Goal: Task Accomplishment & Management: Complete application form

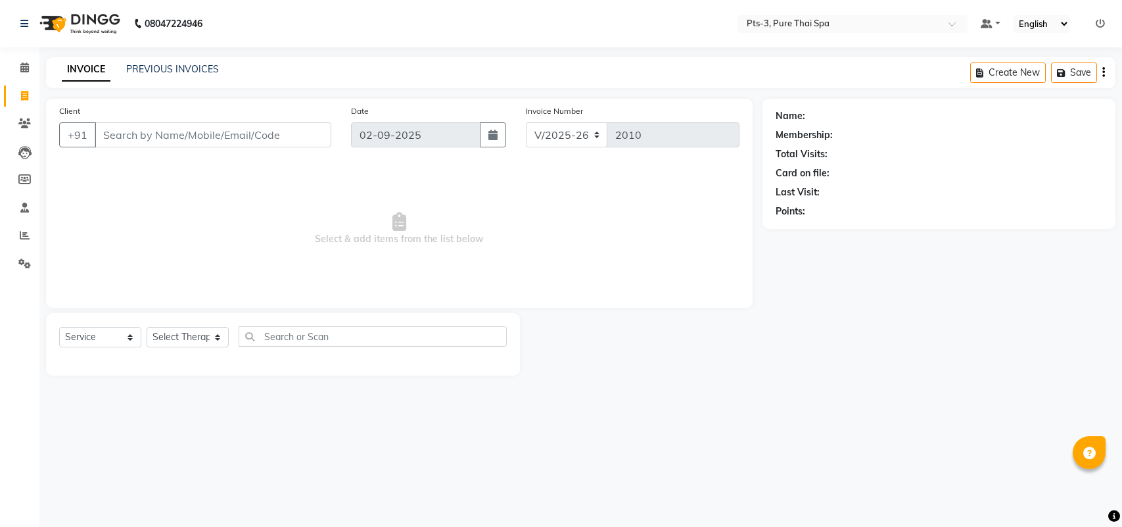
select select "6461"
select select "service"
click at [153, 64] on link "PREVIOUS INVOICES" at bounding box center [172, 69] width 93 height 12
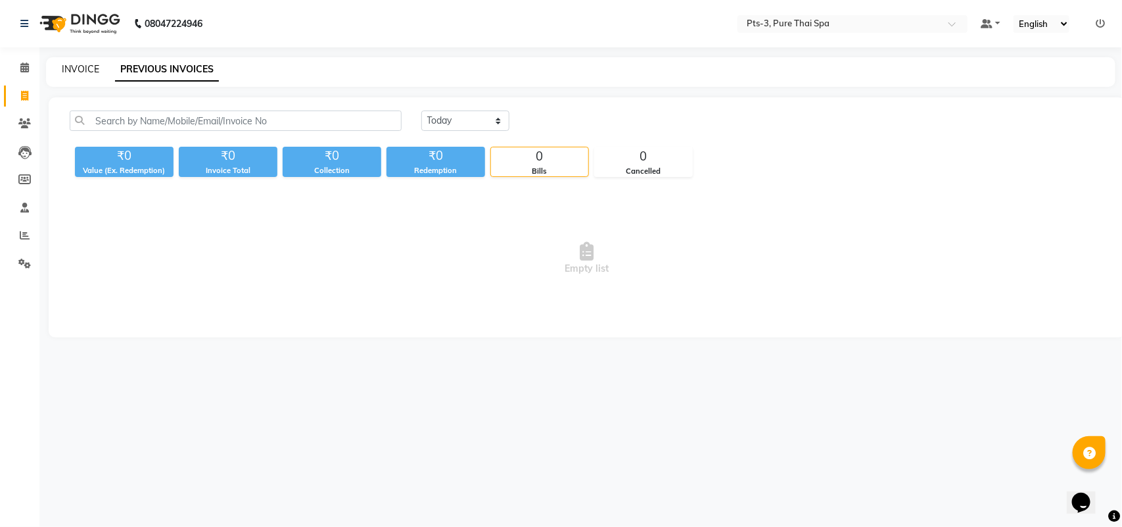
click at [80, 71] on link "INVOICE" at bounding box center [80, 69] width 37 height 12
select select "6461"
select select "service"
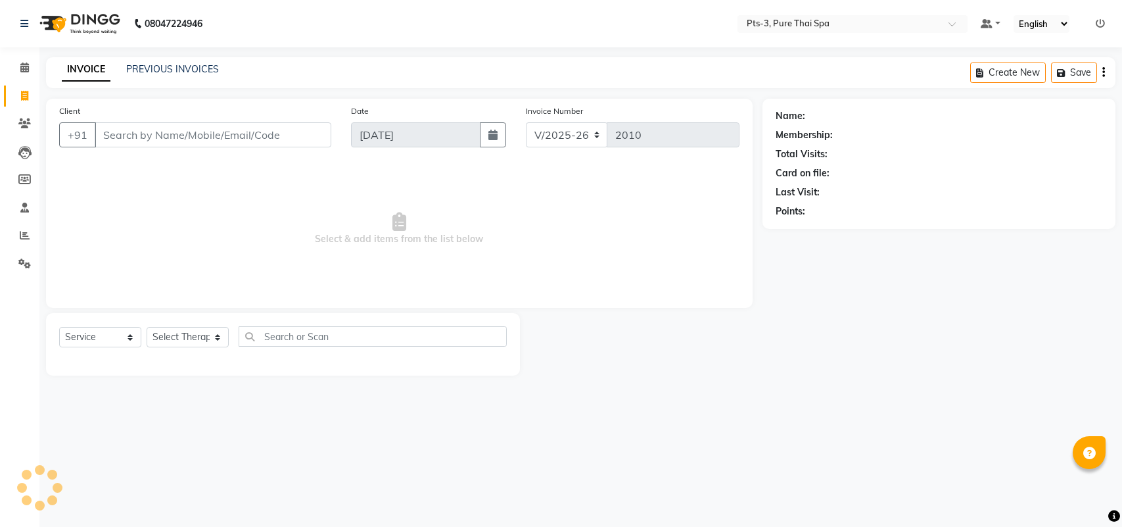
select select "6461"
select select "service"
click at [139, 69] on link "PREVIOUS INVOICES" at bounding box center [172, 69] width 93 height 12
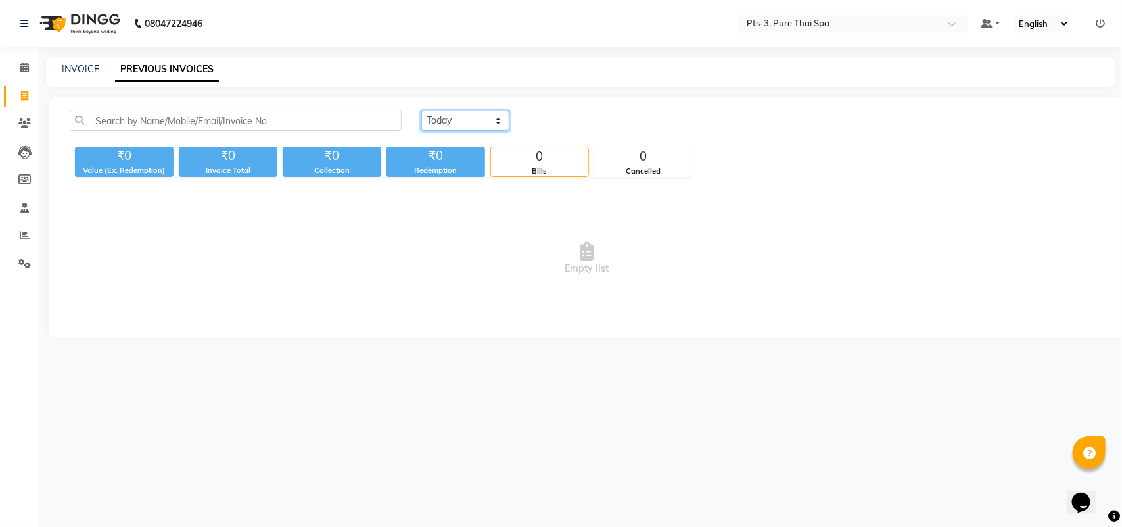
click at [446, 120] on select "Today Yesterday Custom Range" at bounding box center [465, 120] width 88 height 20
select select "yesterday"
click at [421, 110] on select "Today Yesterday Custom Range" at bounding box center [465, 120] width 88 height 20
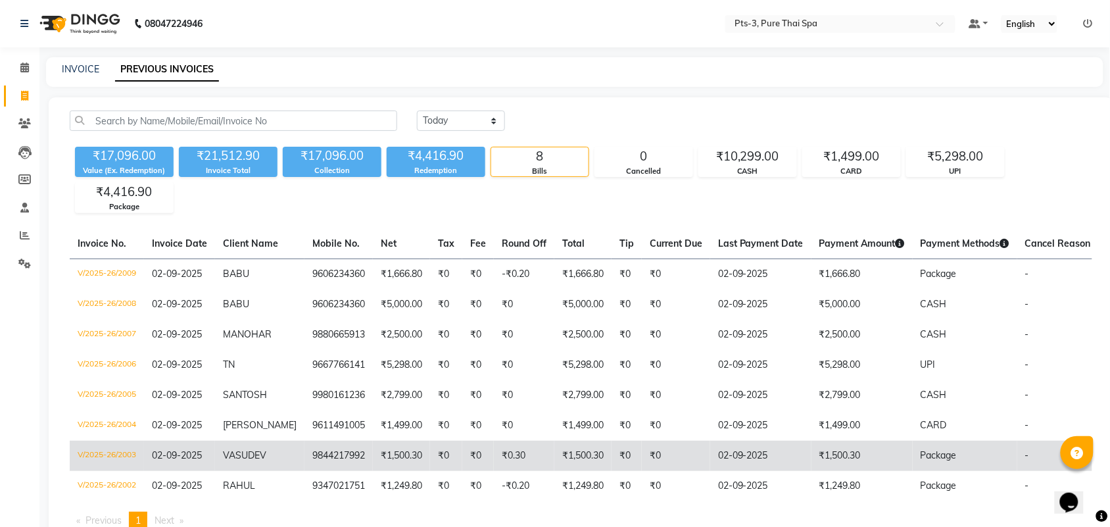
click at [521, 459] on td "₹0.30" at bounding box center [524, 455] width 60 height 30
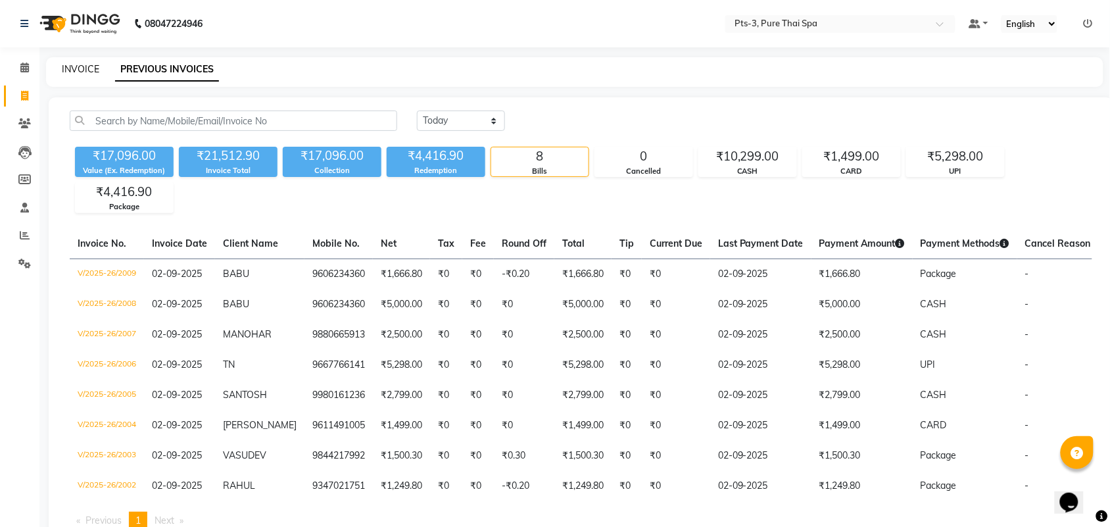
click at [80, 63] on link "INVOICE" at bounding box center [80, 69] width 37 height 12
select select "service"
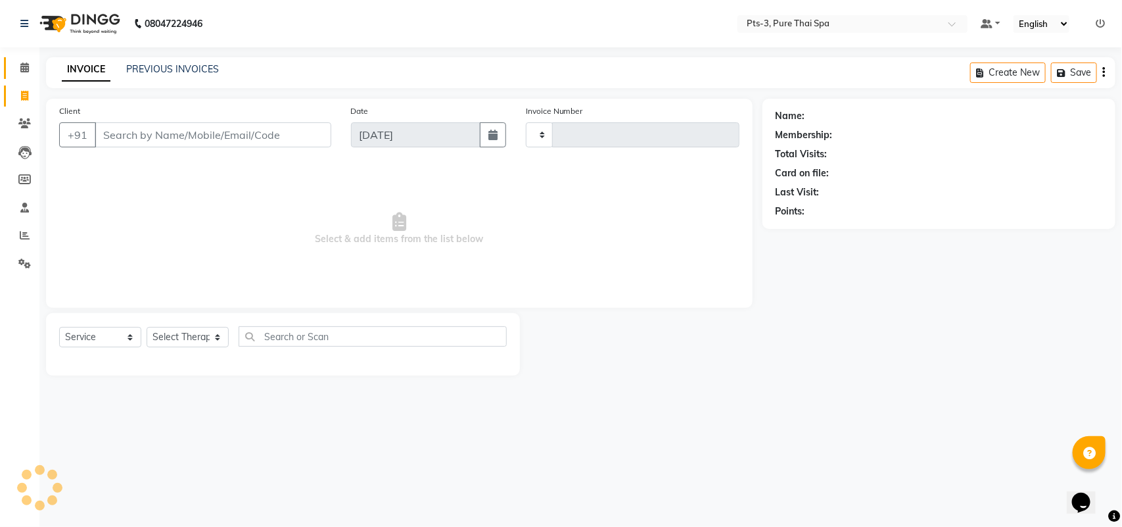
type input "2010"
select select "6461"
click at [22, 71] on icon at bounding box center [24, 67] width 9 height 10
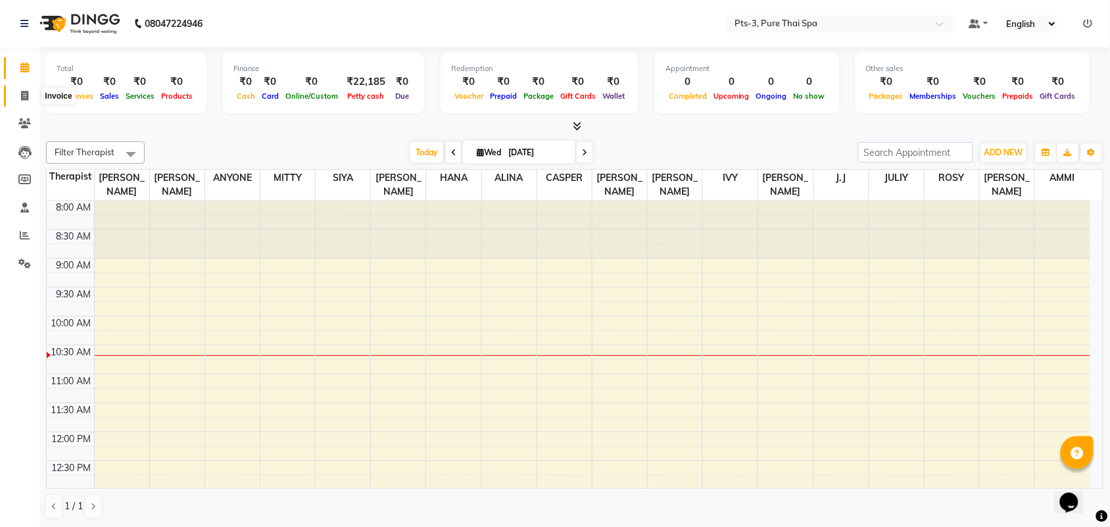
click at [24, 89] on span at bounding box center [24, 96] width 23 height 15
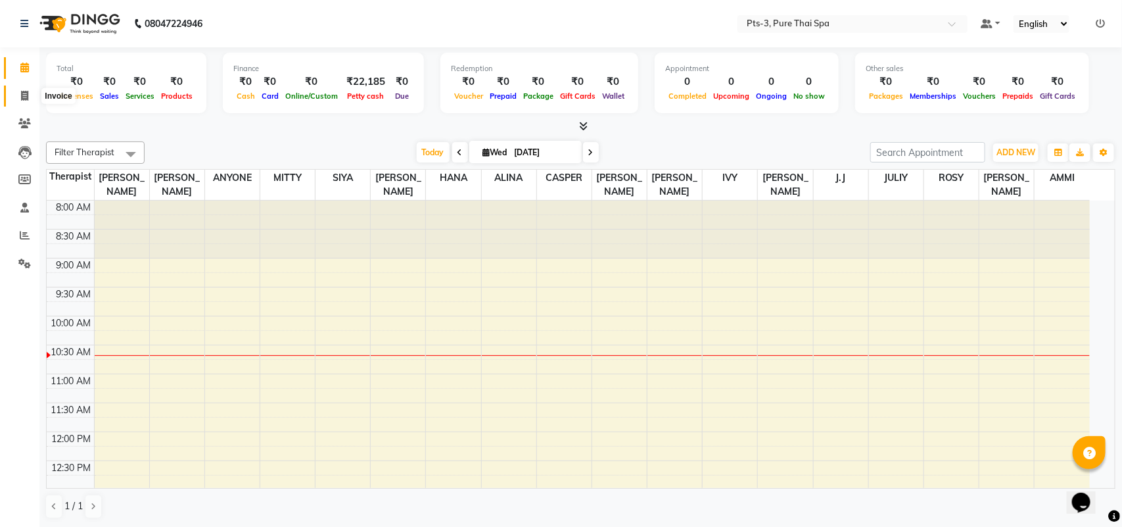
select select "6461"
select select "service"
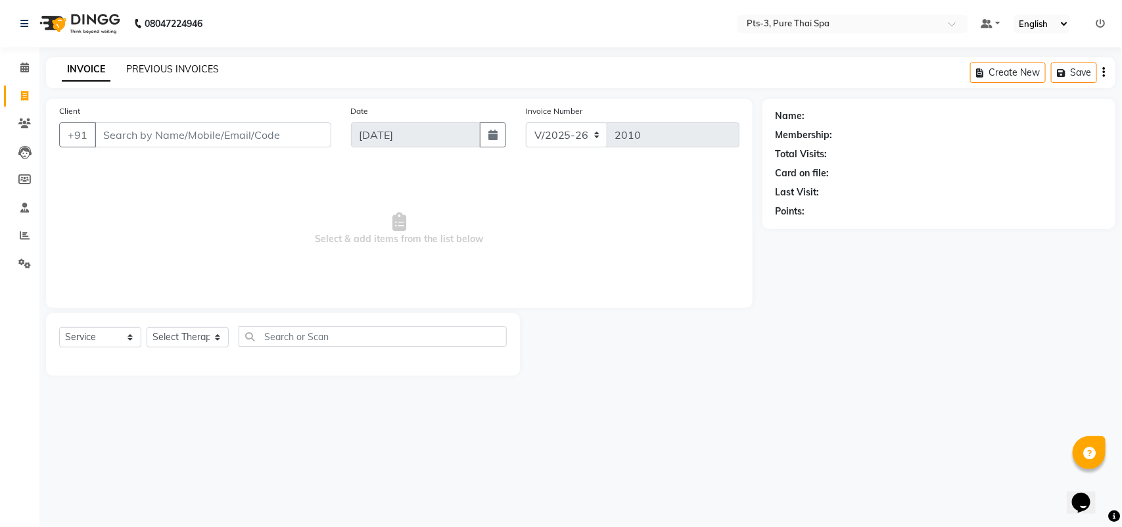
click at [160, 70] on link "PREVIOUS INVOICES" at bounding box center [172, 69] width 93 height 12
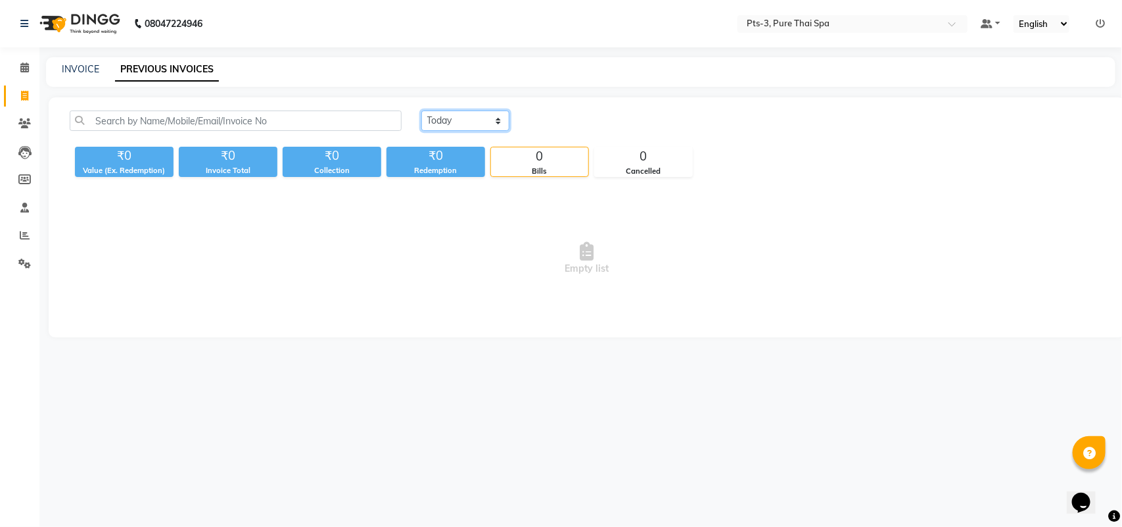
click at [447, 118] on select "Today Yesterday Custom Range" at bounding box center [465, 120] width 88 height 20
select select "yesterday"
click at [421, 110] on select "Today Yesterday Custom Range" at bounding box center [465, 120] width 88 height 20
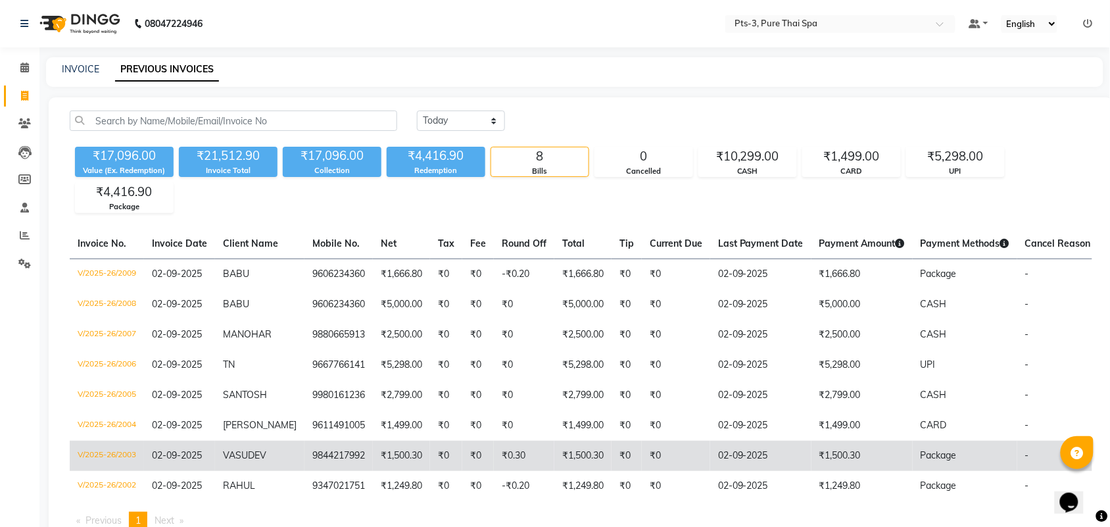
click at [343, 462] on td "9844217992" at bounding box center [338, 455] width 68 height 30
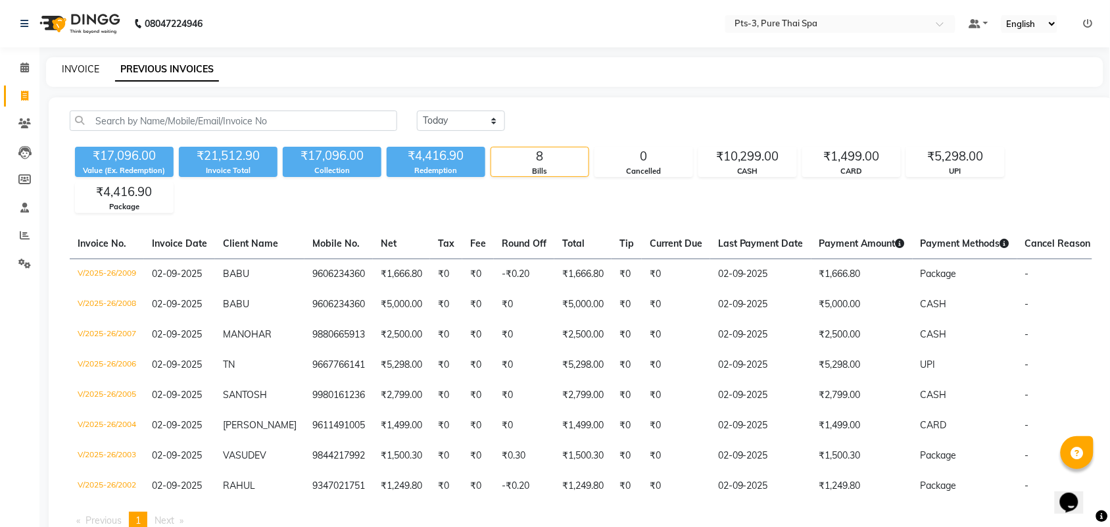
click at [86, 67] on link "INVOICE" at bounding box center [80, 69] width 37 height 12
select select "6461"
select select "service"
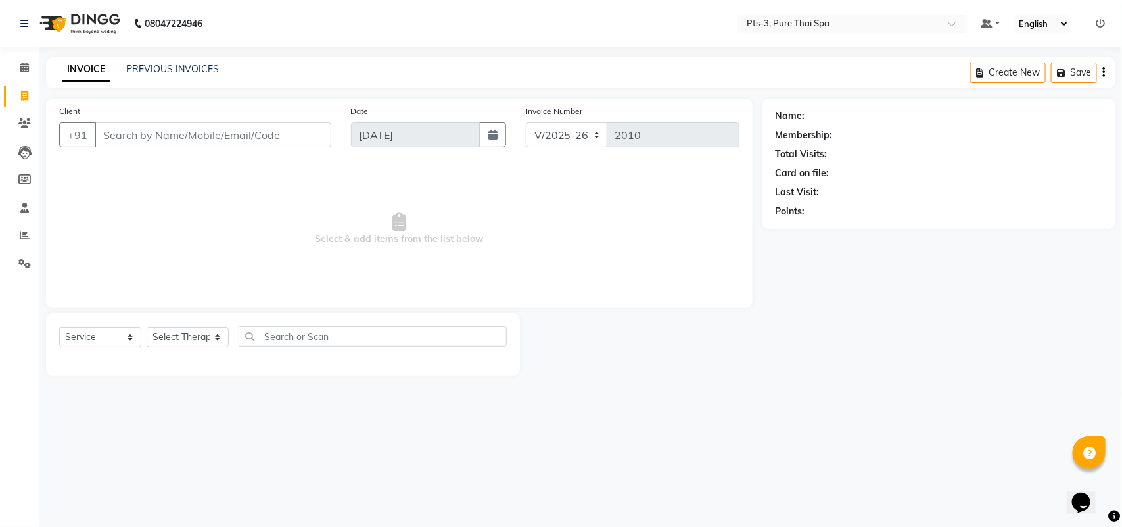
click at [161, 142] on input "Client" at bounding box center [213, 134] width 237 height 25
click at [166, 137] on input "Client" at bounding box center [213, 134] width 237 height 25
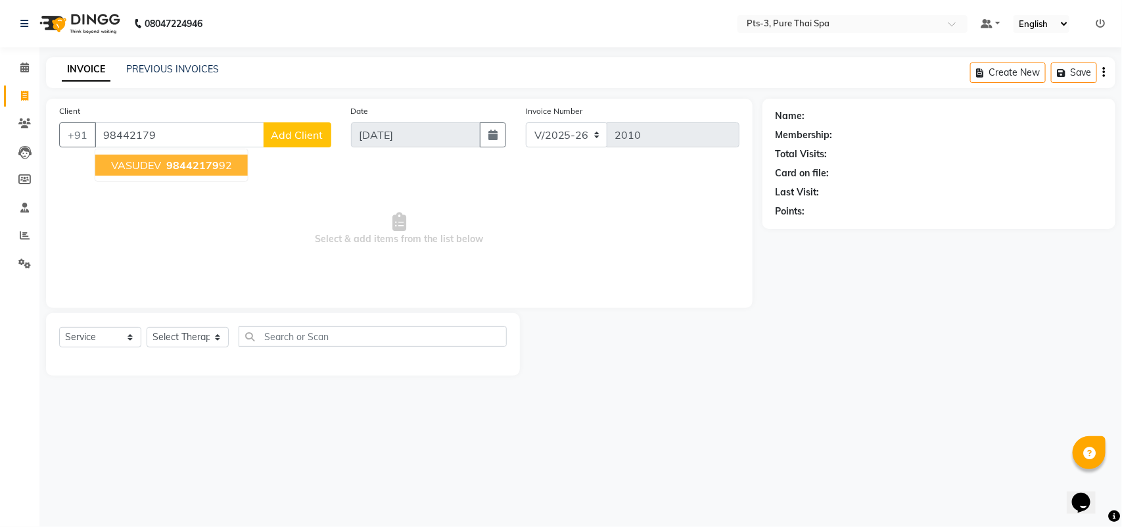
click at [179, 169] on span "98442179" at bounding box center [192, 164] width 53 height 13
type input "9844217992"
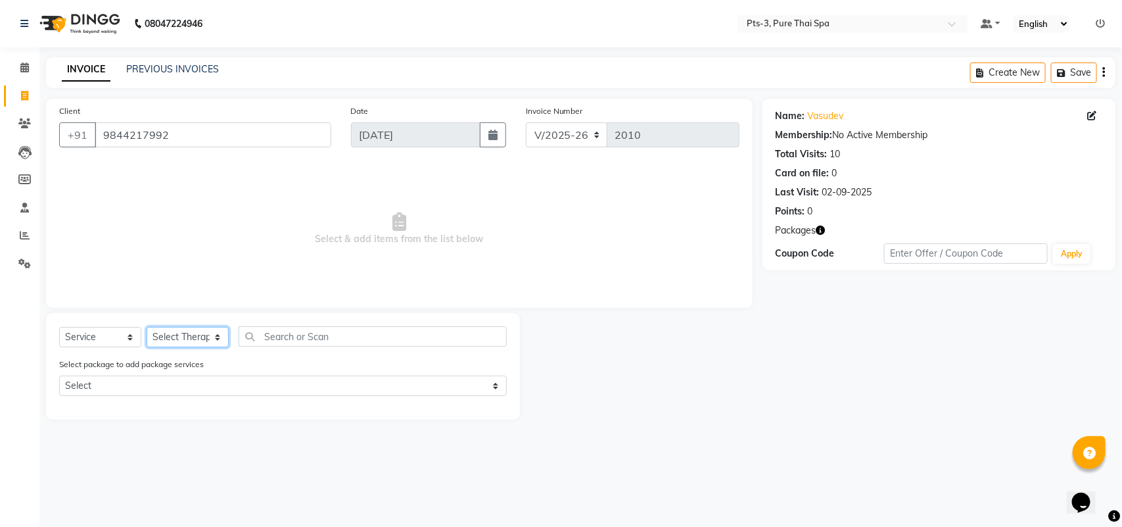
click at [194, 342] on select "Select Therapist ALINA AMMI ANYONE CASPER HANA IVY JANCY JENNY JIYA J.J JULIY L…" at bounding box center [188, 337] width 82 height 20
select select "66686"
click at [147, 327] on select "Select Therapist ALINA AMMI ANYONE CASPER HANA IVY JANCY JENNY JIYA J.J JULIY L…" at bounding box center [188, 337] width 82 height 20
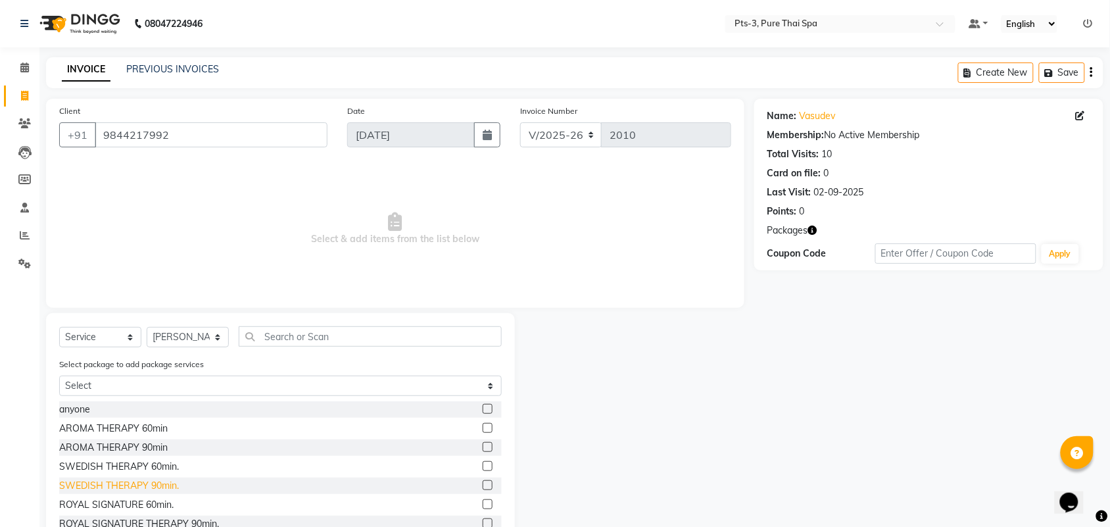
click at [166, 481] on div "SWEDISH THERAPY 90min." at bounding box center [119, 486] width 120 height 14
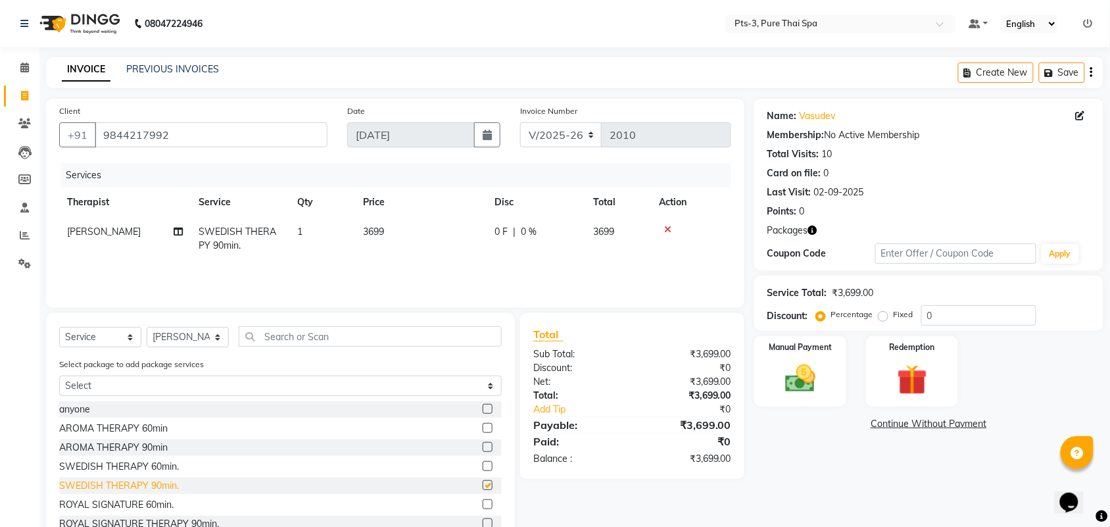
checkbox input "false"
click at [914, 386] on img at bounding box center [911, 379] width 51 height 39
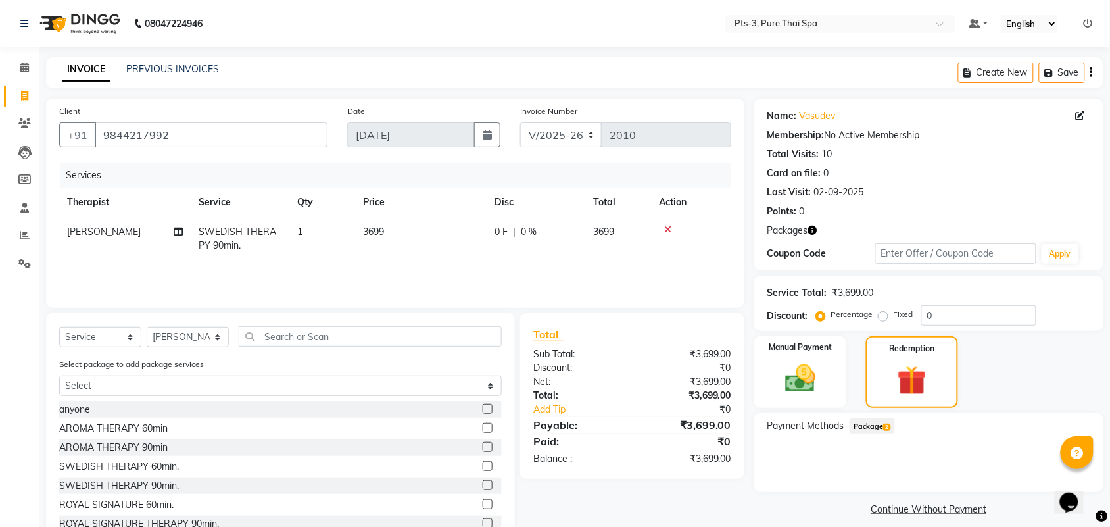
click at [871, 425] on span "Package 2" at bounding box center [871, 425] width 45 height 15
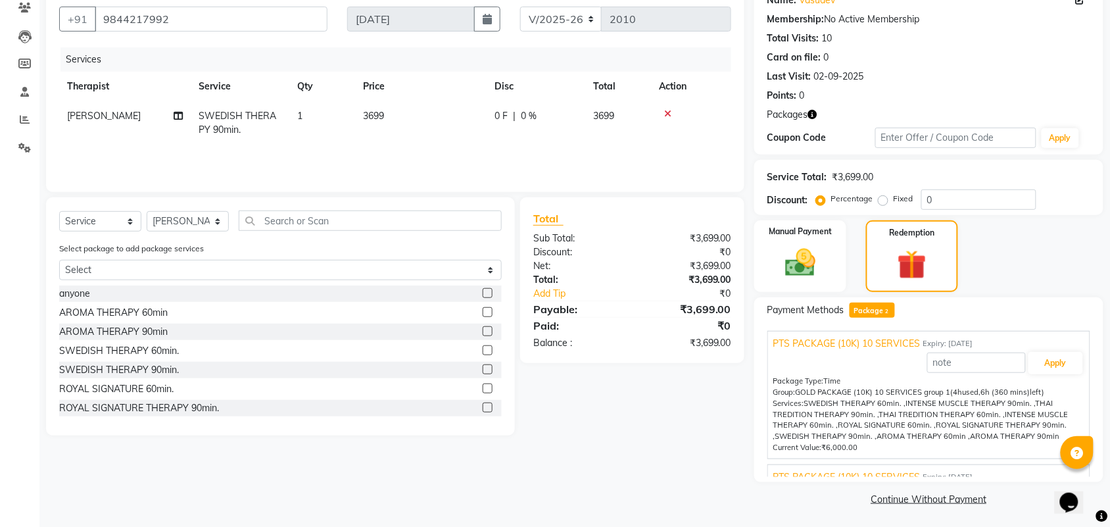
scroll to position [117, 0]
click at [1049, 366] on button "Apply" at bounding box center [1055, 361] width 55 height 22
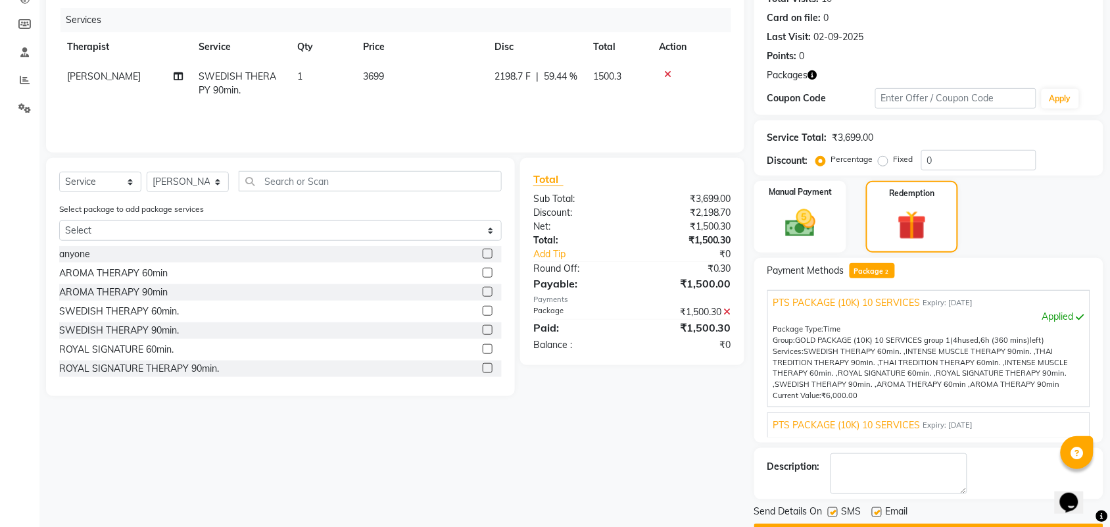
scroll to position [192, 0]
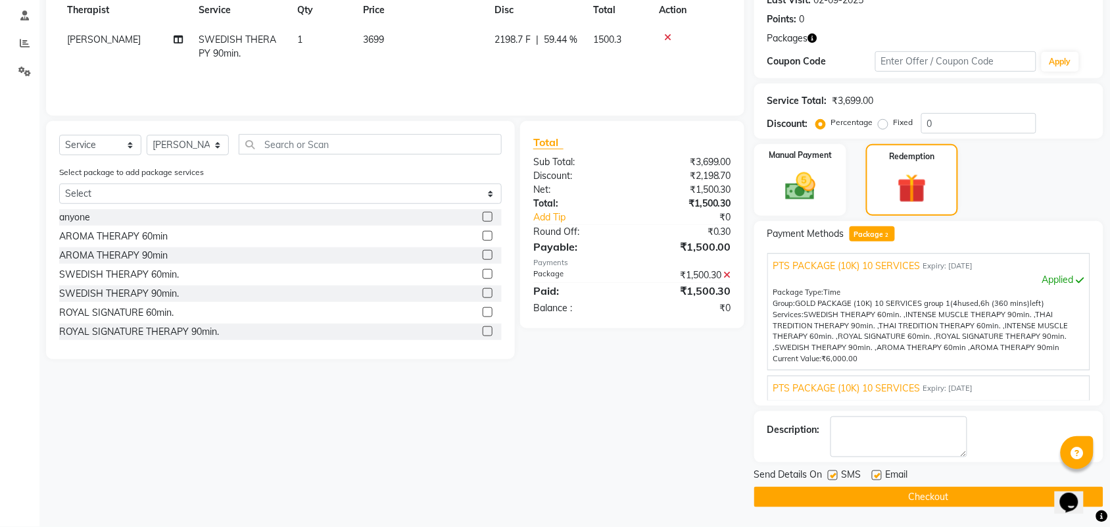
click at [669, 34] on icon at bounding box center [667, 37] width 7 height 9
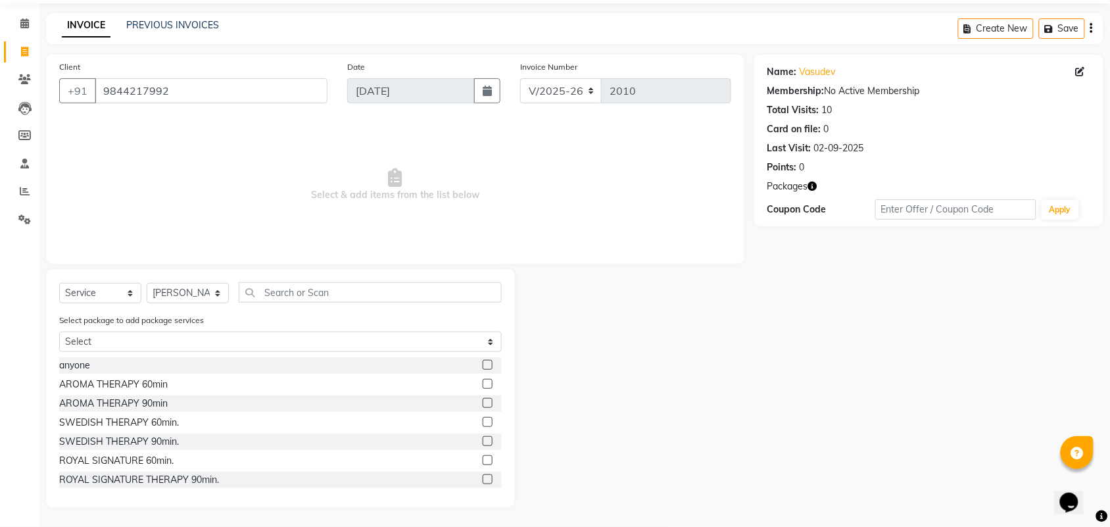
scroll to position [43, 0]
click at [164, 25] on link "PREVIOUS INVOICES" at bounding box center [172, 26] width 93 height 12
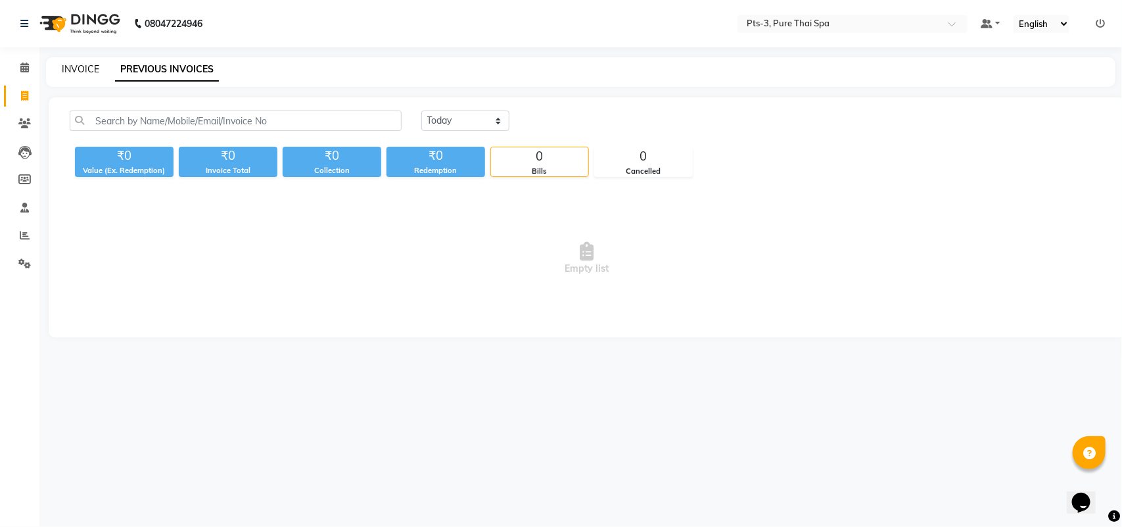
click at [82, 67] on link "INVOICE" at bounding box center [80, 69] width 37 height 12
select select "service"
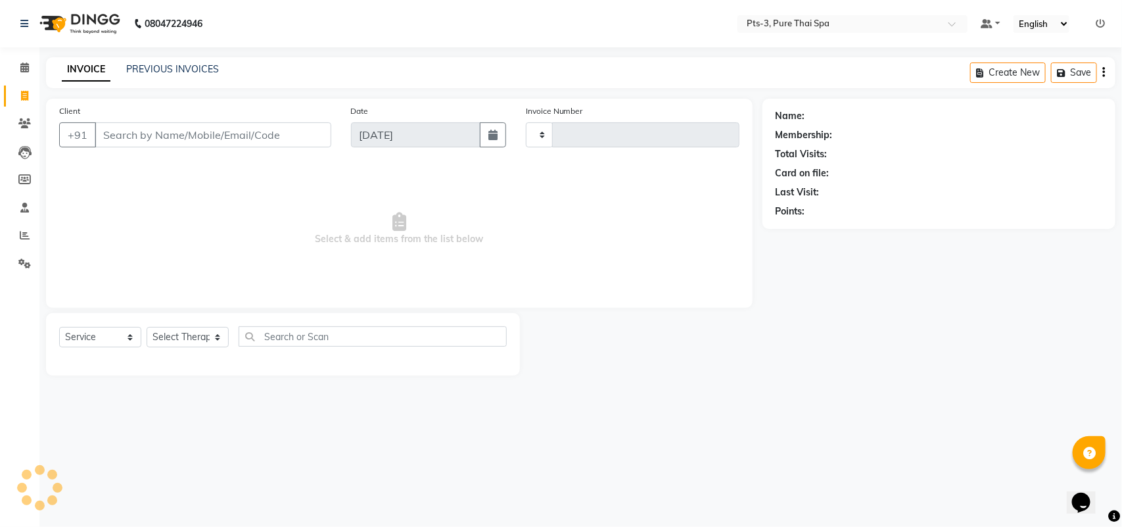
type input "2010"
select select "6461"
click at [181, 141] on input "Client" at bounding box center [213, 134] width 237 height 25
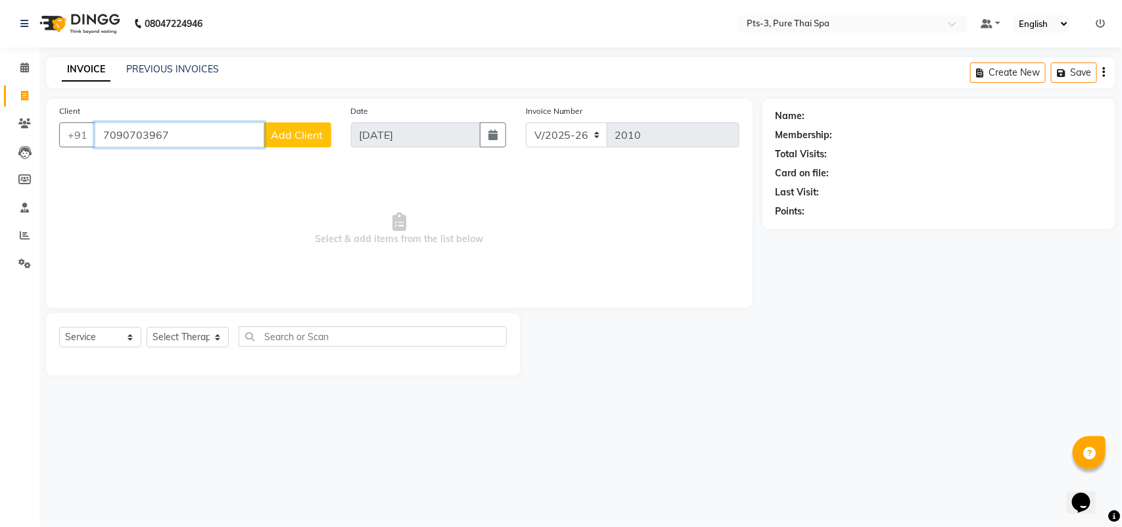
type input "7090703967"
click at [309, 131] on span "Add Client" at bounding box center [298, 134] width 52 height 13
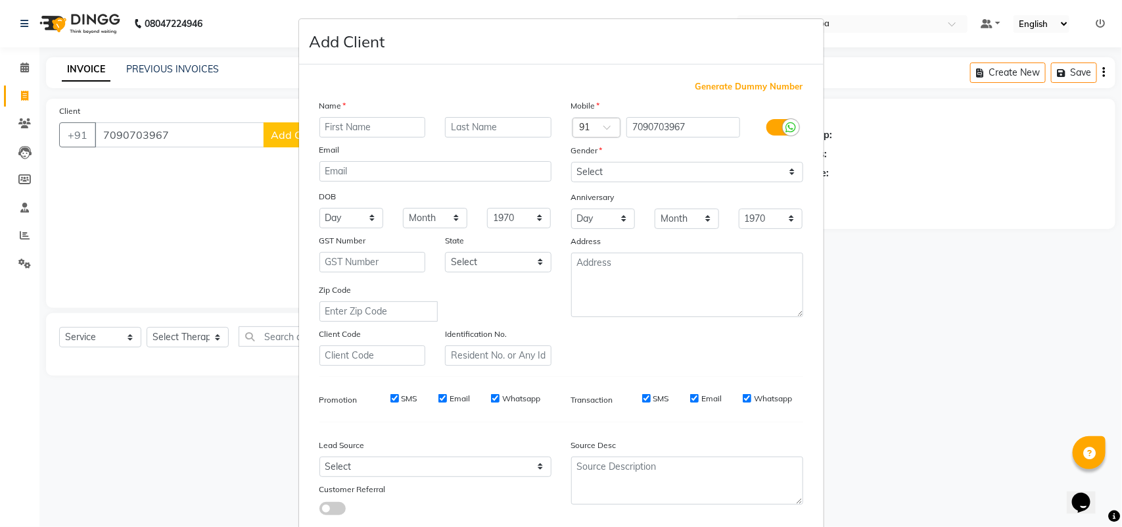
click at [362, 131] on input "text" at bounding box center [373, 127] width 107 height 20
type input "BHAGYARAJ"
drag, startPoint x: 675, startPoint y: 168, endPoint x: 616, endPoint y: 181, distance: 60.6
click at [659, 171] on select "Select Male Female Other Prefer Not To Say" at bounding box center [687, 172] width 232 height 20
select select "male"
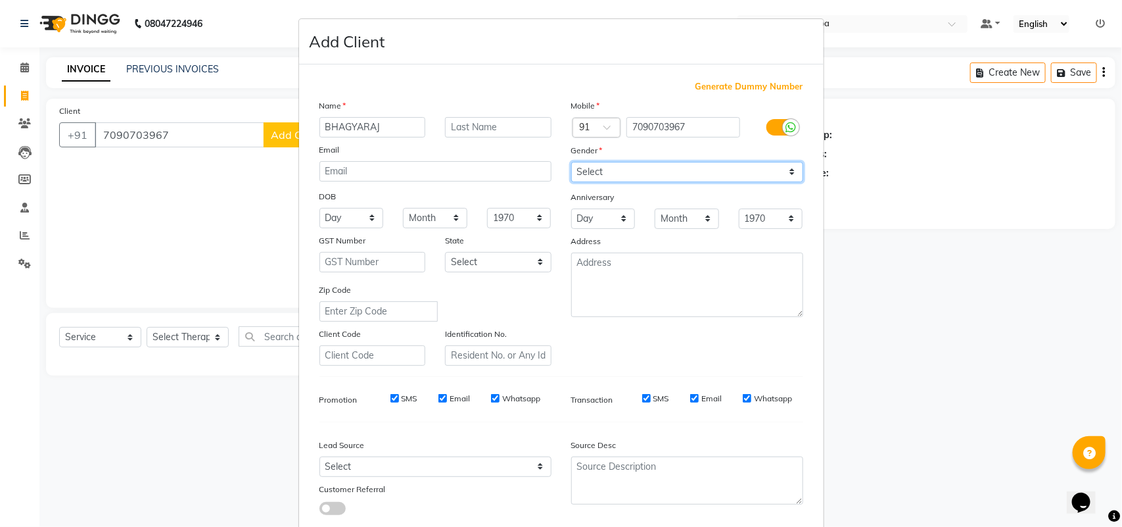
click at [571, 162] on select "Select Male Female Other Prefer Not To Say" at bounding box center [687, 172] width 232 height 20
drag, startPoint x: 387, startPoint y: 398, endPoint x: 419, endPoint y: 406, distance: 33.2
click at [387, 400] on div "SMS" at bounding box center [394, 398] width 45 height 12
click at [450, 398] on label "Email" at bounding box center [460, 398] width 20 height 12
click at [444, 398] on input "Email" at bounding box center [443, 398] width 9 height 9
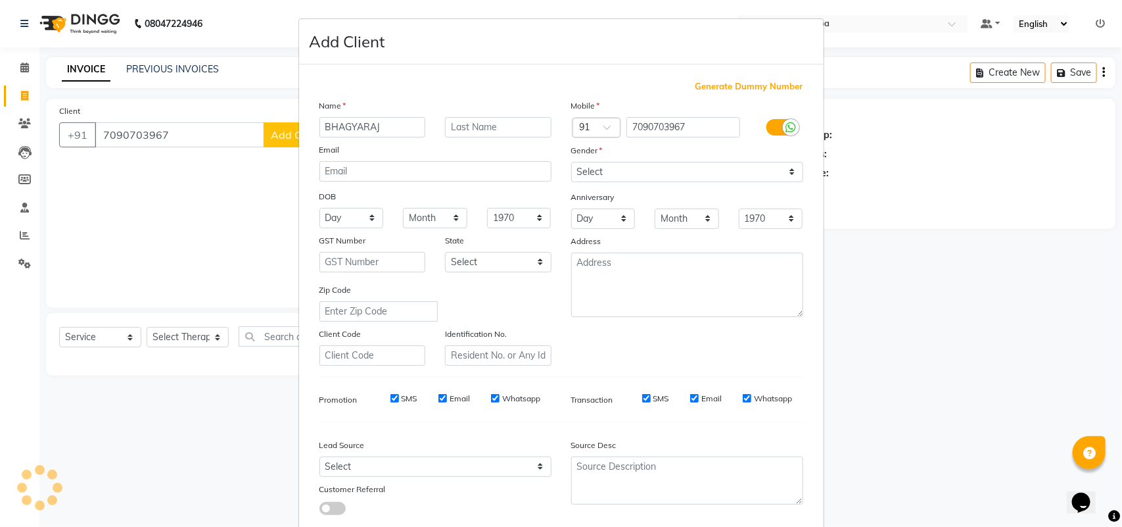
checkbox input "false"
click at [402, 392] on label "SMS" at bounding box center [410, 398] width 16 height 12
click at [395, 394] on input "SMS" at bounding box center [395, 398] width 9 height 9
checkbox input "false"
click at [506, 395] on label "Whatsapp" at bounding box center [521, 398] width 38 height 12
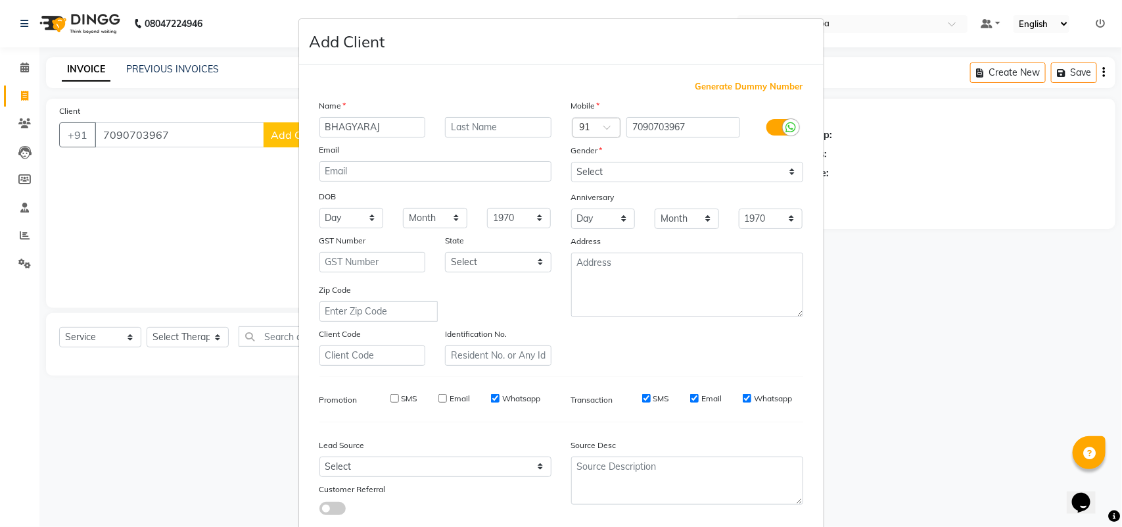
click at [500, 395] on input "Whatsapp" at bounding box center [495, 398] width 9 height 9
checkbox input "false"
click at [653, 394] on label "SMS" at bounding box center [661, 398] width 16 height 12
click at [651, 394] on input "SMS" at bounding box center [646, 398] width 9 height 9
checkbox input "false"
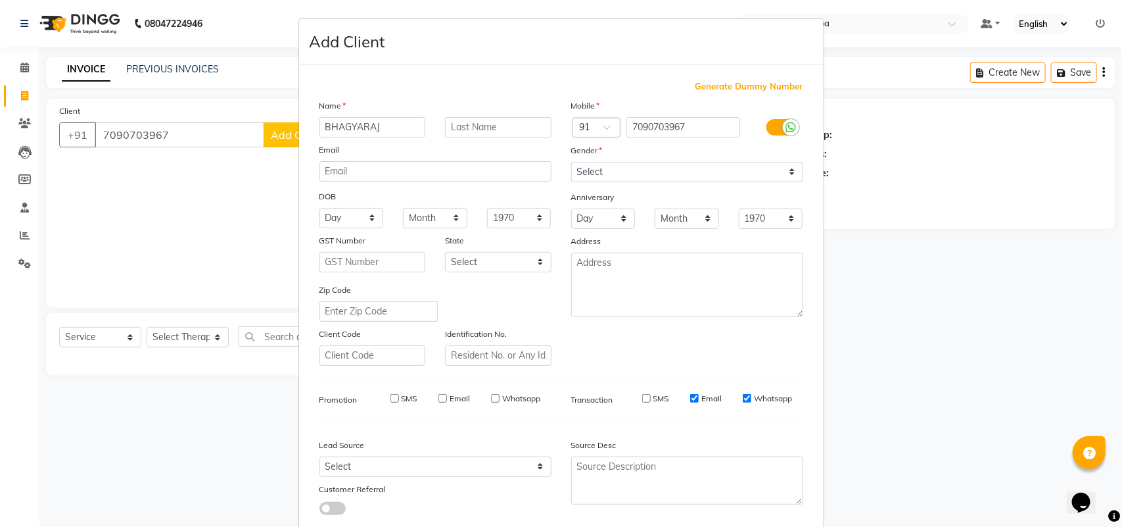
click at [709, 398] on label "Email" at bounding box center [711, 398] width 20 height 12
click at [699, 398] on input "Email" at bounding box center [694, 398] width 9 height 9
checkbox input "false"
click at [754, 398] on label "Whatsapp" at bounding box center [773, 398] width 38 height 12
click at [751, 398] on input "Whatsapp" at bounding box center [747, 398] width 9 height 9
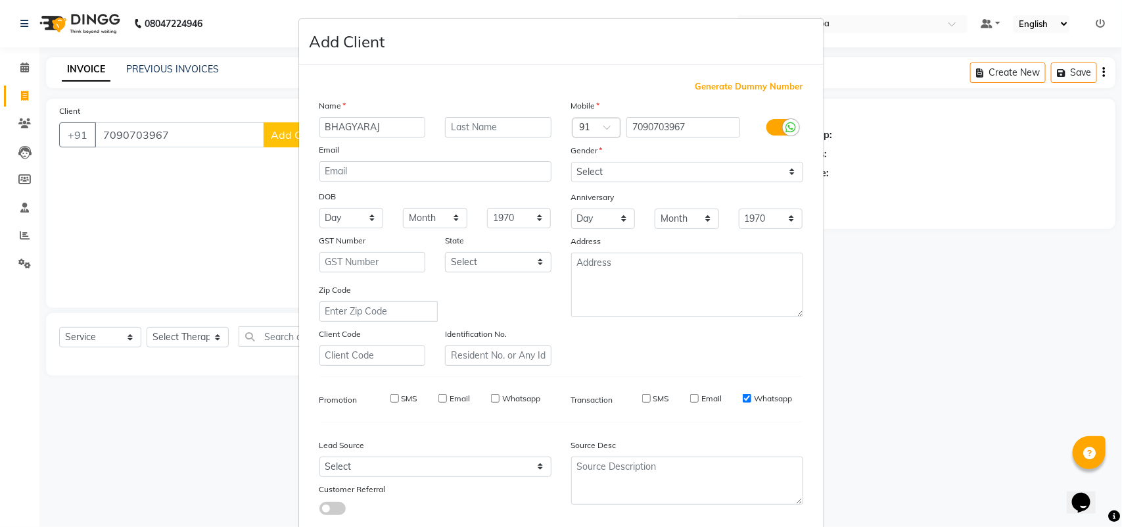
checkbox input "false"
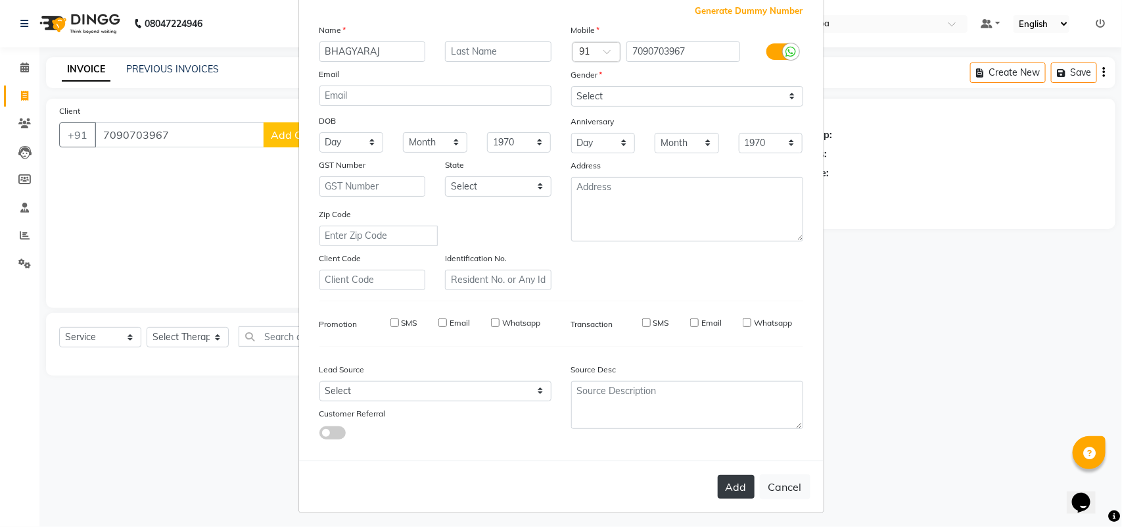
click at [730, 475] on button "Add" at bounding box center [736, 487] width 37 height 24
select select
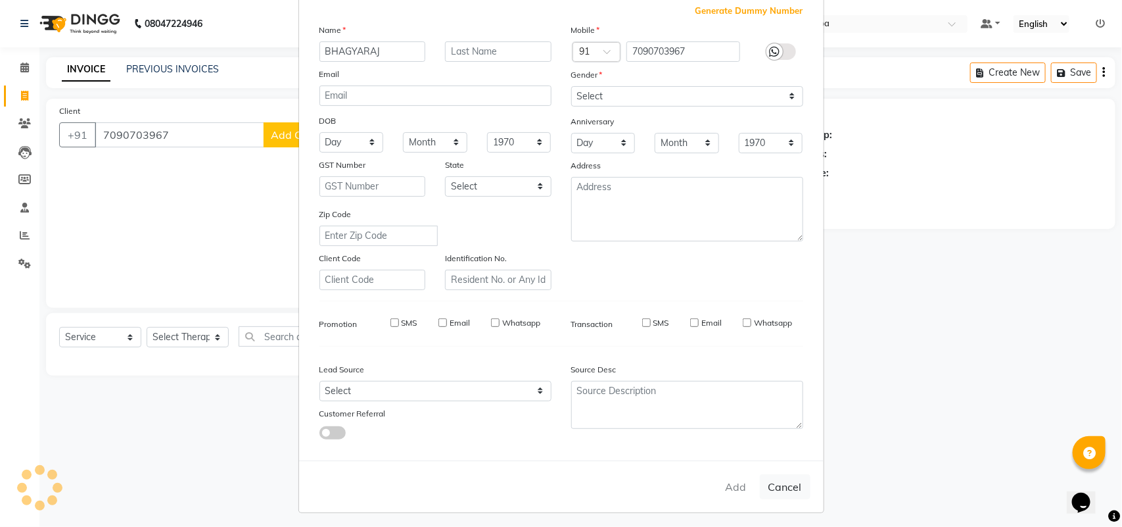
select select
checkbox input "false"
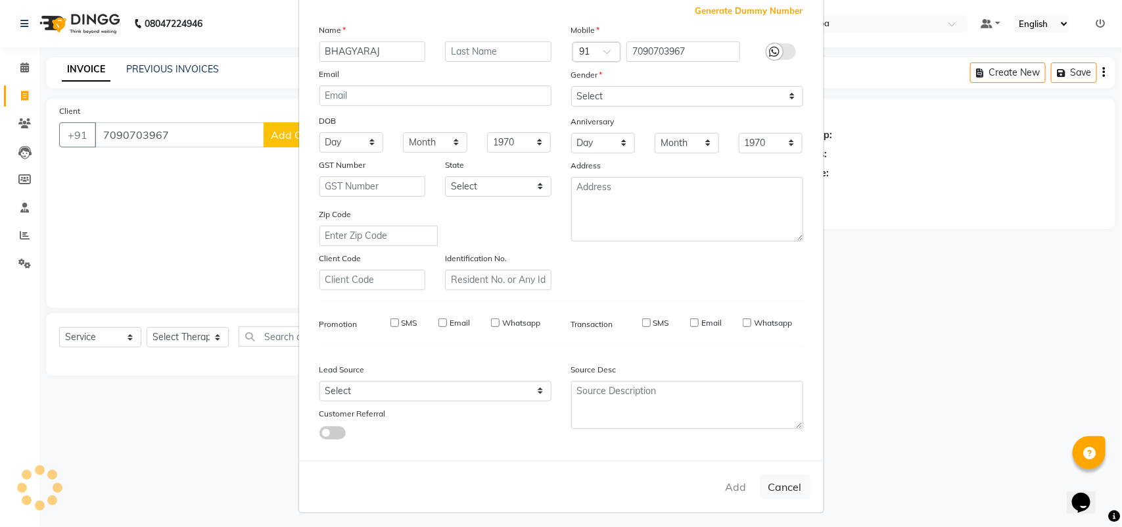
checkbox input "false"
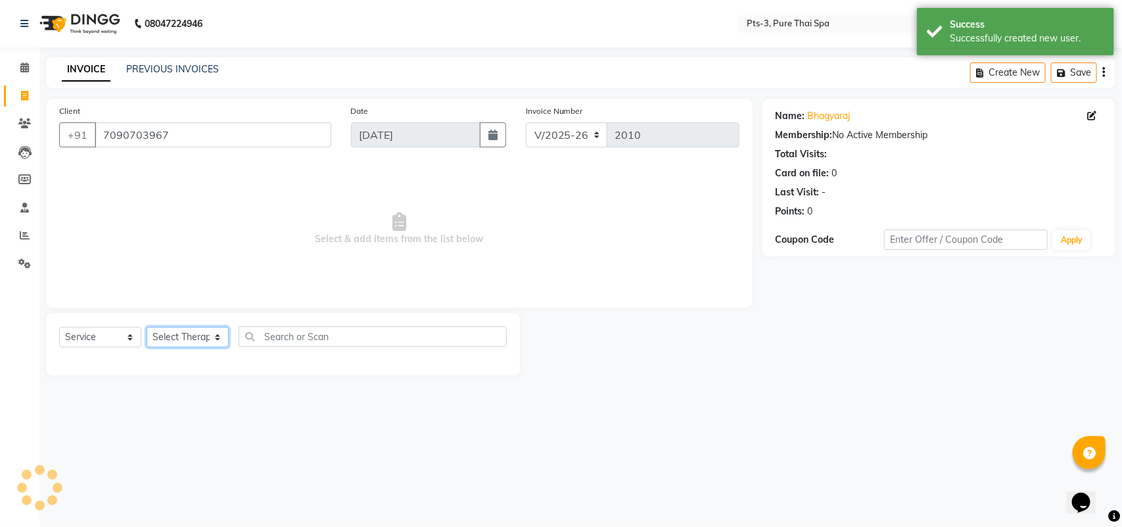
click at [192, 330] on select "Select Therapist ALINA AMMI ANYONE CASPER HANA IVY JANCY JENNY JIYA J.J JULIY L…" at bounding box center [188, 337] width 82 height 20
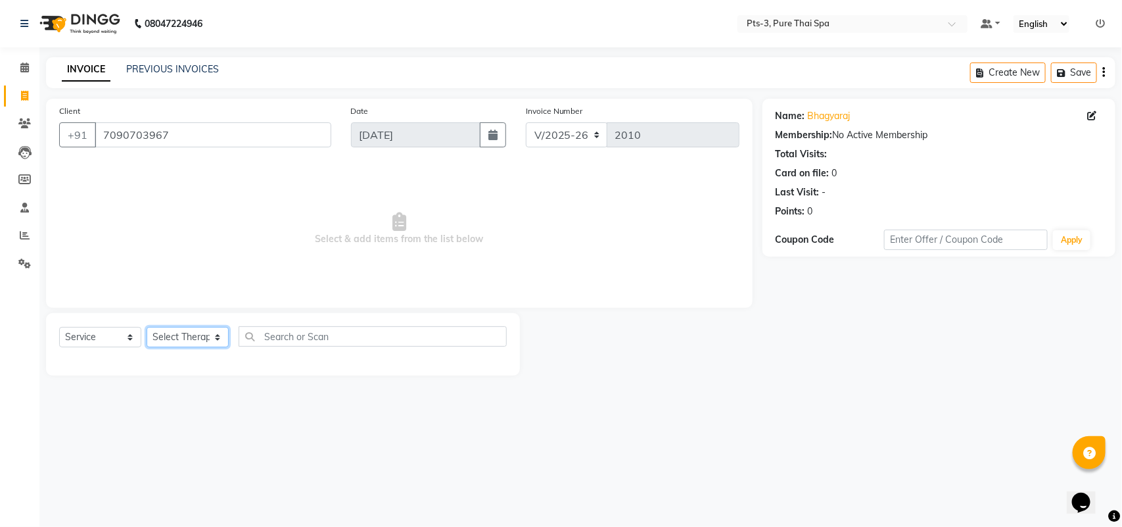
select select "54268"
click at [147, 327] on select "Select Therapist ALINA AMMI ANYONE CASPER HANA IVY JANCY JENNY JIYA J.J JULIY L…" at bounding box center [188, 337] width 82 height 20
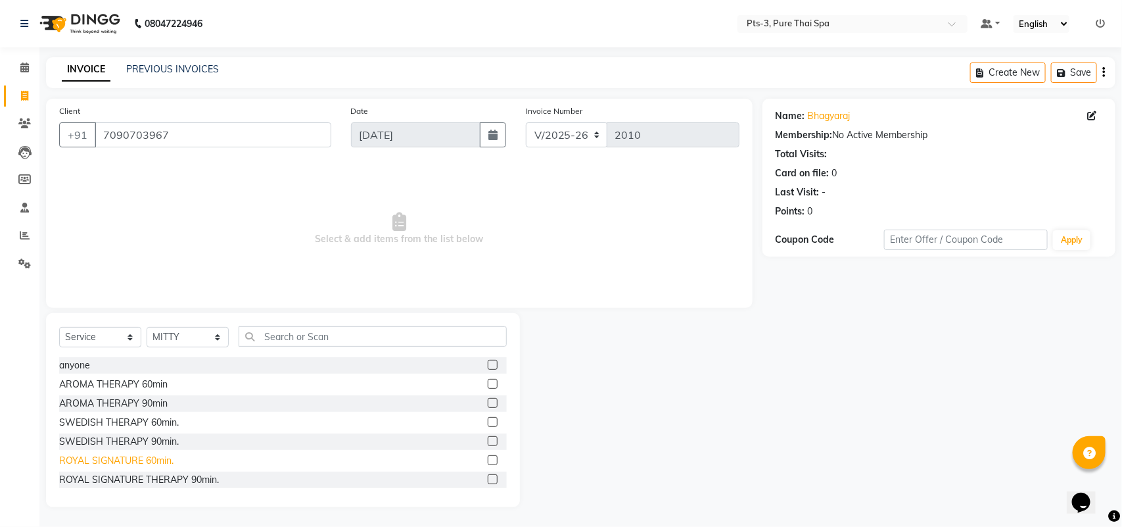
click at [153, 458] on div "ROYAL SIGNATURE 60min." at bounding box center [116, 461] width 114 height 14
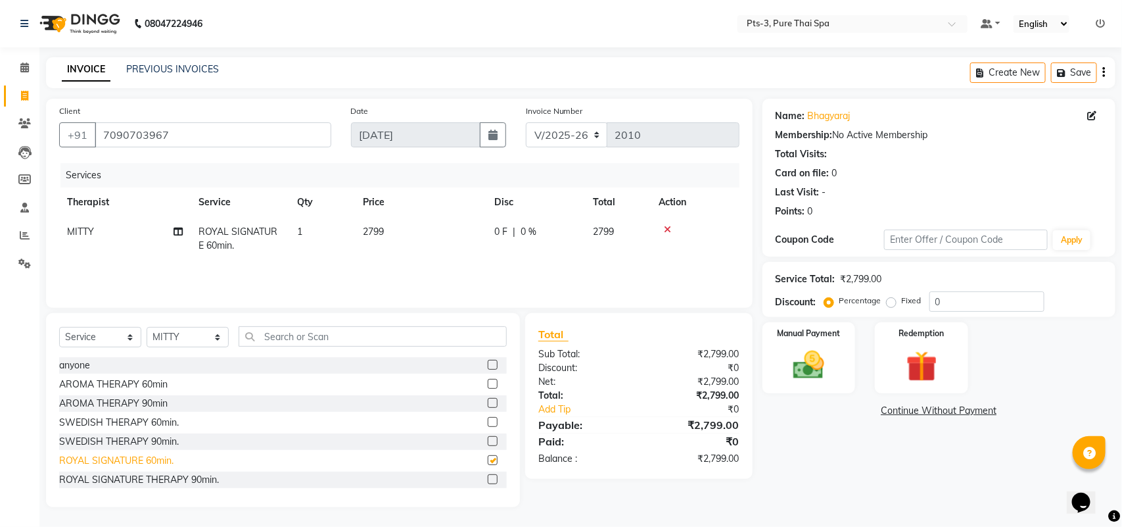
checkbox input "false"
click at [196, 337] on select "Select Therapist ALINA AMMI ANYONE CASPER HANA IVY JANCY JENNY JIYA J.J JULIY L…" at bounding box center [188, 337] width 82 height 20
click at [147, 327] on select "Select Therapist ALINA AMMI ANYONE CASPER HANA IVY JANCY JENNY JIYA J.J JULIY L…" at bounding box center [188, 337] width 82 height 20
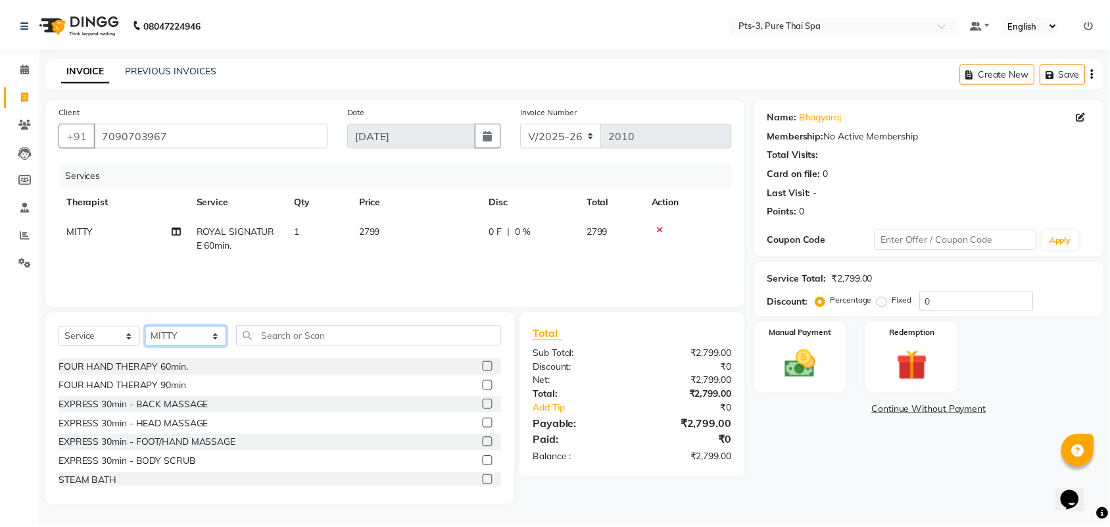
scroll to position [344, 0]
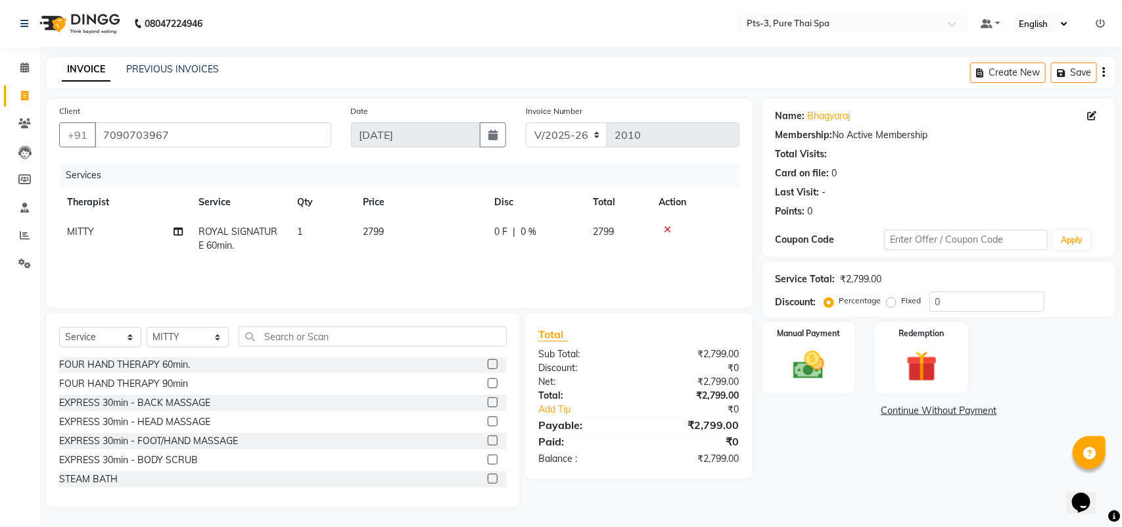
click at [168, 482] on div "STEAM BATH" at bounding box center [283, 479] width 448 height 16
click at [488, 477] on label at bounding box center [493, 478] width 10 height 10
click at [488, 477] on input "checkbox" at bounding box center [492, 479] width 9 height 9
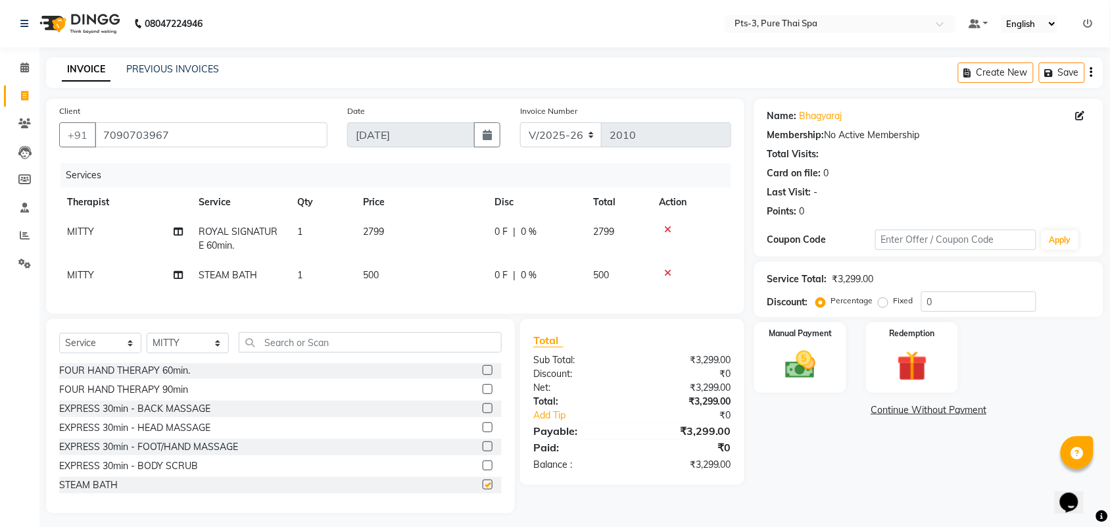
checkbox input "false"
click at [805, 360] on img at bounding box center [799, 364] width 51 height 36
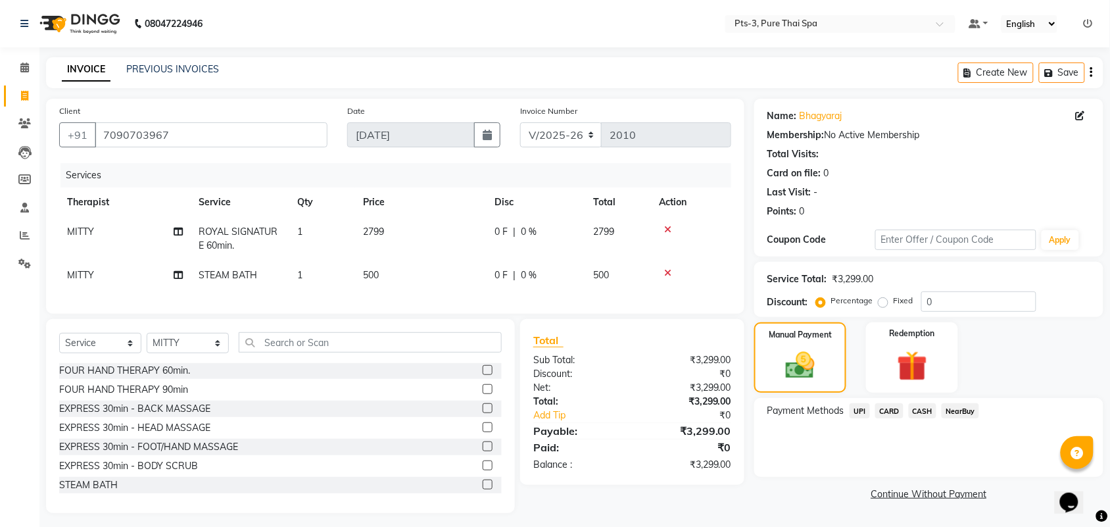
click at [894, 405] on span "CARD" at bounding box center [889, 410] width 28 height 15
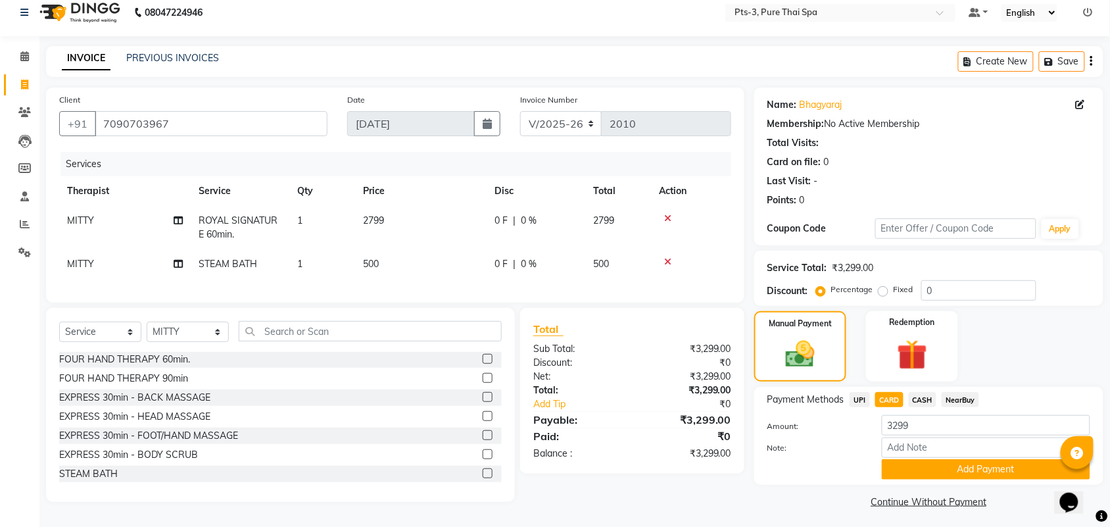
scroll to position [18, 0]
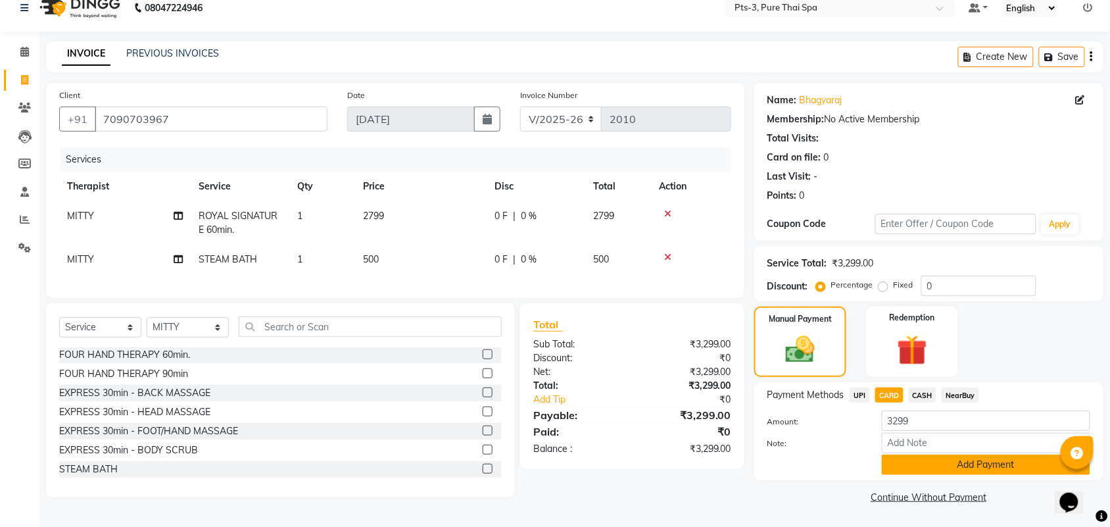
click at [945, 464] on button "Add Payment" at bounding box center [986, 464] width 208 height 20
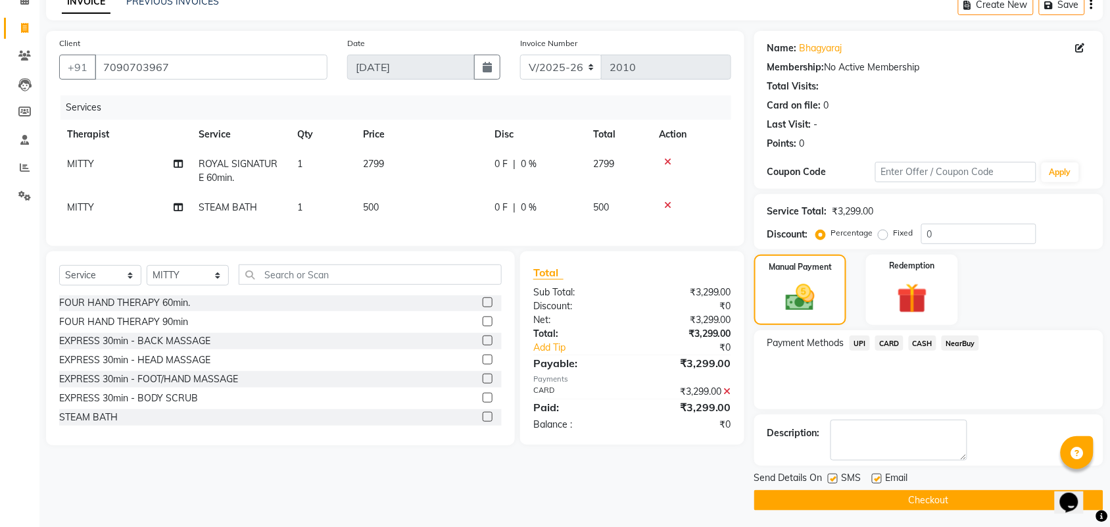
scroll to position [71, 0]
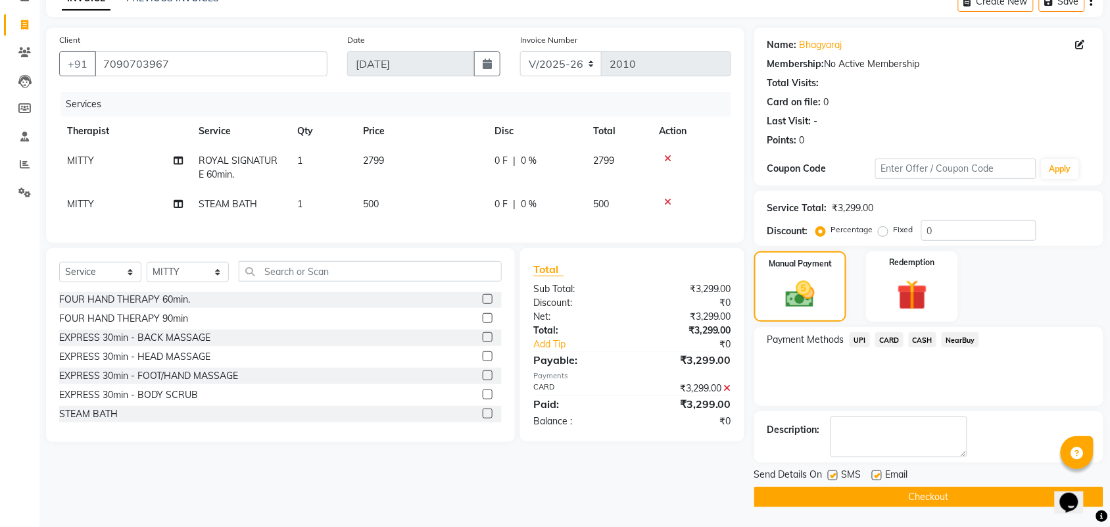
click at [828, 475] on label at bounding box center [833, 475] width 10 height 10
click at [828, 475] on input "checkbox" at bounding box center [832, 475] width 9 height 9
checkbox input "false"
click at [875, 475] on label at bounding box center [877, 475] width 10 height 10
click at [875, 475] on input "checkbox" at bounding box center [876, 475] width 9 height 9
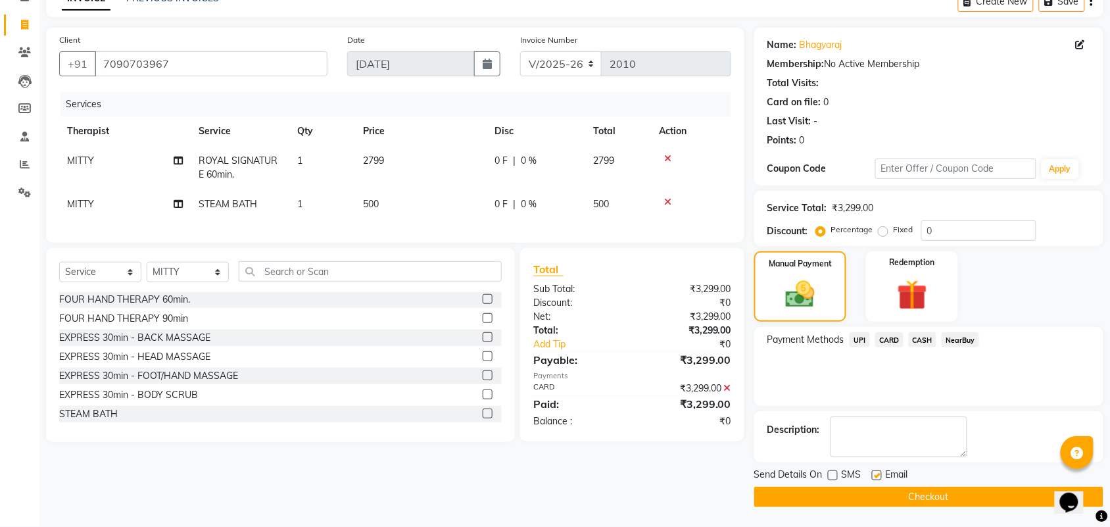
checkbox input "false"
click at [863, 496] on button "Checkout" at bounding box center [928, 496] width 349 height 20
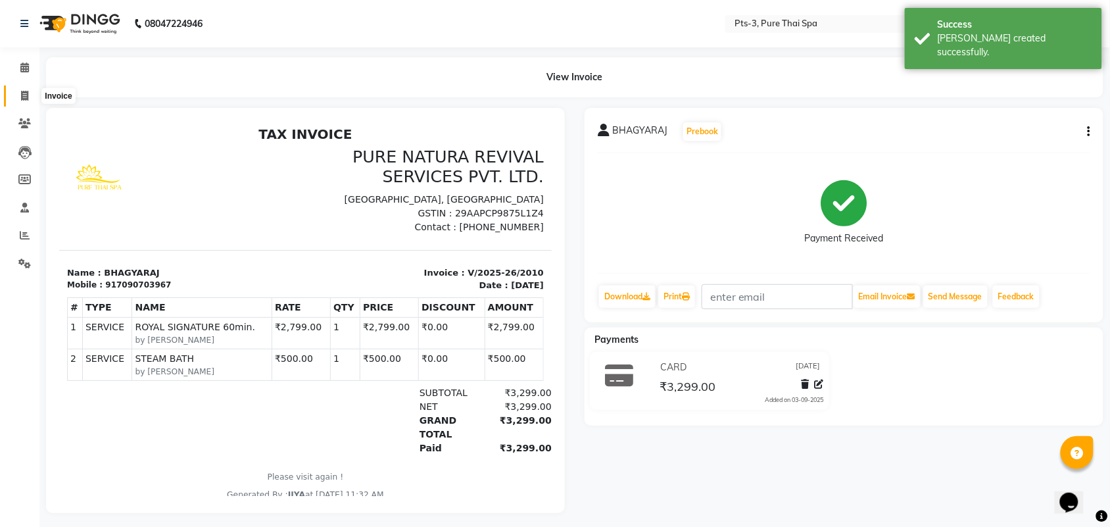
click at [21, 95] on icon at bounding box center [24, 96] width 7 height 10
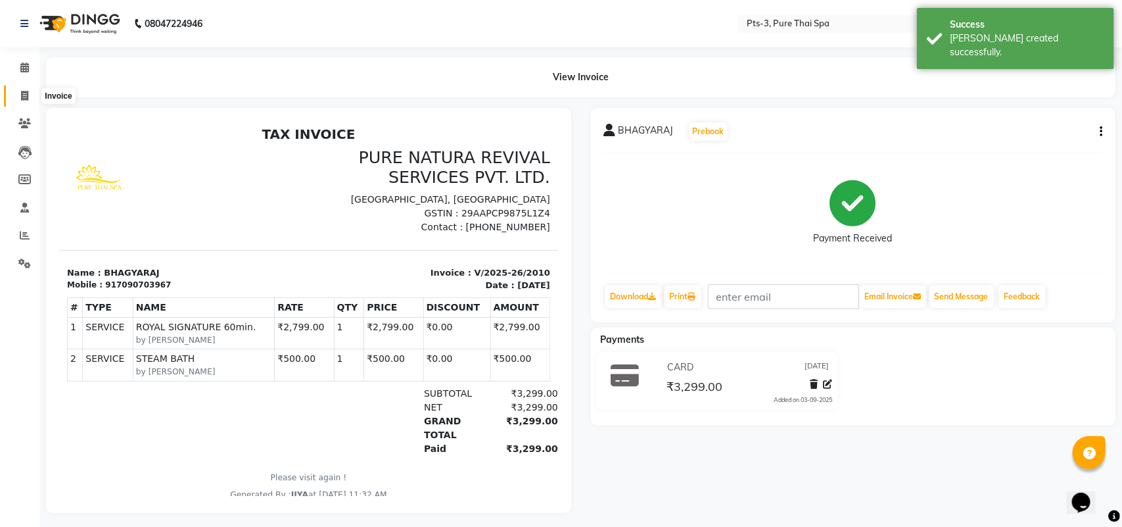
select select "6461"
select select "service"
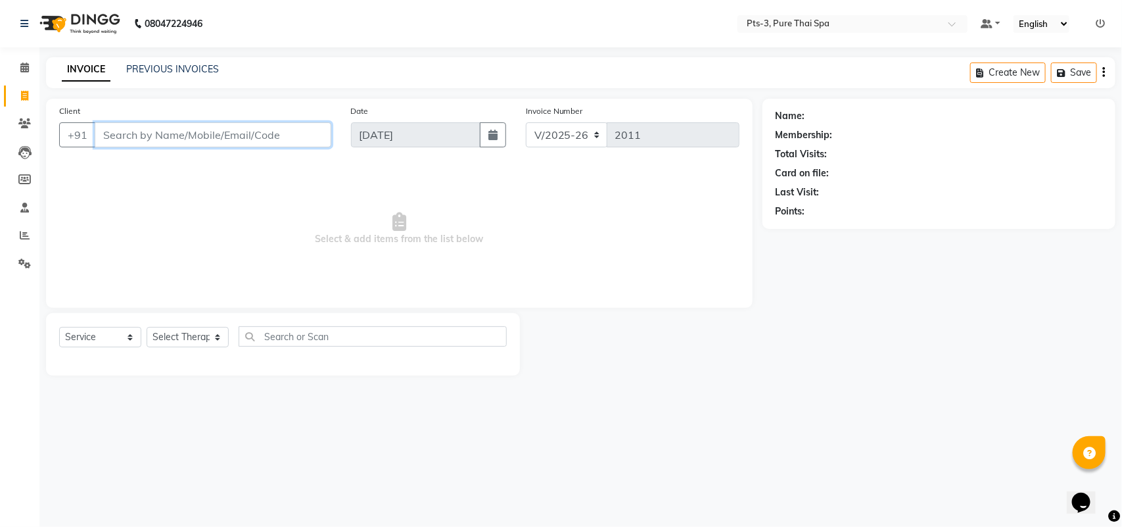
click at [153, 136] on input "Client" at bounding box center [213, 134] width 237 height 25
paste input "919538688068"
type input "919538688068"
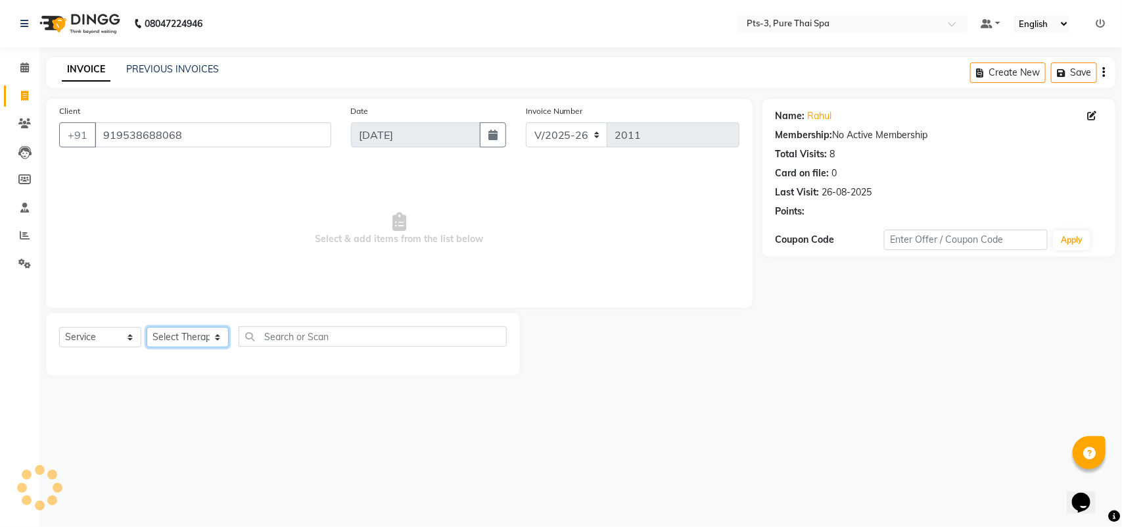
click at [183, 327] on select "Select Therapist ALINA AMMI ANYONE CASPER HANA IVY JANCY JENNY JIYA J.J JULIY L…" at bounding box center [188, 337] width 82 height 20
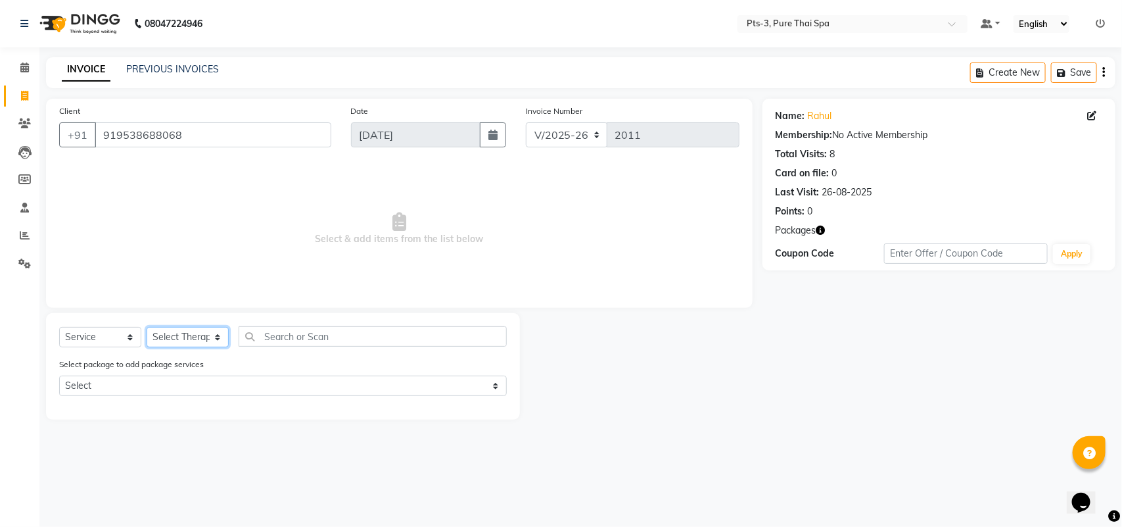
select select "73951"
click at [147, 327] on select "Select Therapist ALINA AMMI ANYONE CASPER HANA IVY JANCY JENNY JIYA J.J JULIY L…" at bounding box center [188, 337] width 82 height 20
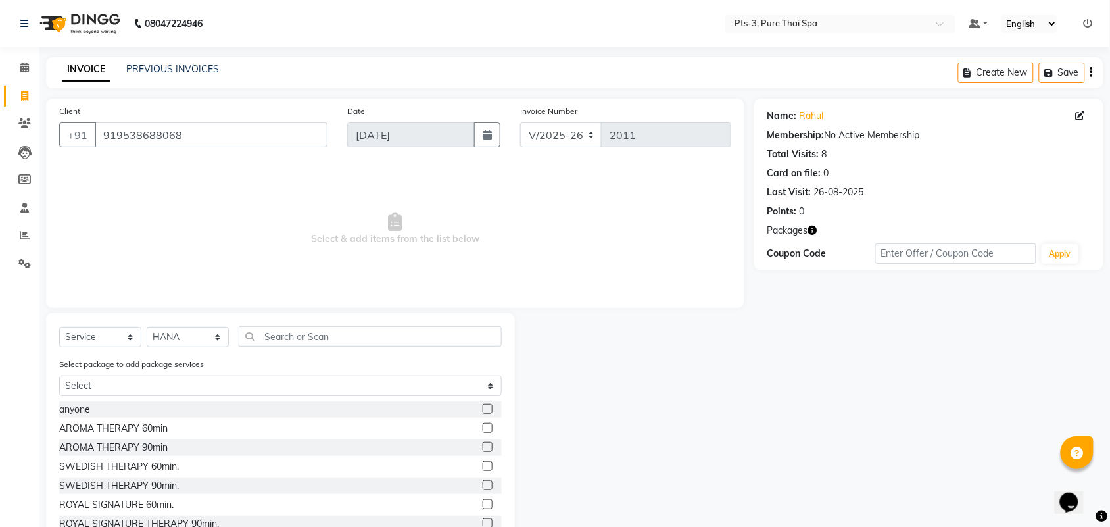
drag, startPoint x: 480, startPoint y: 516, endPoint x: 468, endPoint y: 520, distance: 12.5
click at [468, 520] on div "ROYAL SIGNATURE THERAPY 90min." at bounding box center [280, 523] width 442 height 16
click at [464, 526] on div "ROYAL SIGNATURE THERAPY 90min." at bounding box center [280, 523] width 442 height 16
click at [483, 521] on label at bounding box center [488, 523] width 10 height 10
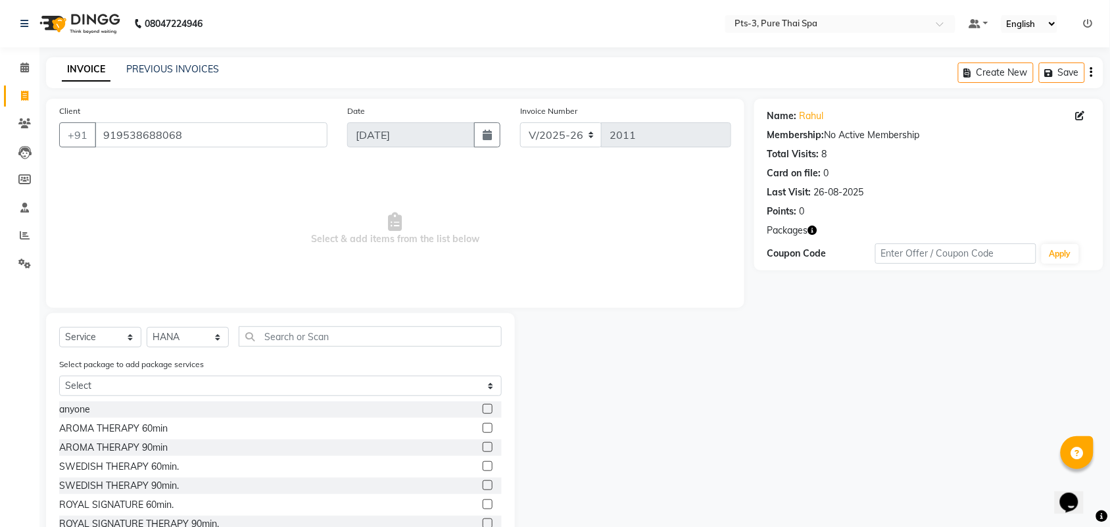
click at [483, 521] on input "checkbox" at bounding box center [487, 523] width 9 height 9
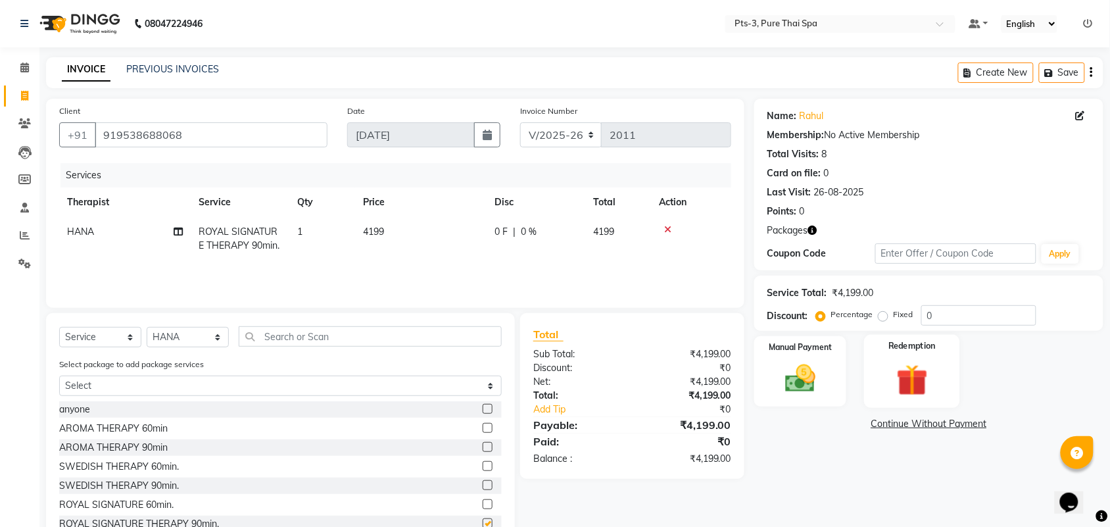
checkbox input "false"
click at [902, 344] on label "Redemption" at bounding box center [911, 346] width 47 height 12
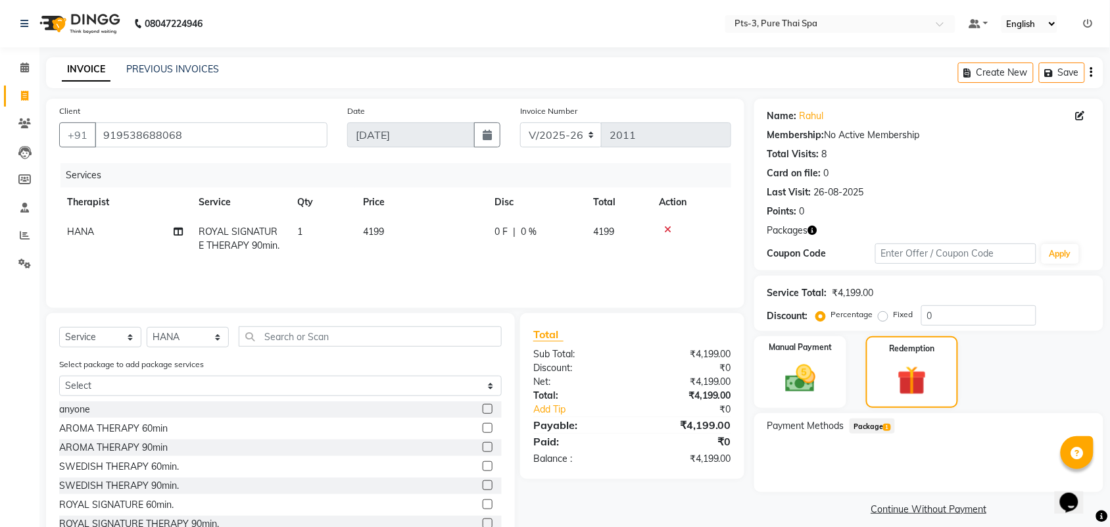
click at [885, 427] on span "1" at bounding box center [886, 427] width 7 height 8
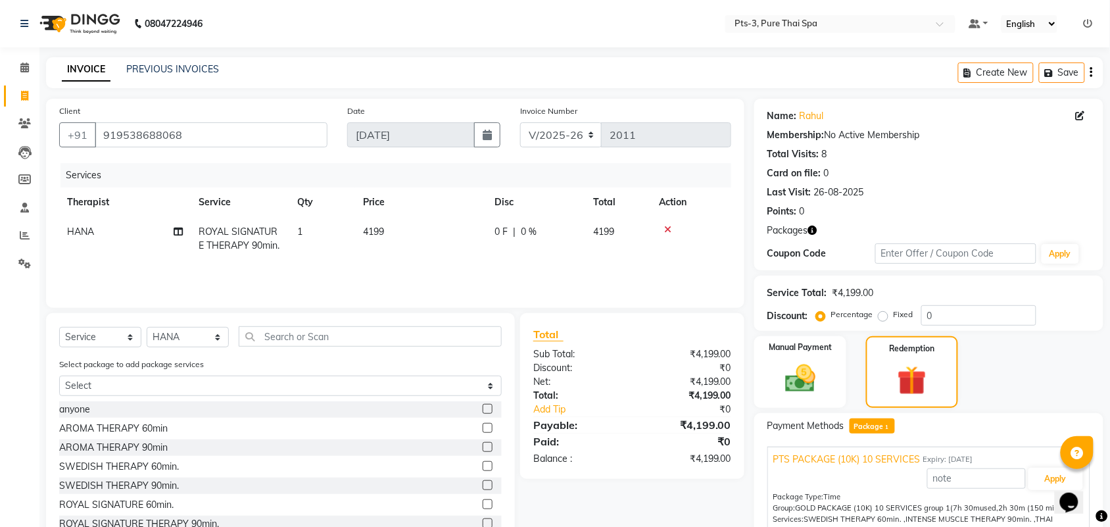
click at [1055, 479] on iframe at bounding box center [1076, 493] width 42 height 39
click at [1037, 479] on button "Apply" at bounding box center [1055, 478] width 55 height 22
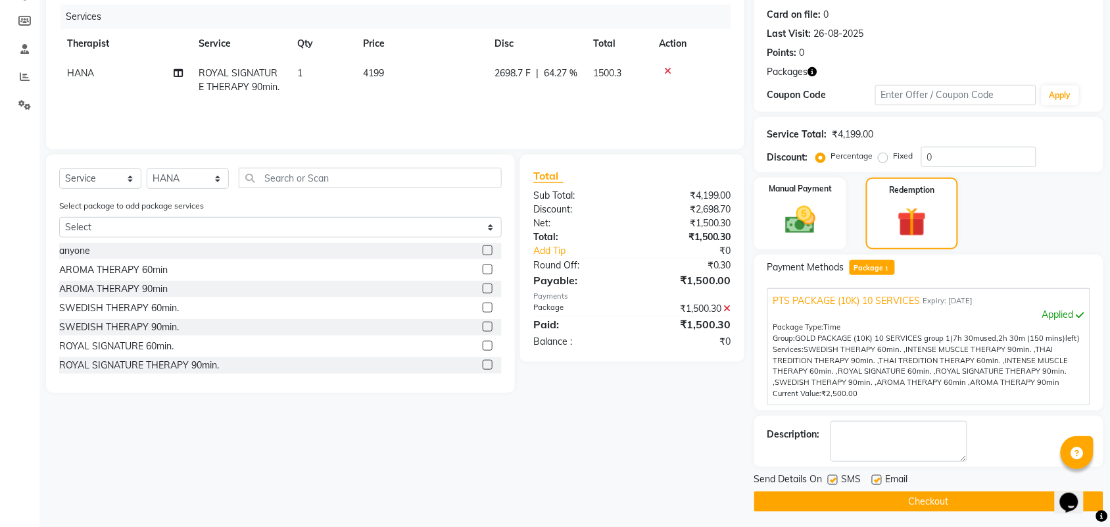
scroll to position [163, 0]
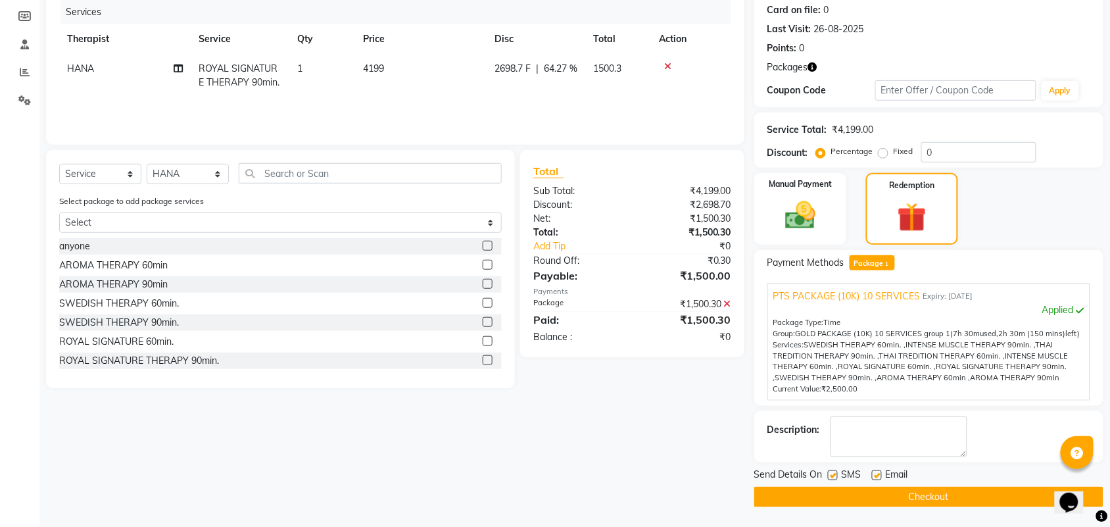
click at [832, 474] on label at bounding box center [833, 475] width 10 height 10
click at [832, 474] on input "checkbox" at bounding box center [832, 475] width 9 height 9
checkbox input "false"
click at [878, 474] on label at bounding box center [877, 475] width 10 height 10
click at [878, 474] on input "checkbox" at bounding box center [876, 475] width 9 height 9
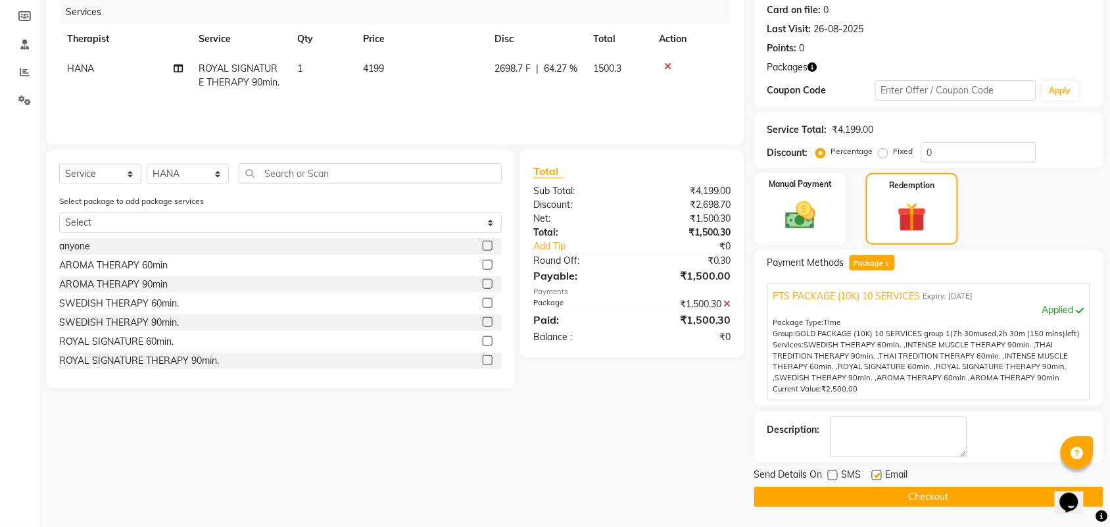
checkbox input "false"
click at [871, 435] on textarea at bounding box center [898, 436] width 137 height 41
type textarea "272"
click at [886, 488] on button "Checkout" at bounding box center [928, 496] width 349 height 20
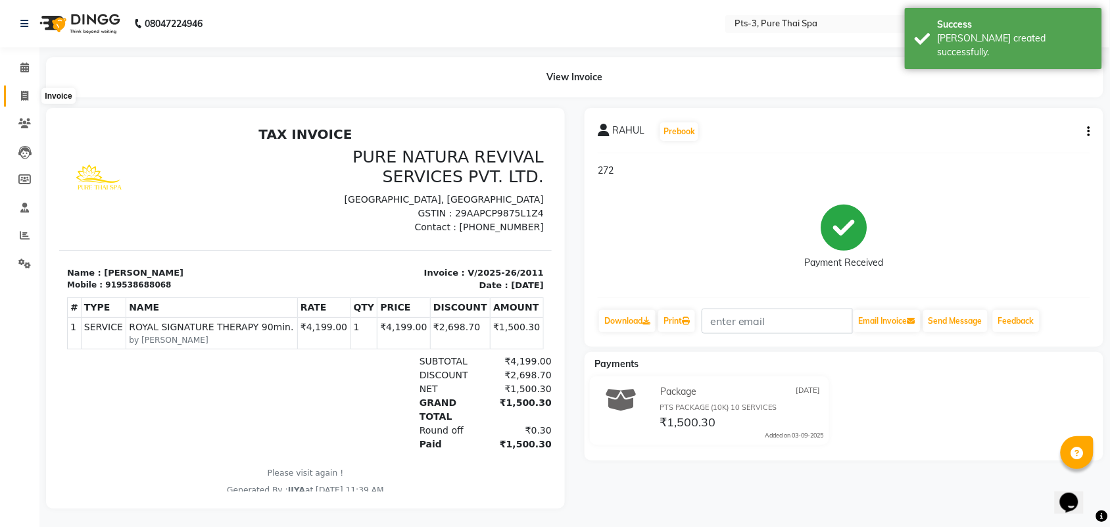
click at [22, 103] on span at bounding box center [24, 96] width 23 height 15
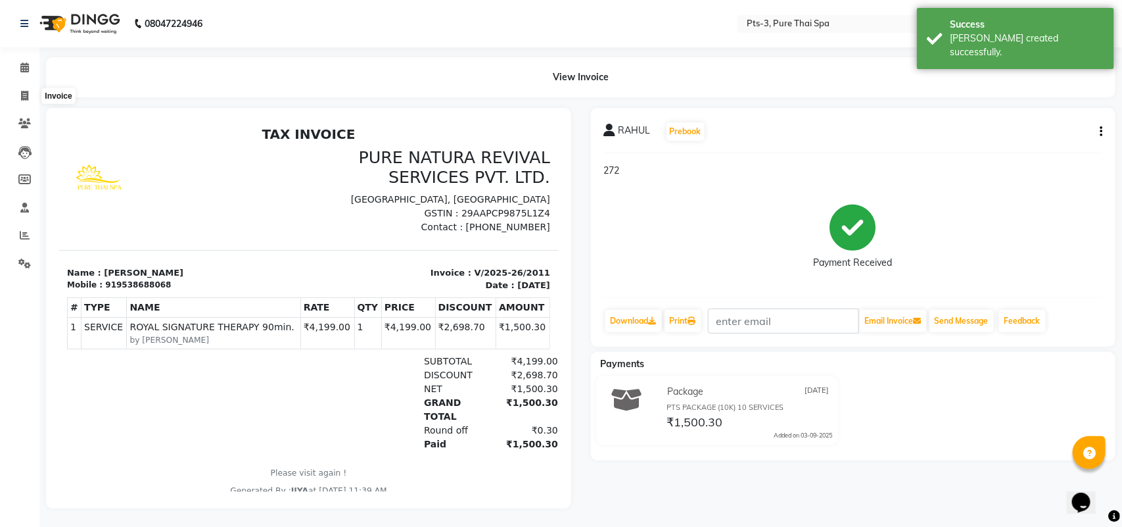
select select "6461"
select select "service"
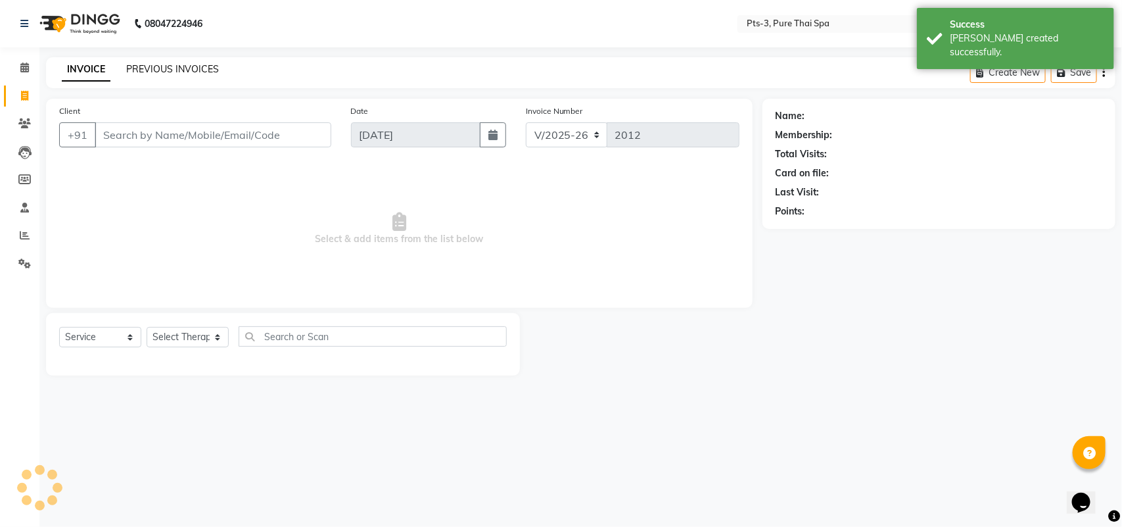
click at [187, 74] on link "PREVIOUS INVOICES" at bounding box center [172, 69] width 93 height 12
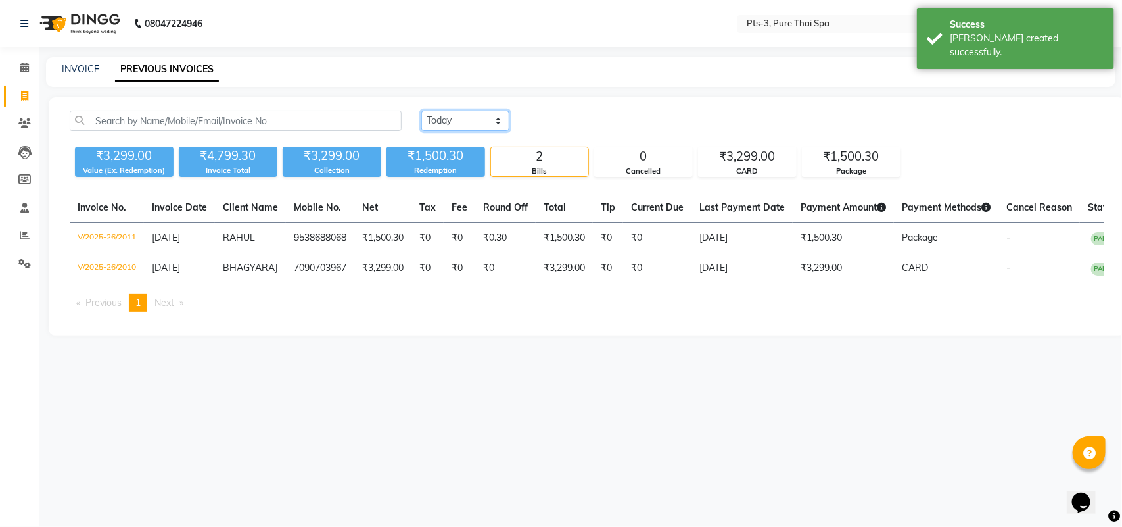
drag, startPoint x: 457, startPoint y: 126, endPoint x: 464, endPoint y: 128, distance: 7.5
click at [457, 126] on select "Today Yesterday Custom Range" at bounding box center [465, 120] width 88 height 20
select select "yesterday"
click at [421, 110] on select "Today Yesterday Custom Range" at bounding box center [465, 120] width 88 height 20
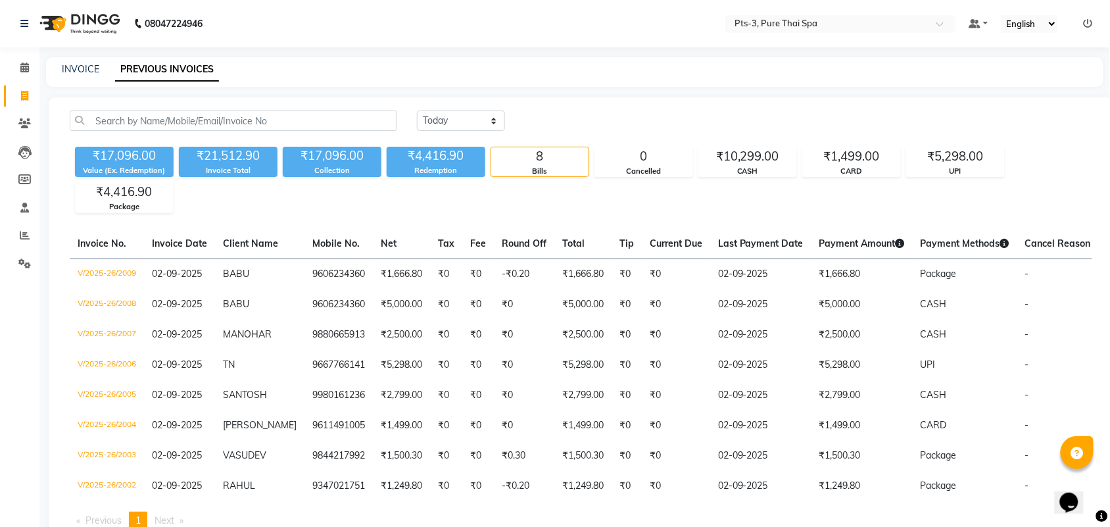
click at [80, 74] on div "INVOICE" at bounding box center [80, 69] width 37 height 14
click at [15, 262] on span at bounding box center [24, 263] width 23 height 15
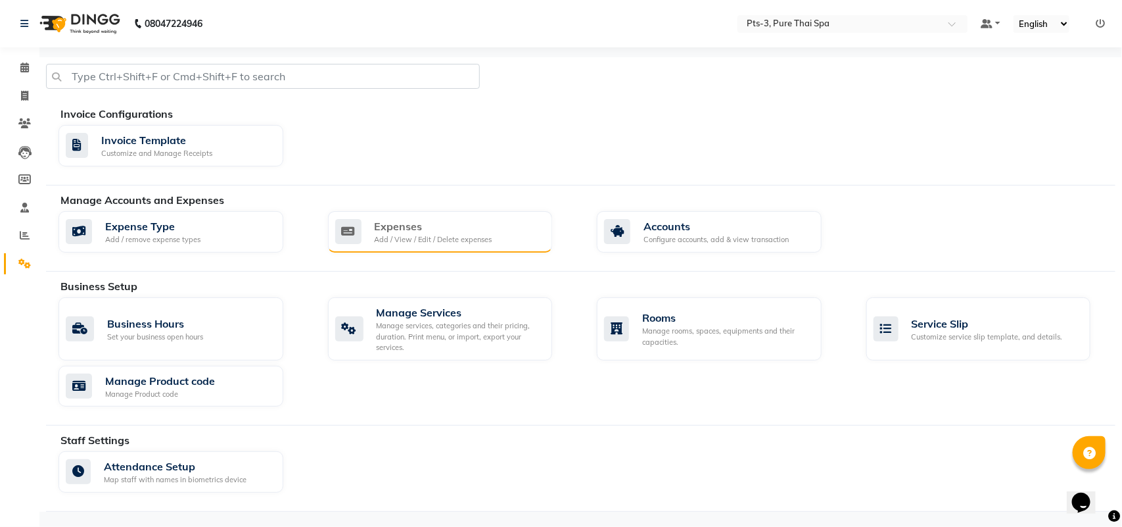
click at [498, 238] on div "Expenses Add / View / Edit / Delete expenses" at bounding box center [438, 231] width 207 height 27
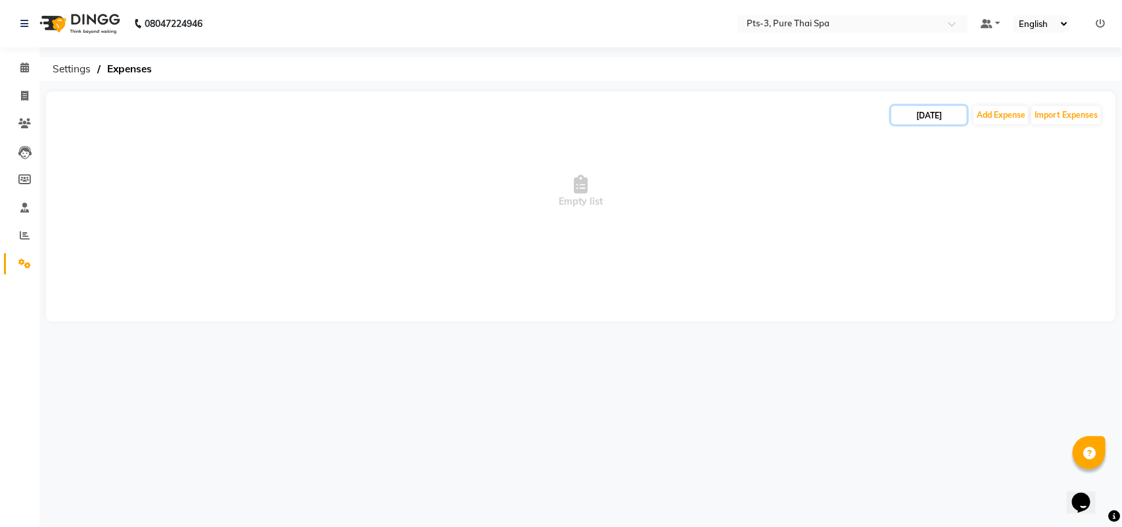
click at [911, 119] on input "[DATE]" at bounding box center [929, 115] width 76 height 18
select select "9"
select select "2025"
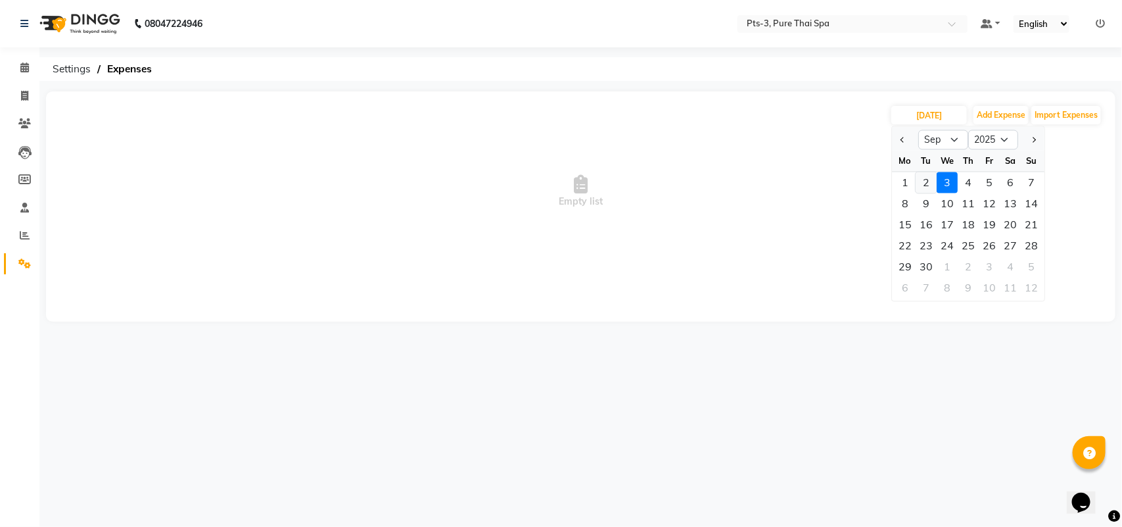
click at [925, 178] on div "2" at bounding box center [926, 182] width 21 height 21
type input "02-09-2025"
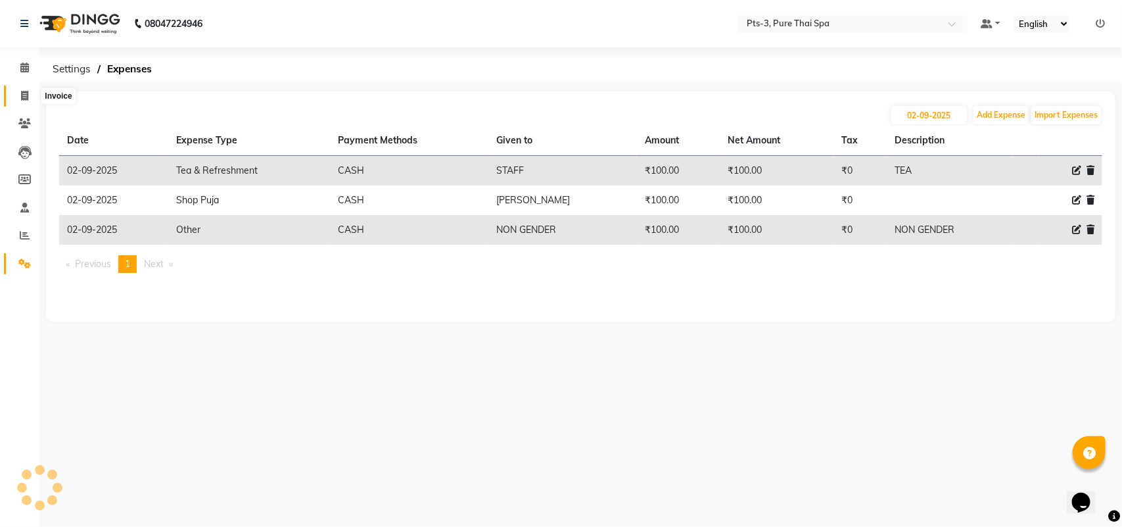
click at [15, 97] on span at bounding box center [24, 96] width 23 height 15
select select "service"
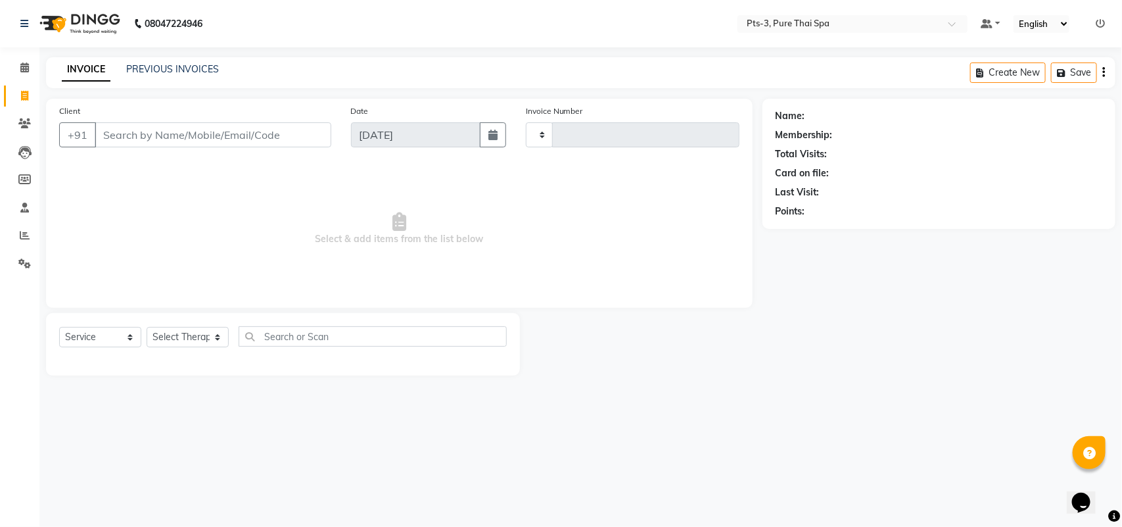
type input "2012"
select select "6461"
click at [181, 71] on link "PREVIOUS INVOICES" at bounding box center [172, 69] width 93 height 12
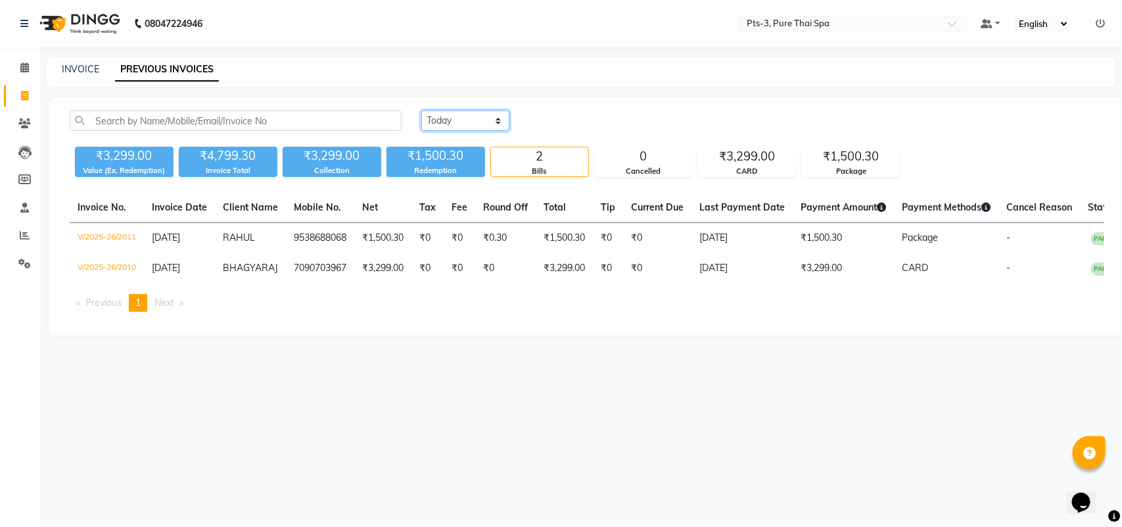
click at [448, 124] on select "Today Yesterday Custom Range" at bounding box center [465, 120] width 88 height 20
select select "range"
click at [421, 110] on select "Today Yesterday Custom Range" at bounding box center [465, 120] width 88 height 20
click at [572, 114] on input "[DATE]" at bounding box center [573, 121] width 92 height 18
select select "9"
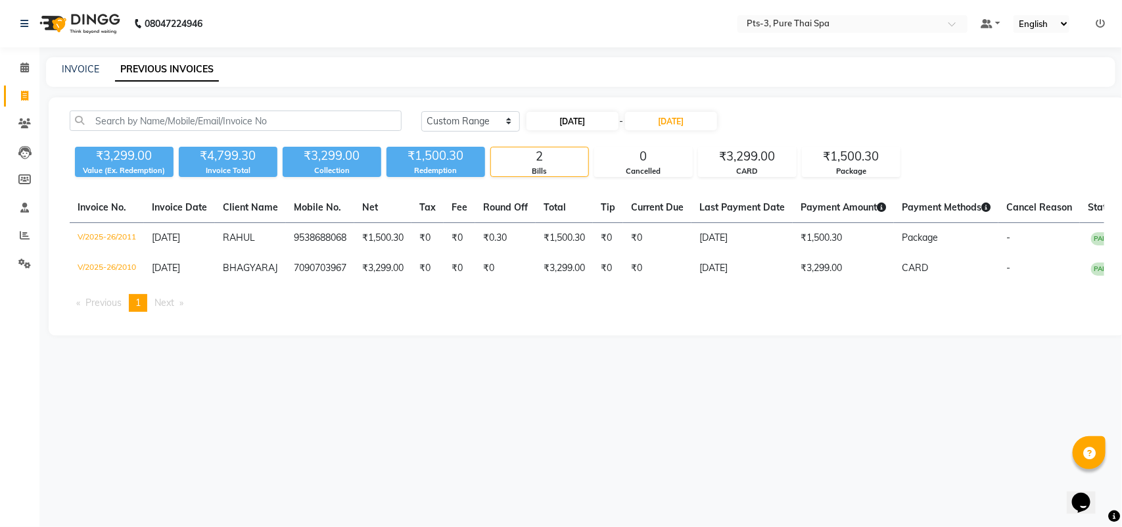
select select "2025"
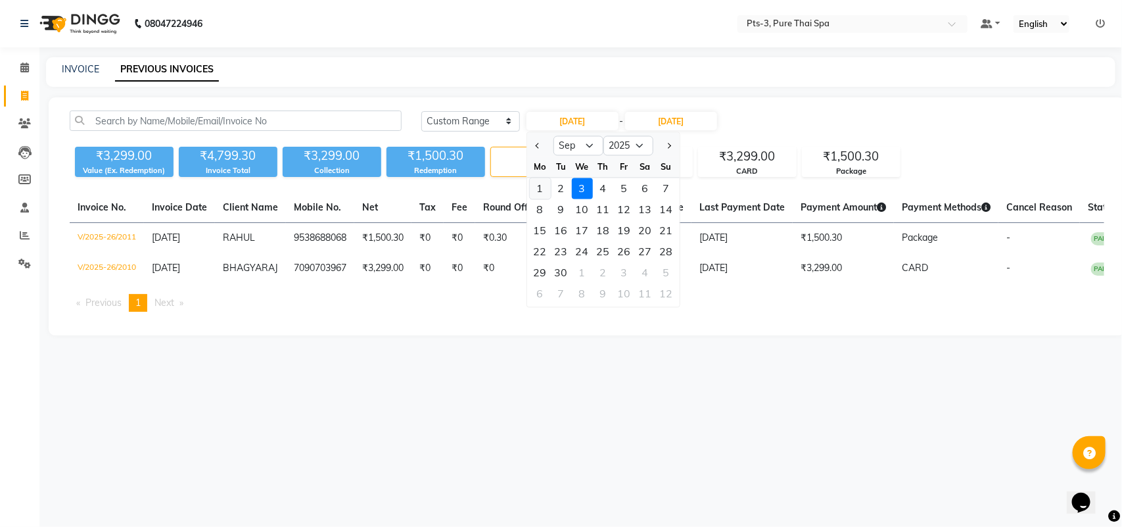
click at [542, 186] on div "1" at bounding box center [540, 188] width 21 height 21
type input "01-09-2025"
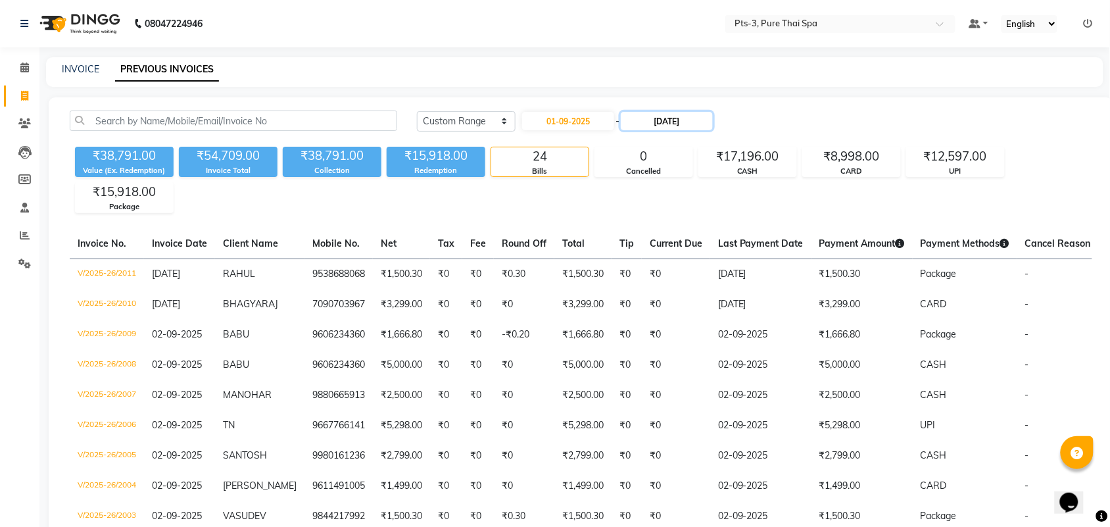
click at [662, 120] on input "[DATE]" at bounding box center [667, 121] width 92 height 18
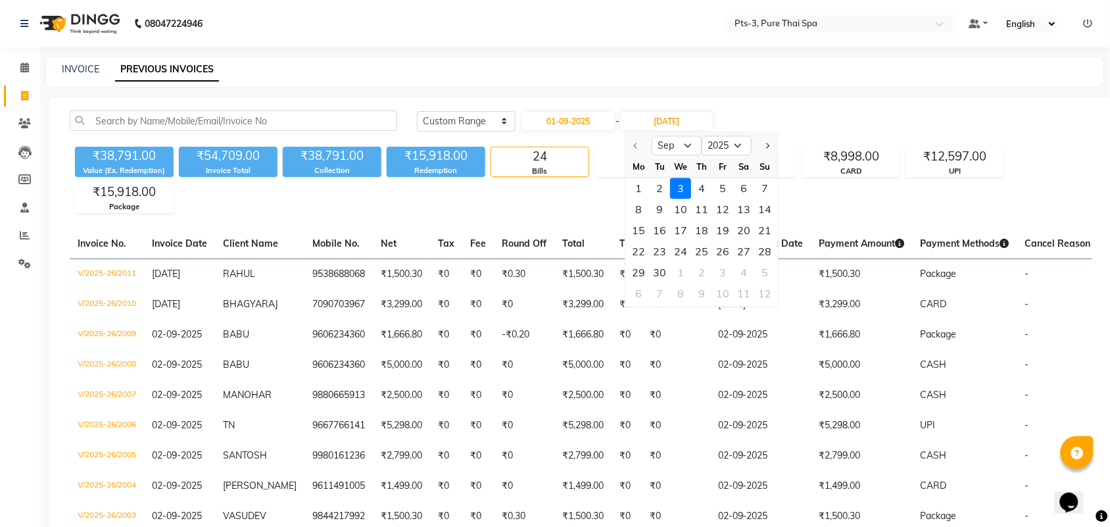
click at [975, 81] on div "INVOICE PREVIOUS INVOICES" at bounding box center [574, 72] width 1057 height 30
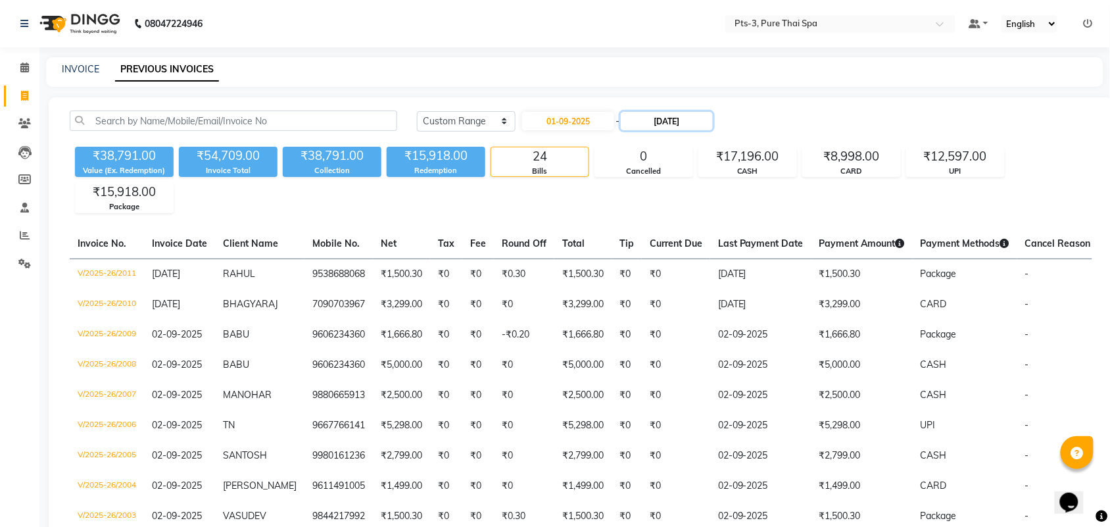
click at [681, 125] on input "[DATE]" at bounding box center [667, 121] width 92 height 18
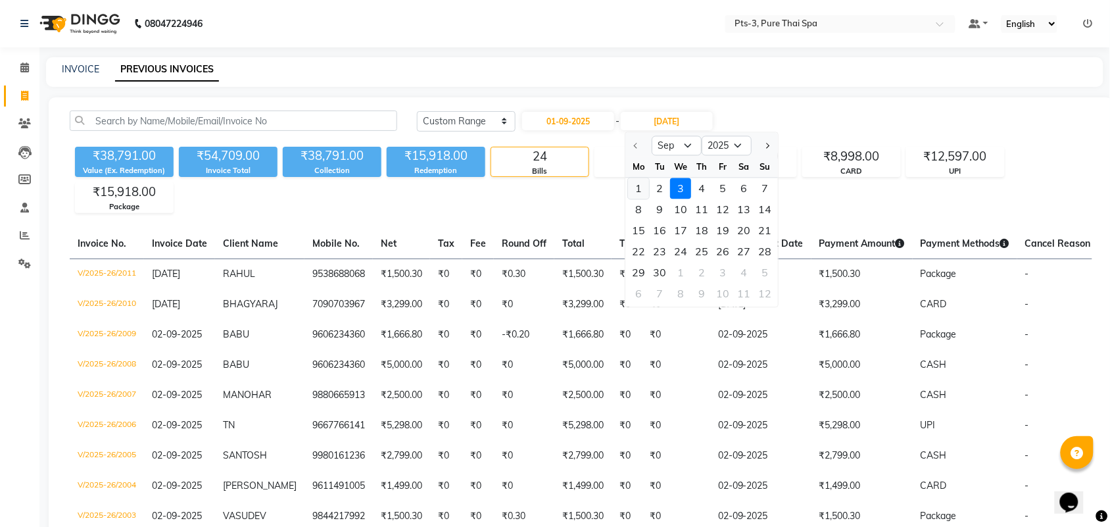
click at [639, 195] on div "1" at bounding box center [638, 188] width 21 height 21
type input "01-09-2025"
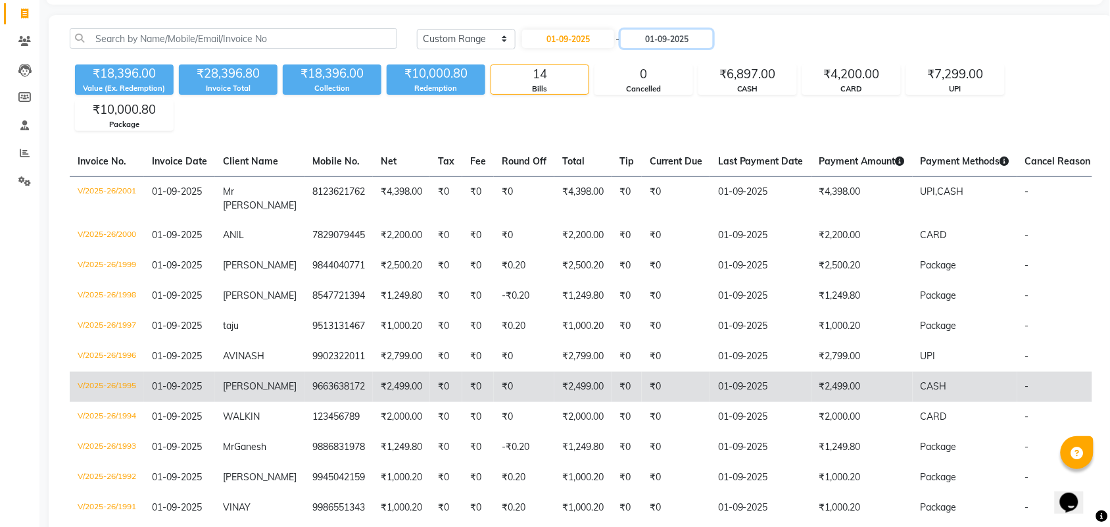
scroll to position [164, 0]
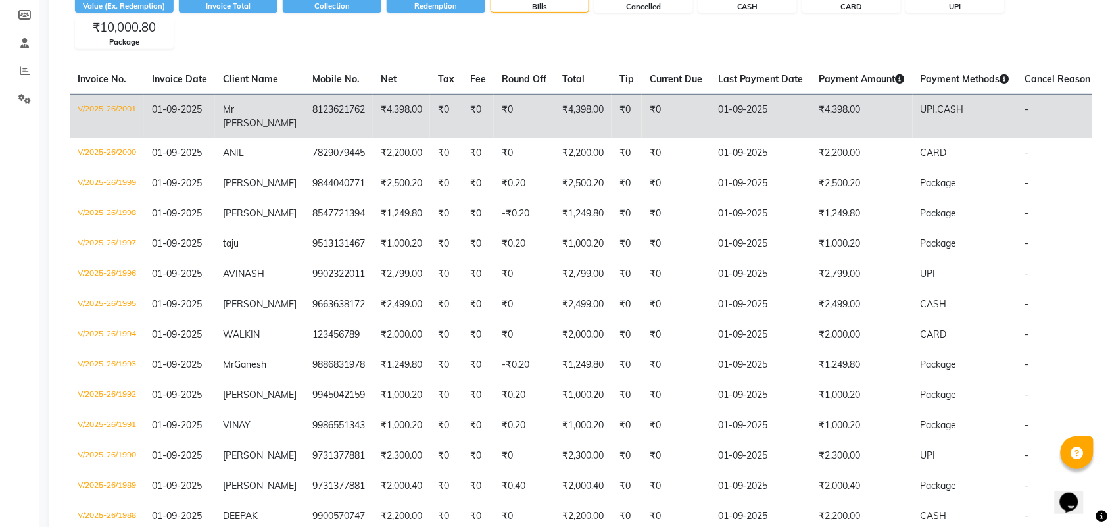
click at [878, 113] on td "₹4,398.00" at bounding box center [861, 116] width 101 height 44
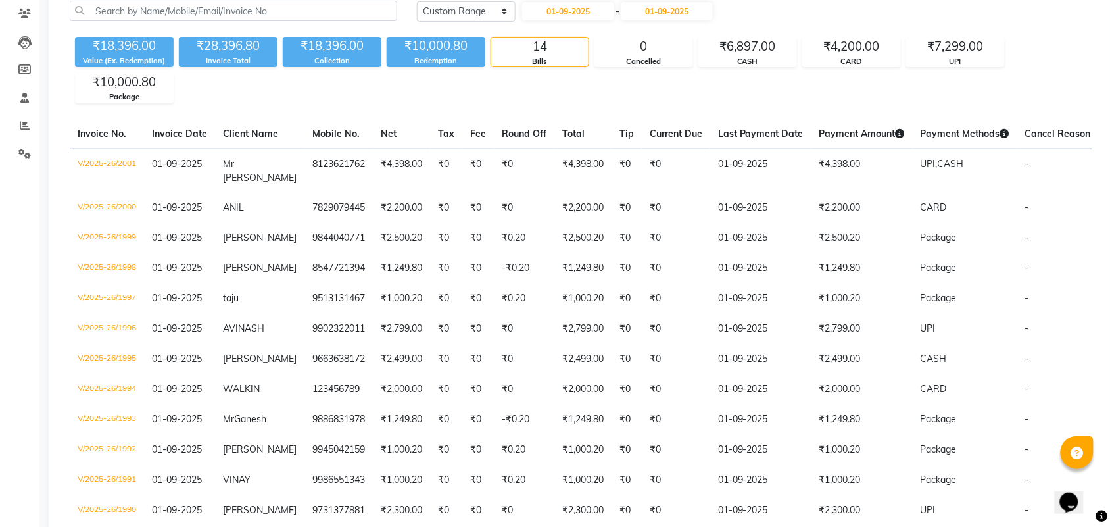
scroll to position [0, 0]
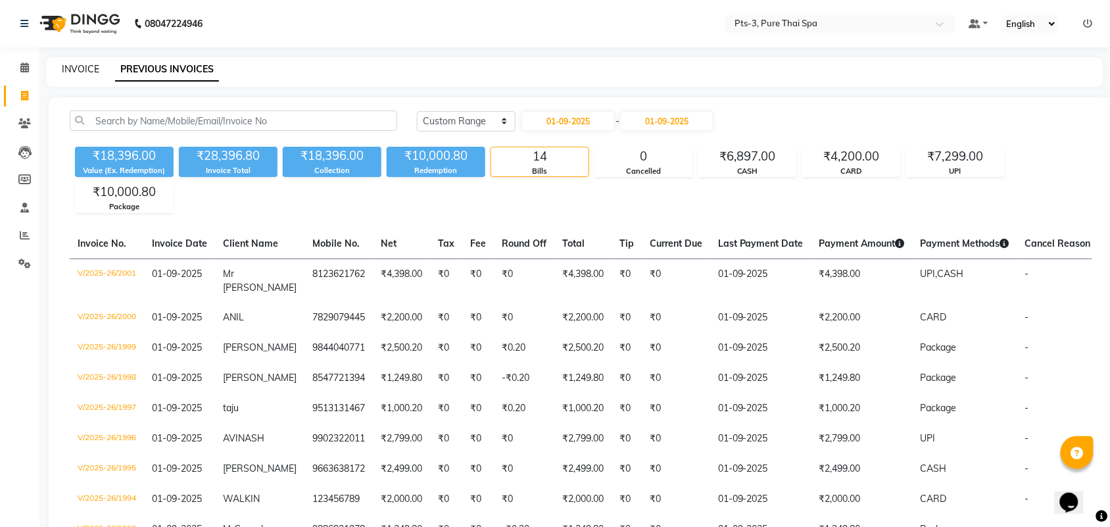
click at [68, 66] on link "INVOICE" at bounding box center [80, 69] width 37 height 12
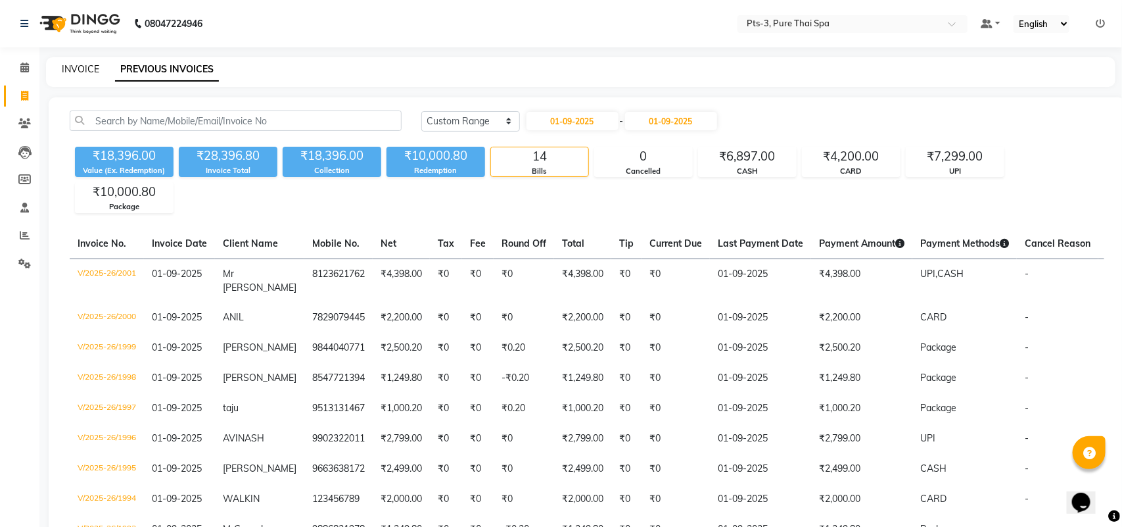
select select "6461"
select select "service"
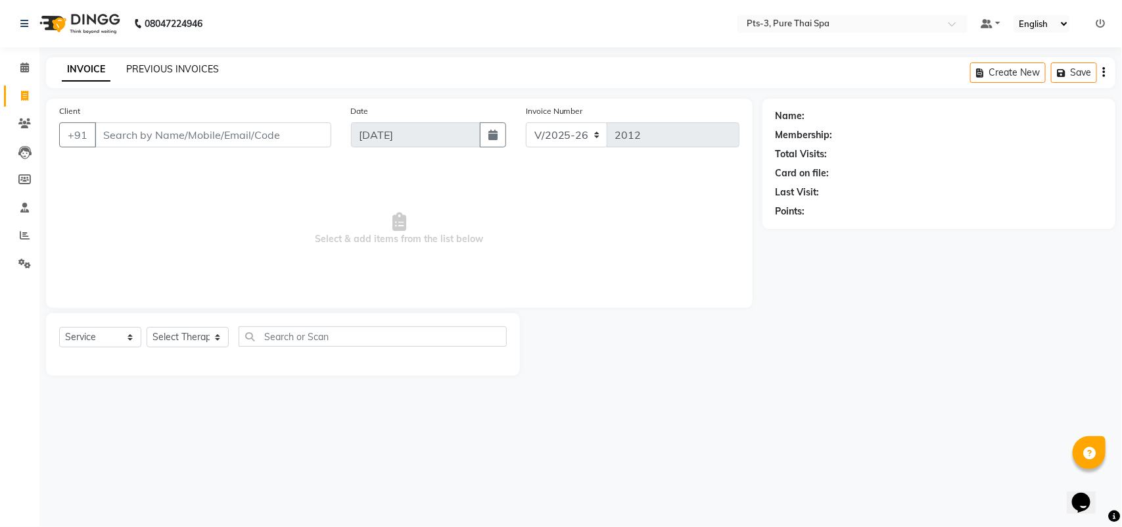
click at [137, 67] on link "PREVIOUS INVOICES" at bounding box center [172, 69] width 93 height 12
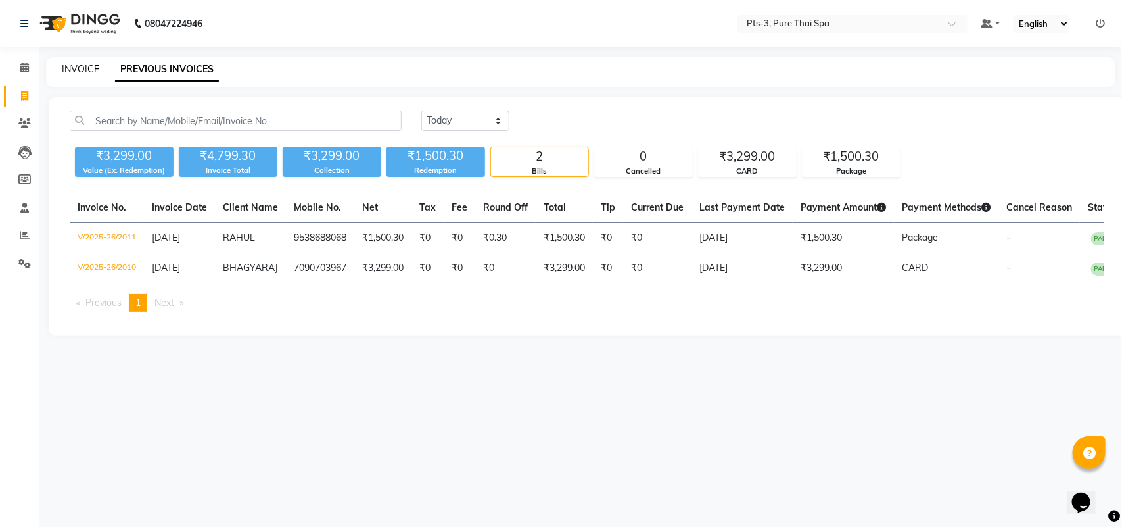
click at [81, 72] on link "INVOICE" at bounding box center [80, 69] width 37 height 12
select select "6461"
select select "service"
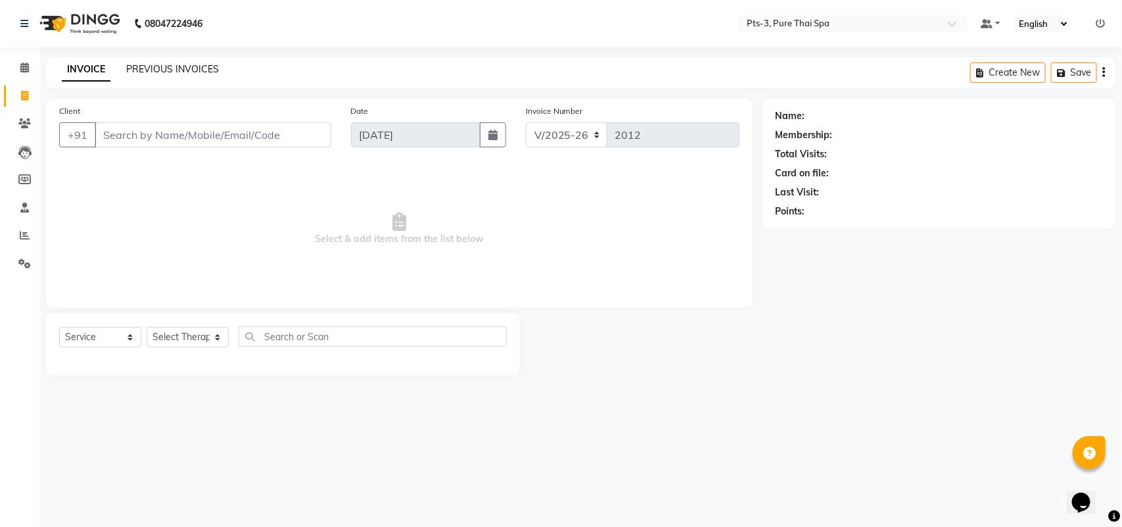
drag, startPoint x: 163, startPoint y: 57, endPoint x: 163, endPoint y: 70, distance: 13.1
click at [163, 64] on div "INVOICE PREVIOUS INVOICES Create New Save" at bounding box center [581, 72] width 1070 height 31
click at [163, 70] on link "PREVIOUS INVOICES" at bounding box center [172, 69] width 93 height 12
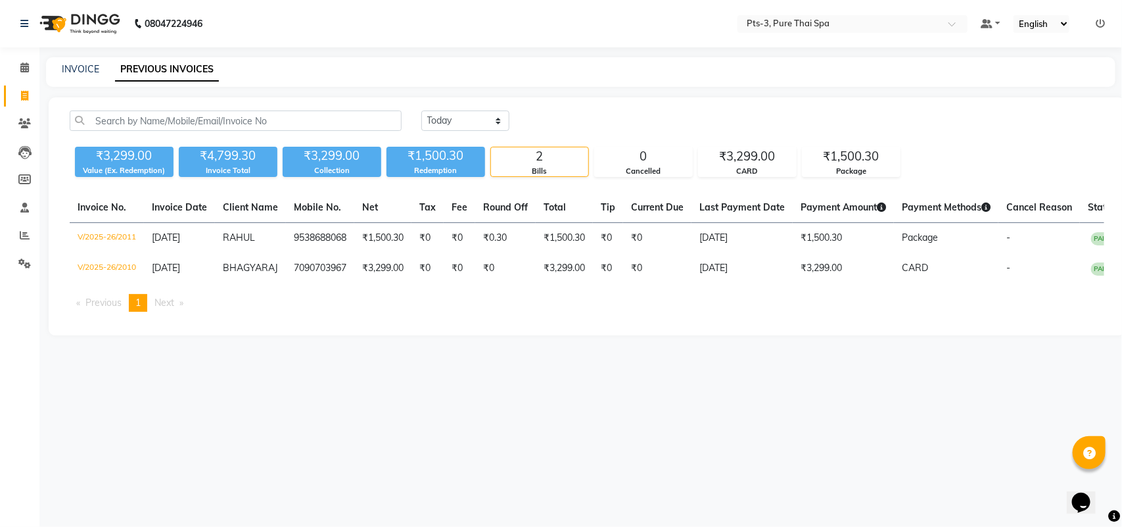
click at [458, 131] on div "Today Yesterday Custom Range" at bounding box center [763, 125] width 703 height 31
click at [457, 126] on select "Today Yesterday Custom Range" at bounding box center [465, 120] width 88 height 20
select select "yesterday"
click at [421, 110] on select "Today Yesterday Custom Range" at bounding box center [465, 120] width 88 height 20
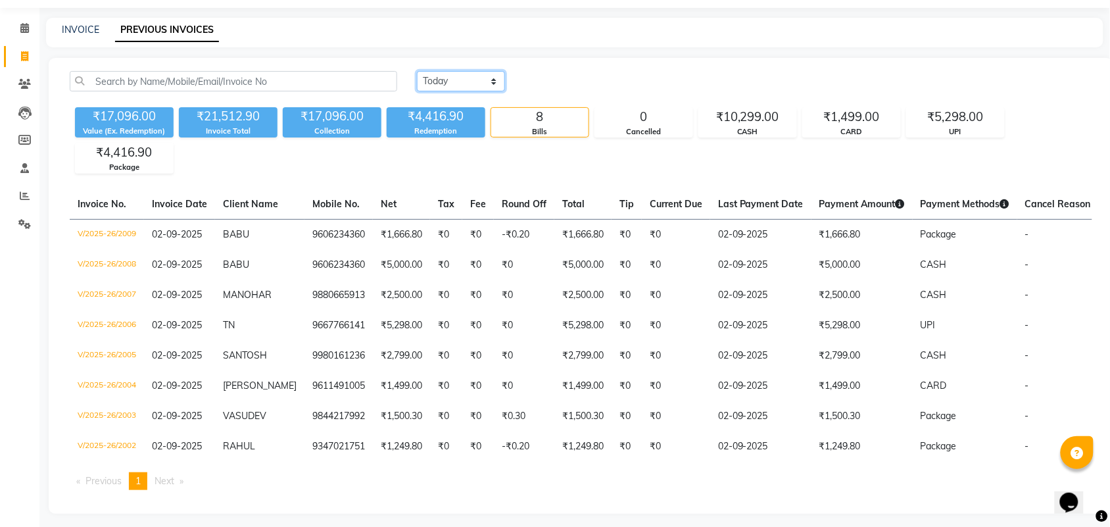
scroll to position [60, 0]
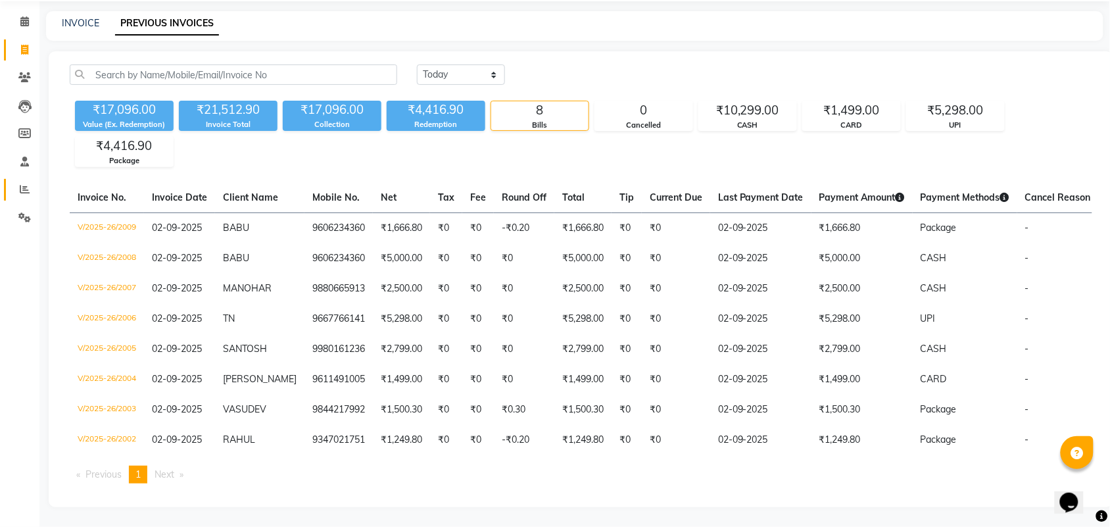
click at [8, 179] on link "Reports" at bounding box center [20, 190] width 32 height 22
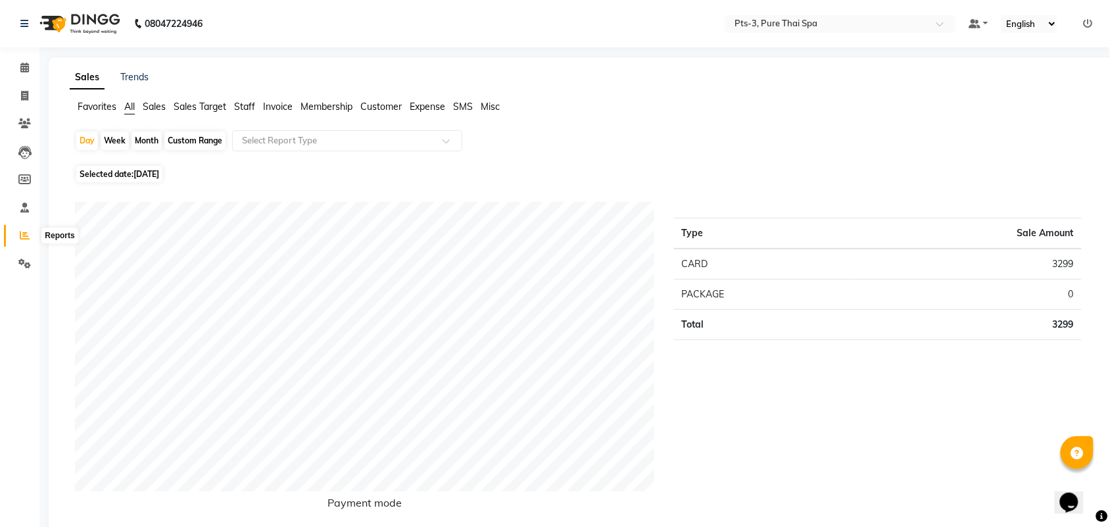
click at [23, 231] on icon at bounding box center [25, 235] width 10 height 10
click at [139, 143] on div "Month" at bounding box center [146, 140] width 30 height 18
select select "9"
select select "2025"
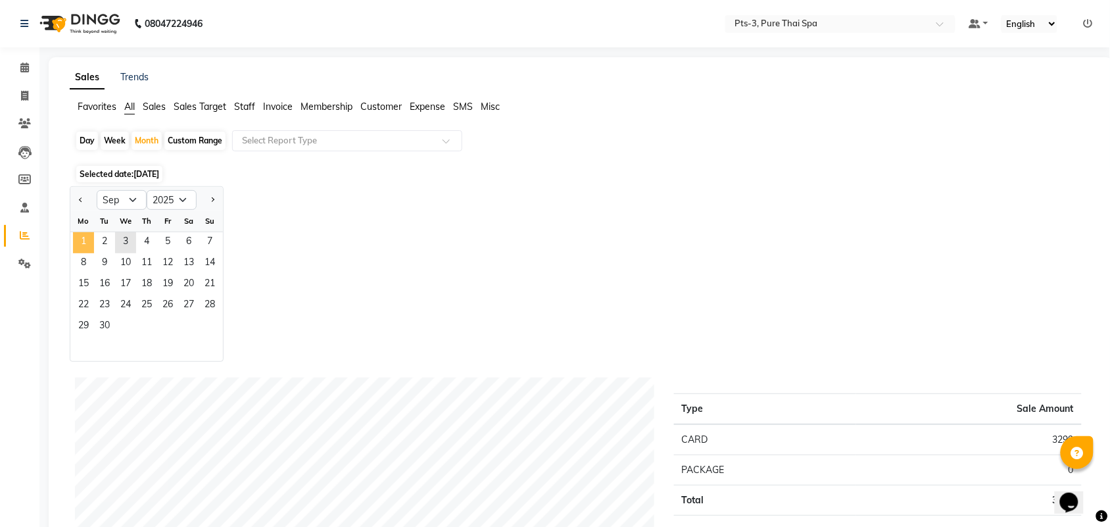
click at [86, 248] on span "1" at bounding box center [83, 242] width 21 height 21
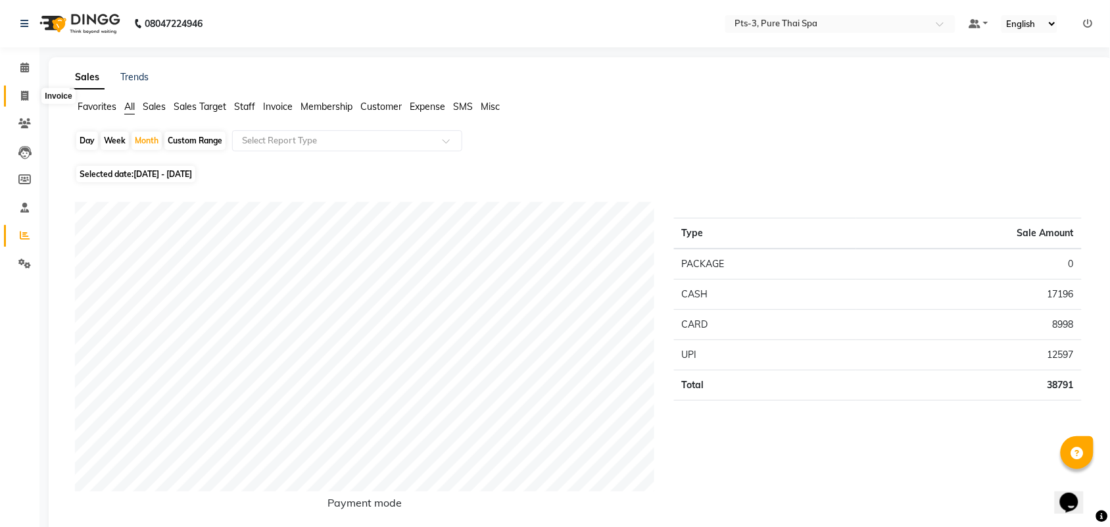
click at [26, 94] on icon at bounding box center [24, 96] width 7 height 10
select select "service"
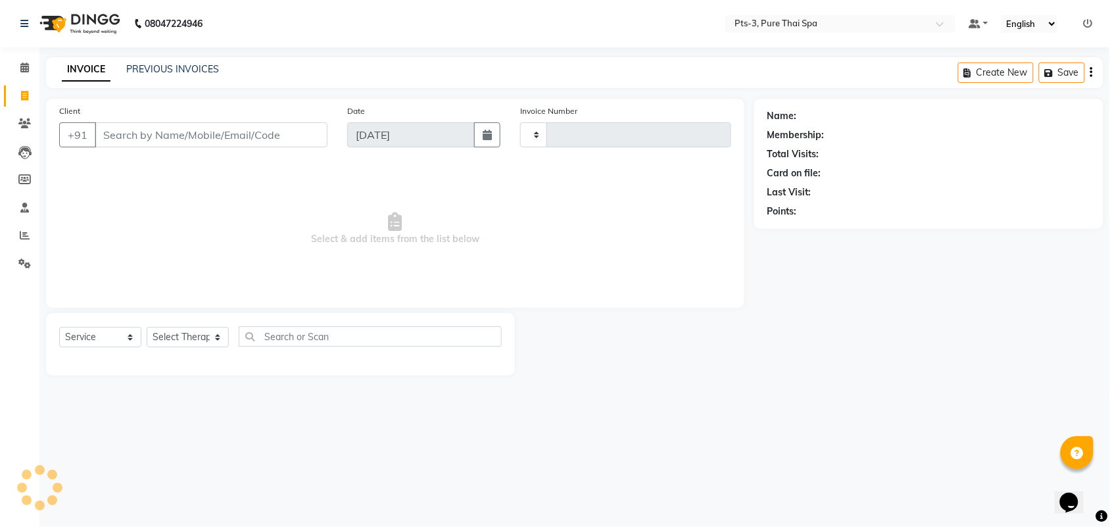
type input "2012"
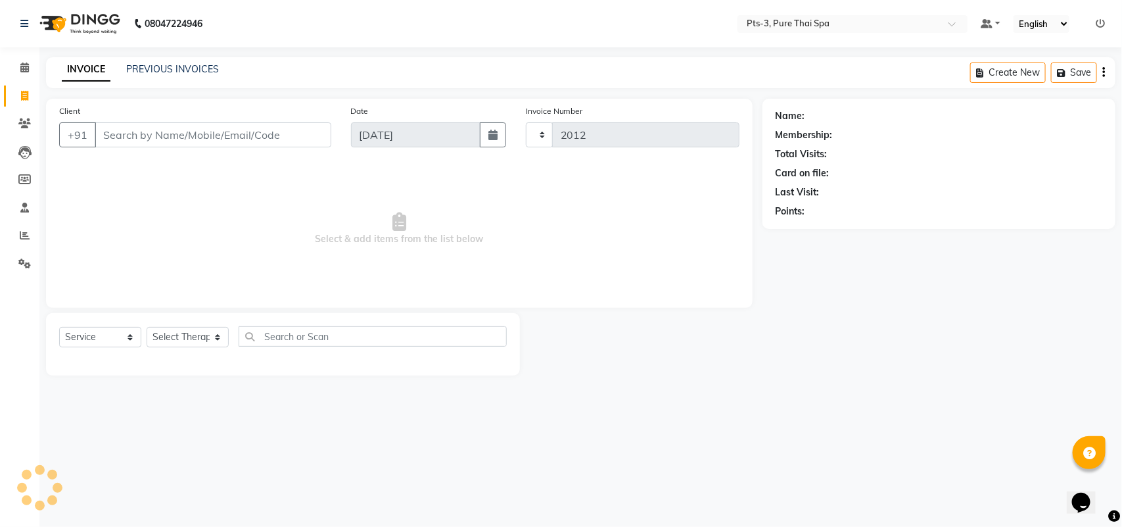
select select "6461"
click at [155, 67] on link "PREVIOUS INVOICES" at bounding box center [172, 69] width 93 height 12
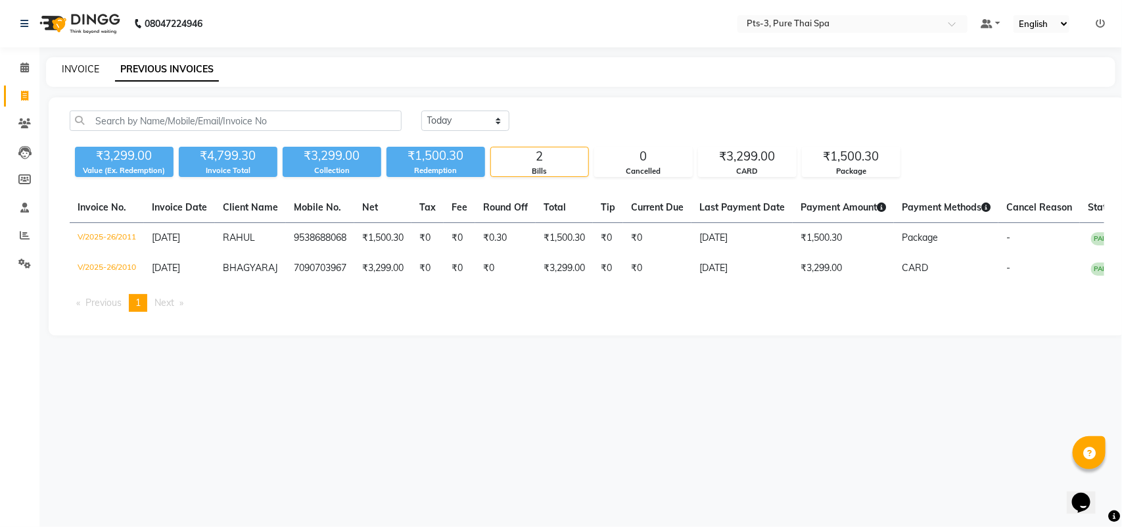
click at [80, 68] on link "INVOICE" at bounding box center [80, 69] width 37 height 12
select select "service"
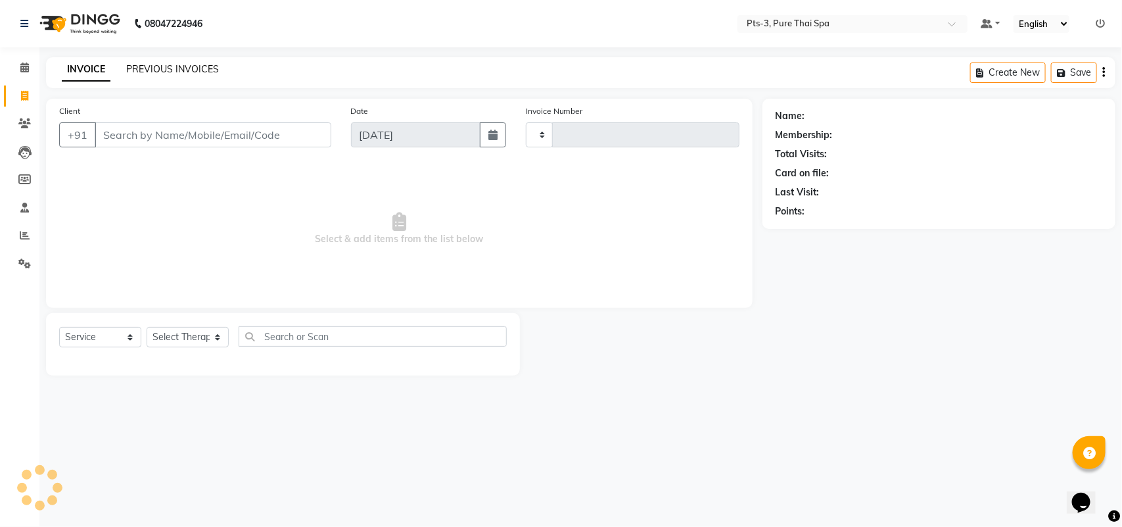
type input "2012"
select select "6461"
click at [193, 67] on link "PREVIOUS INVOICES" at bounding box center [172, 69] width 93 height 12
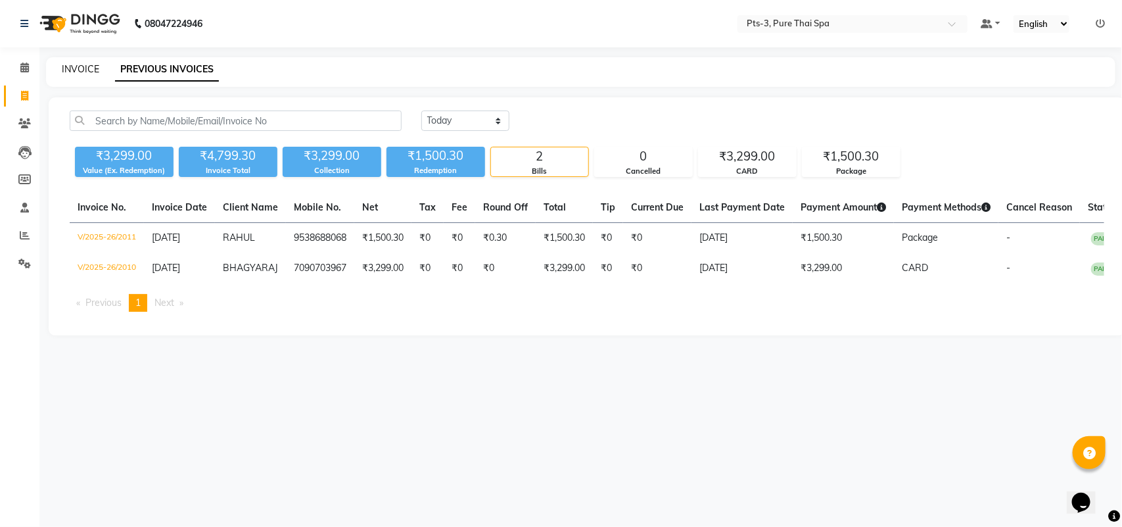
click at [79, 66] on link "INVOICE" at bounding box center [80, 69] width 37 height 12
select select "6461"
select select "service"
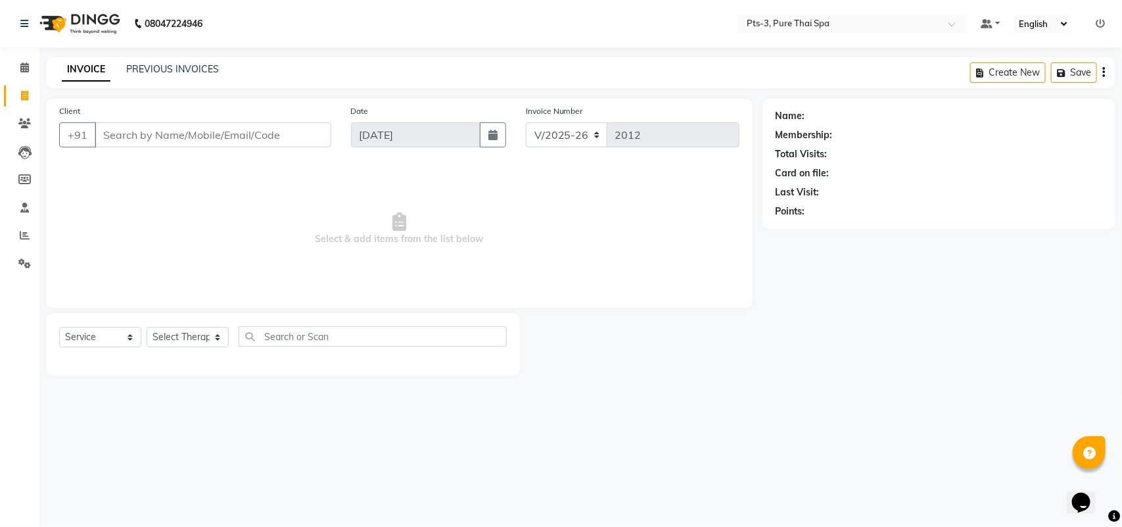
click at [113, 175] on span "Select & add items from the list below" at bounding box center [399, 228] width 680 height 131
click at [101, 133] on input "Client" at bounding box center [213, 134] width 237 height 25
click at [158, 67] on link "PREVIOUS INVOICES" at bounding box center [172, 69] width 93 height 12
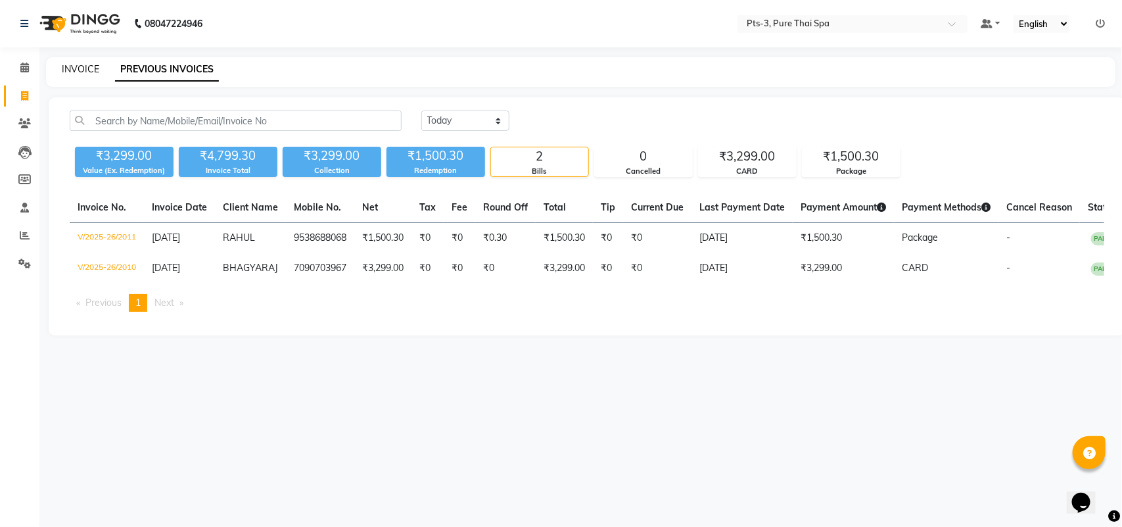
click at [79, 69] on link "INVOICE" at bounding box center [80, 69] width 37 height 12
select select "6461"
select select "service"
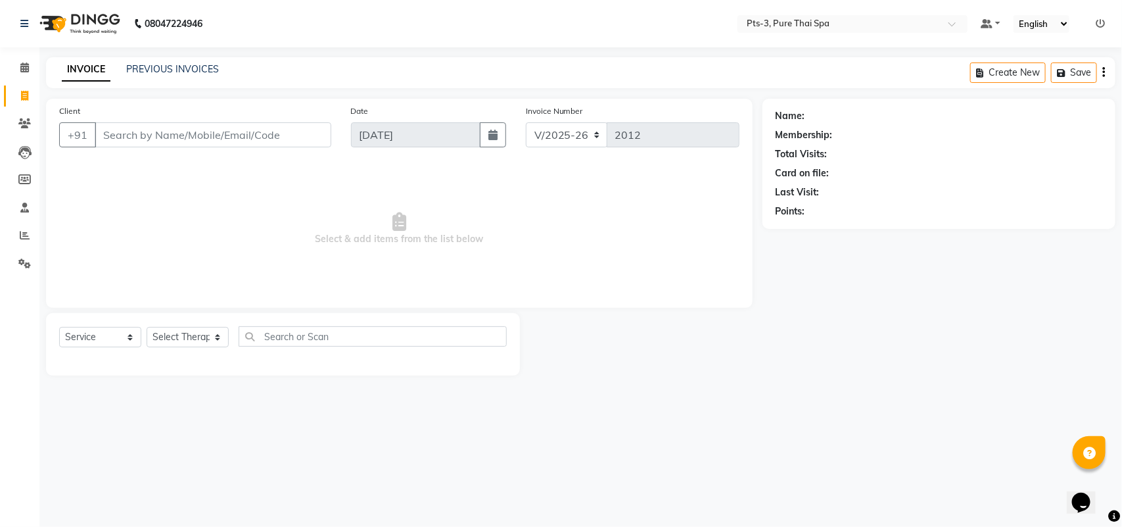
click at [99, 133] on input "Client" at bounding box center [213, 134] width 237 height 25
click at [131, 135] on input "Client" at bounding box center [213, 134] width 237 height 25
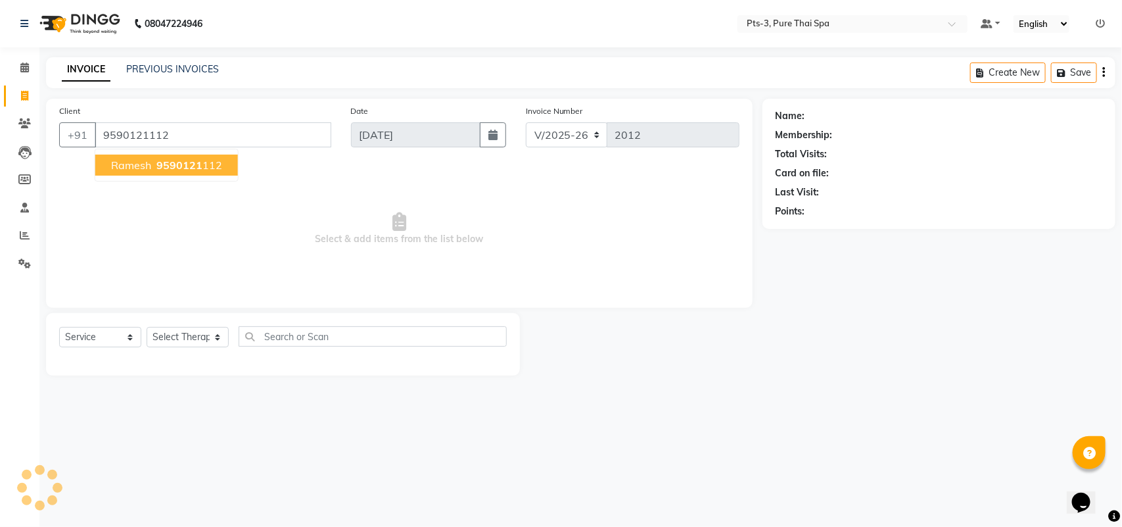
type input "9590121112"
click at [120, 163] on span "Ramesh" at bounding box center [131, 164] width 40 height 13
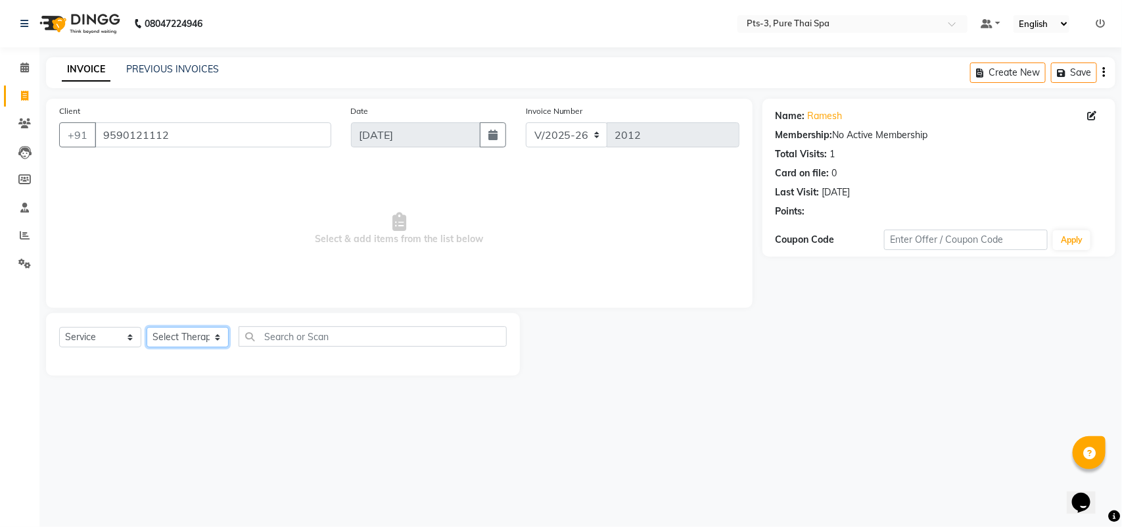
click at [173, 334] on select "Select Therapist ALINA AMMI ANYONE CASPER HANA IVY JANCY JENNY JIYA J.J JULIY L…" at bounding box center [188, 337] width 82 height 20
select select "54268"
click at [147, 327] on select "Select Therapist ALINA AMMI ANYONE CASPER HANA IVY JANCY JENNY JIYA J.J JULIY L…" at bounding box center [188, 337] width 82 height 20
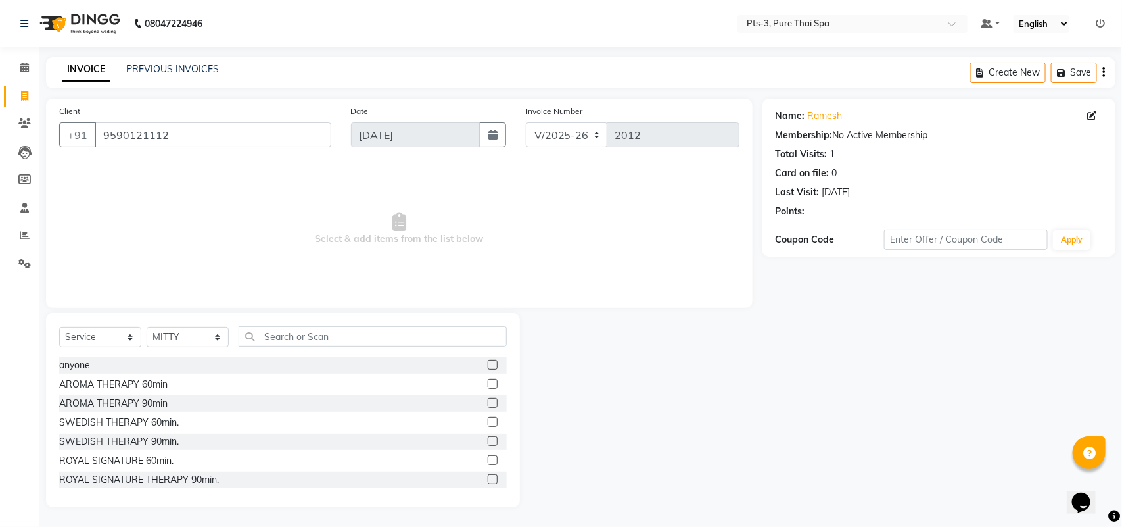
click at [488, 418] on label at bounding box center [493, 422] width 10 height 10
click at [488, 418] on input "checkbox" at bounding box center [492, 422] width 9 height 9
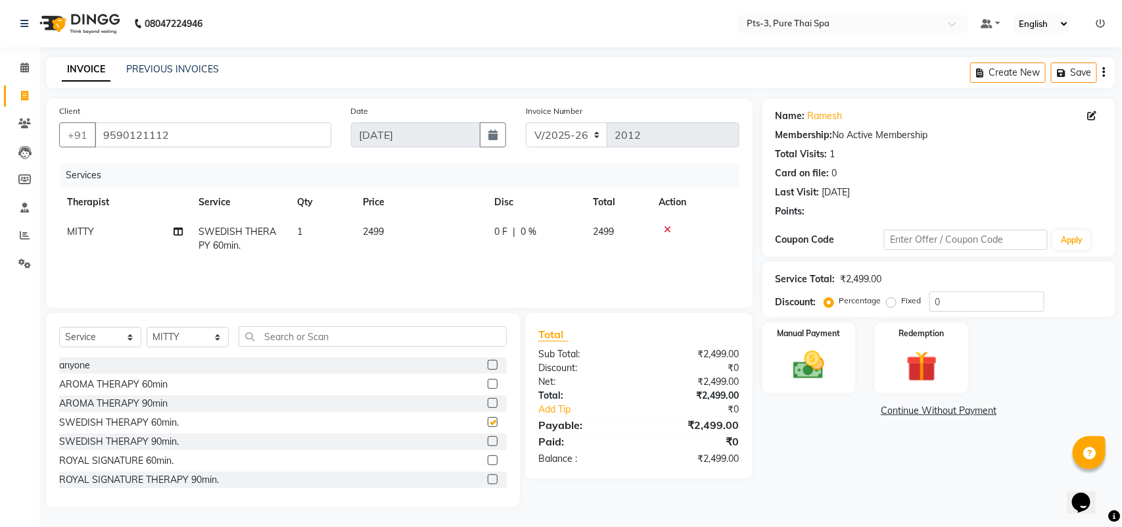
checkbox input "false"
click at [902, 300] on label "Fixed" at bounding box center [912, 301] width 20 height 12
click at [889, 300] on input "Fixed" at bounding box center [893, 300] width 9 height 9
radio input "true"
click at [962, 300] on input "0" at bounding box center [987, 301] width 115 height 20
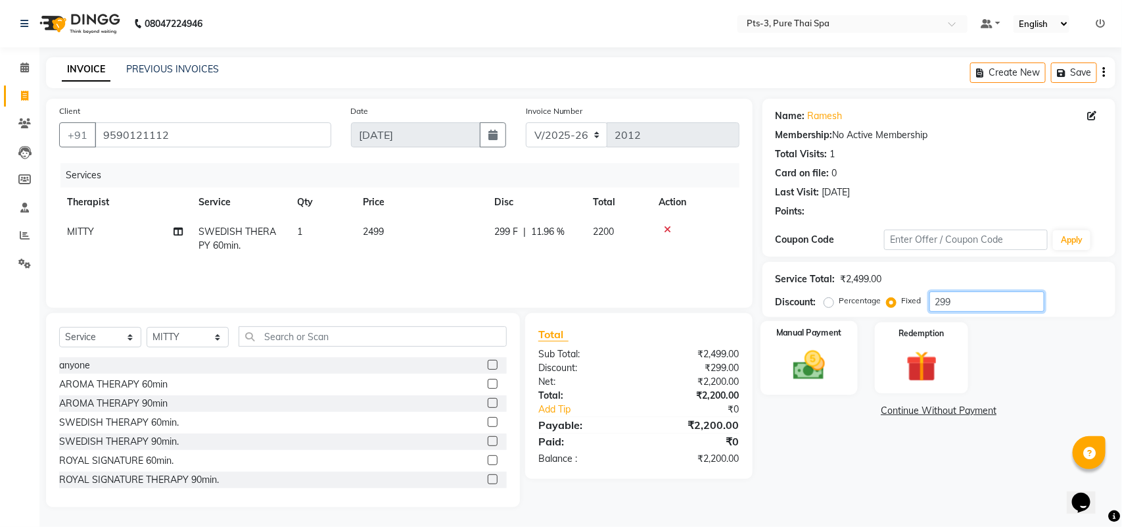
type input "299"
click at [786, 360] on img at bounding box center [809, 364] width 52 height 37
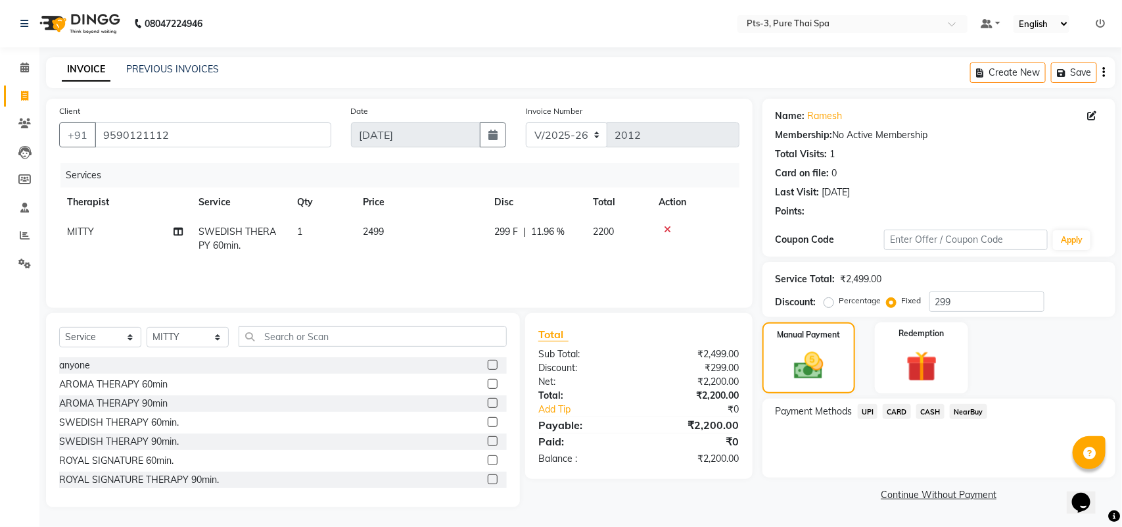
click at [938, 411] on span "CASH" at bounding box center [930, 411] width 28 height 15
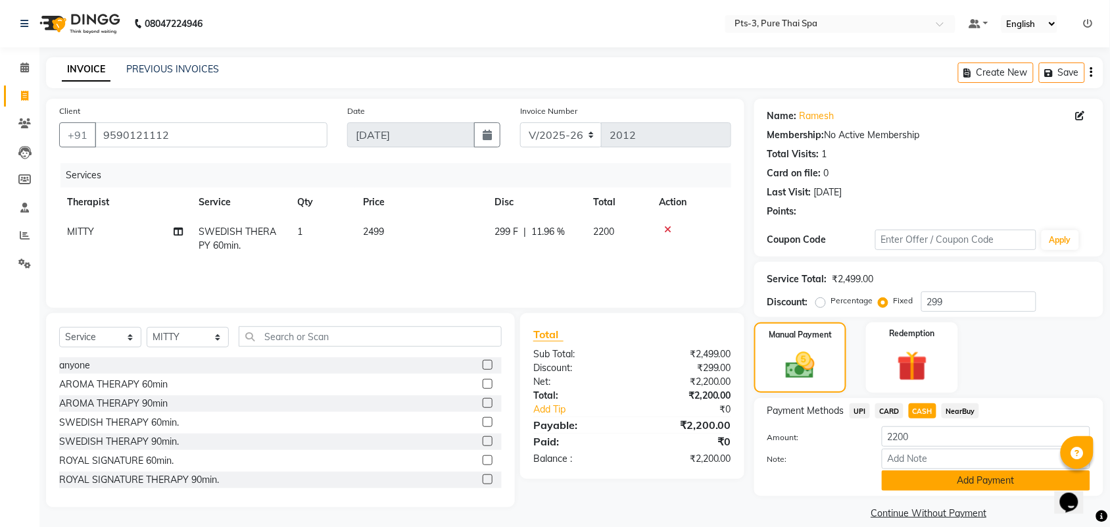
click at [929, 483] on button "Add Payment" at bounding box center [986, 480] width 208 height 20
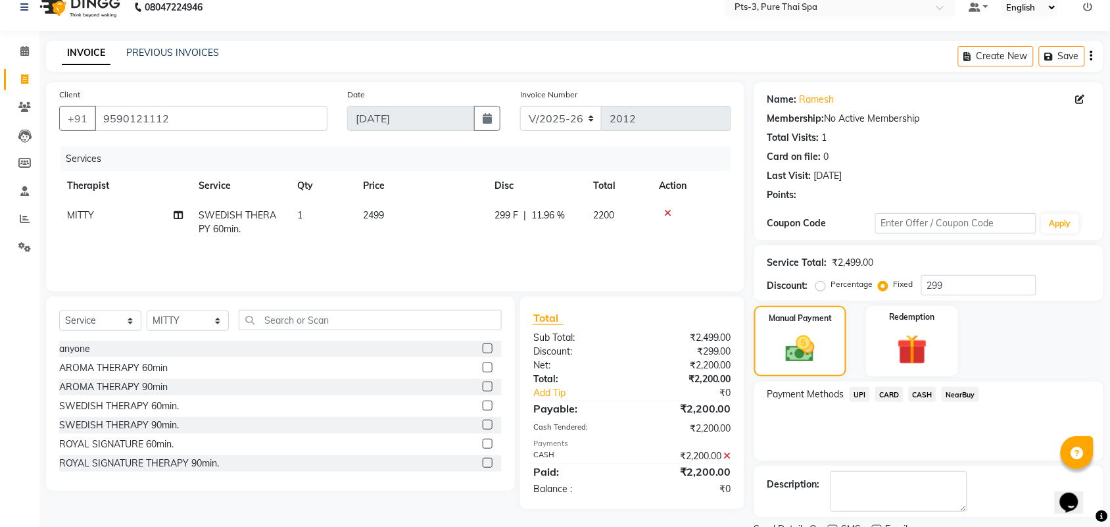
scroll to position [71, 0]
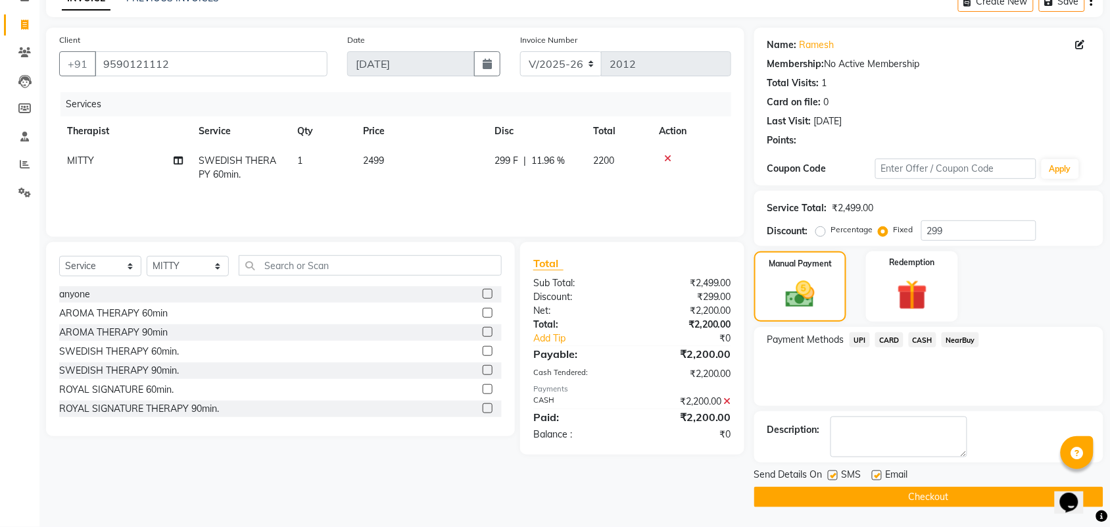
click at [830, 475] on label at bounding box center [833, 475] width 10 height 10
click at [830, 475] on input "checkbox" at bounding box center [832, 475] width 9 height 9
checkbox input "false"
click at [876, 475] on label at bounding box center [877, 475] width 10 height 10
click at [876, 475] on input "checkbox" at bounding box center [876, 475] width 9 height 9
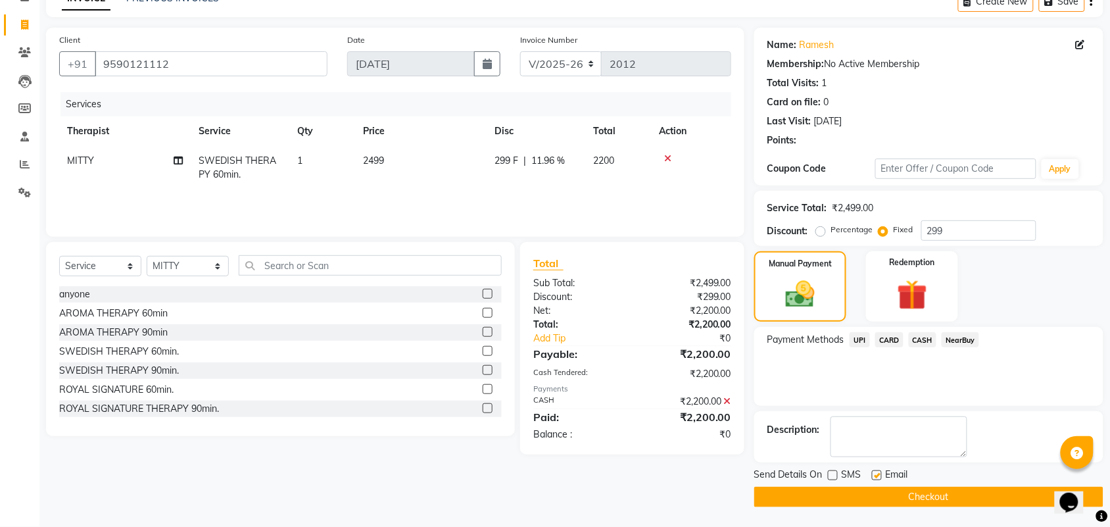
checkbox input "false"
click at [878, 491] on button "Checkout" at bounding box center [928, 496] width 349 height 20
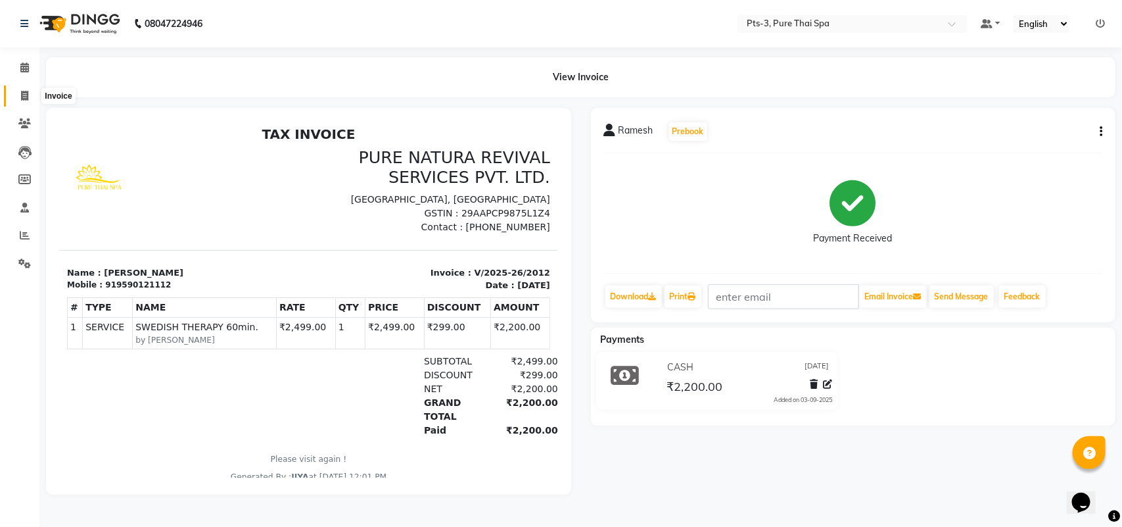
click at [28, 103] on span at bounding box center [24, 96] width 23 height 15
select select "service"
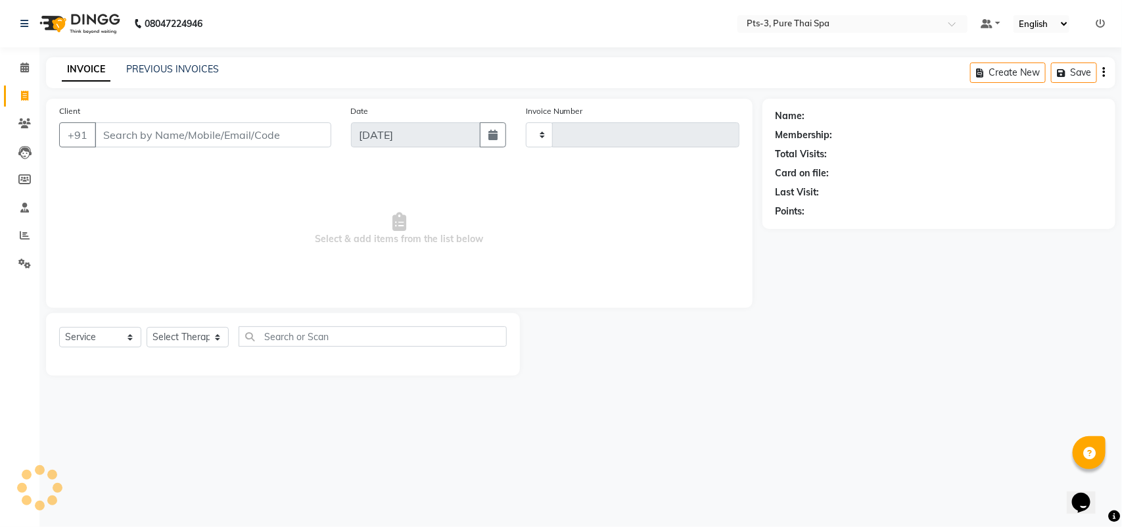
type input "2013"
select select "6461"
click at [169, 135] on input "Client" at bounding box center [213, 134] width 237 height 25
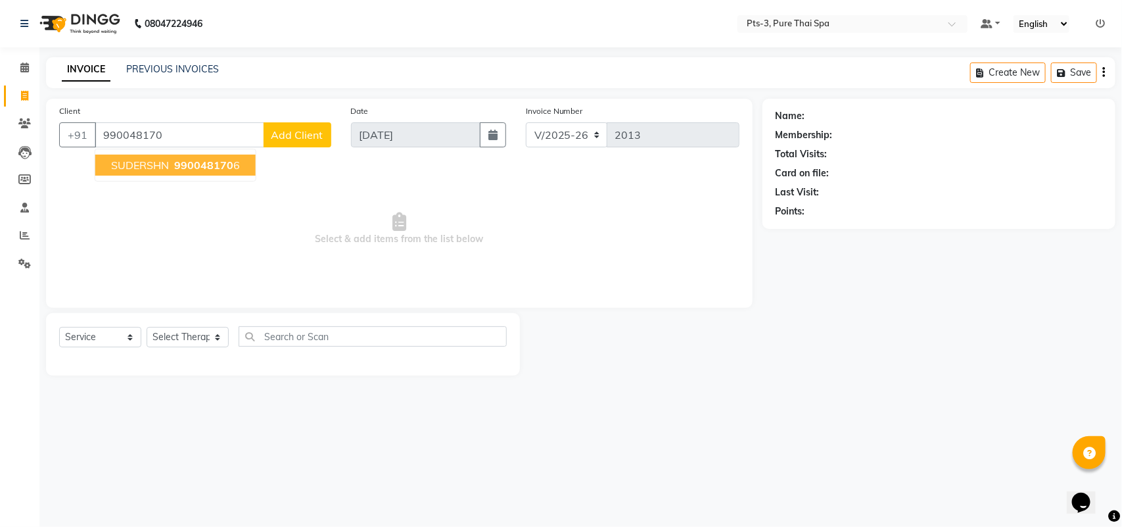
click at [168, 168] on span "SUDERSHN" at bounding box center [140, 164] width 58 height 13
type input "9900481706"
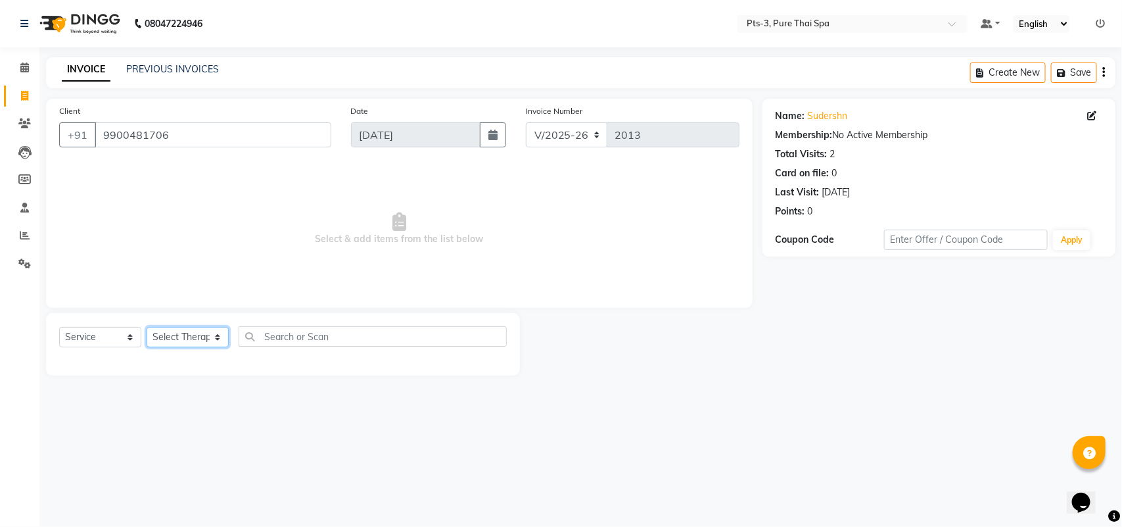
click at [165, 336] on select "Select Therapist ALINA AMMI ANYONE CASPER HANA IVY JANCY JENNY JIYA J.J JULIY L…" at bounding box center [188, 337] width 82 height 20
select select "75484"
click at [147, 327] on select "Select Therapist ALINA AMMI ANYONE CASPER HANA IVY JANCY JENNY JIYA J.J JULIY L…" at bounding box center [188, 337] width 82 height 20
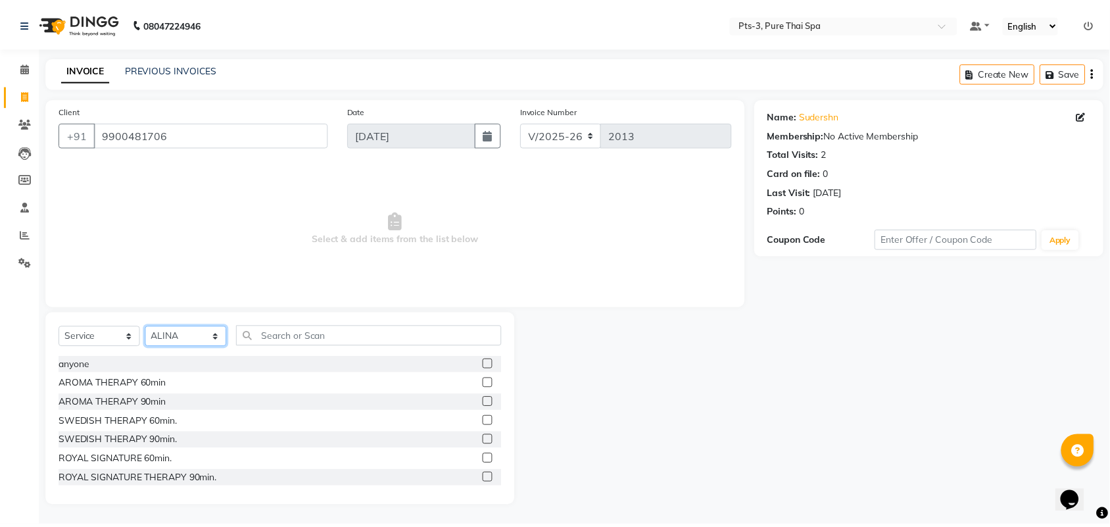
scroll to position [82, 0]
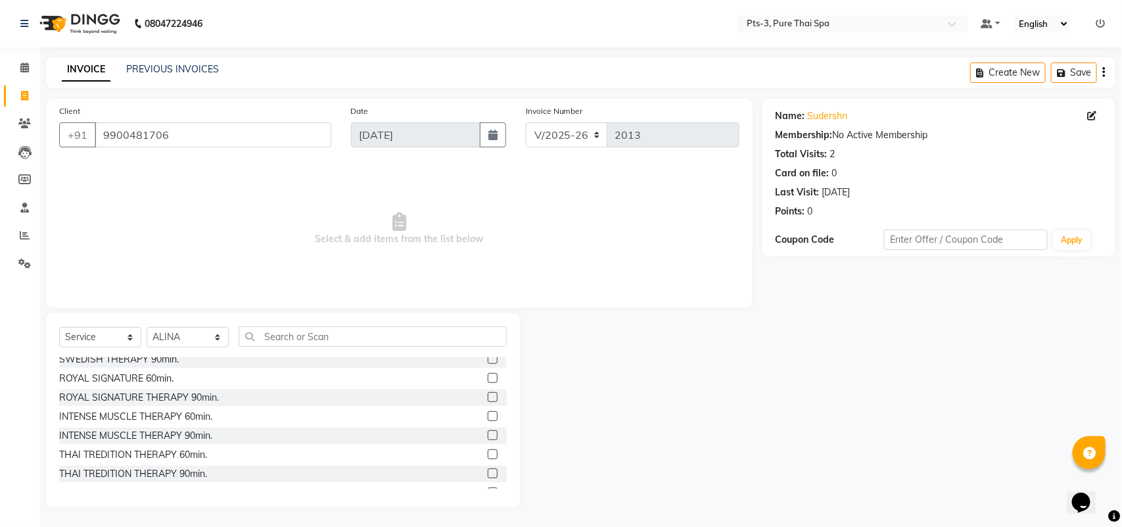
click at [488, 455] on label at bounding box center [493, 454] width 10 height 10
click at [488, 455] on input "checkbox" at bounding box center [492, 454] width 9 height 9
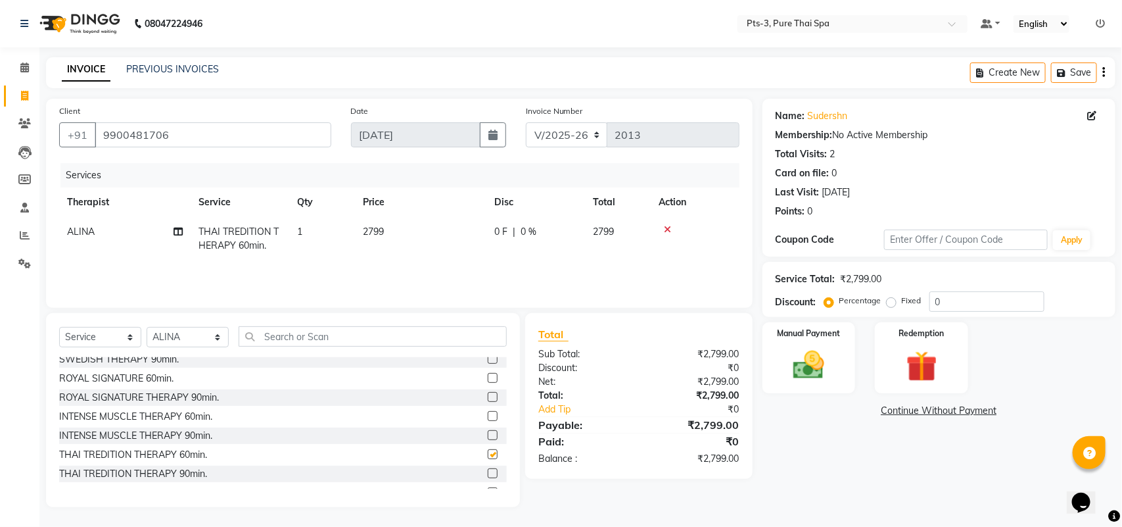
checkbox input "false"
click at [856, 333] on div "Manual Payment" at bounding box center [809, 358] width 97 height 74
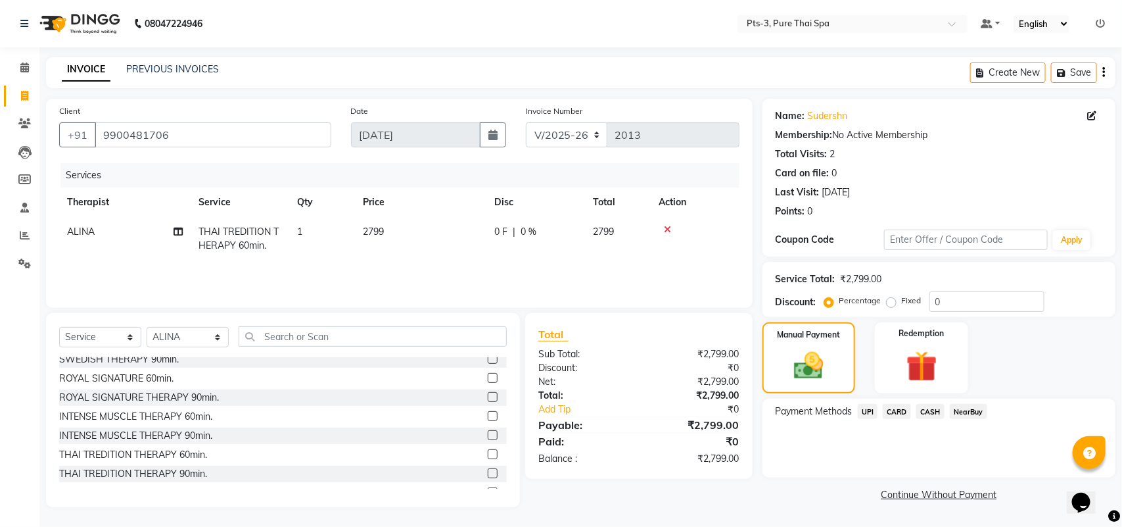
click at [902, 304] on label "Fixed" at bounding box center [912, 301] width 20 height 12
click at [891, 304] on input "Fixed" at bounding box center [893, 300] width 9 height 9
radio input "true"
click at [963, 293] on input "0" at bounding box center [987, 301] width 115 height 20
type input "299"
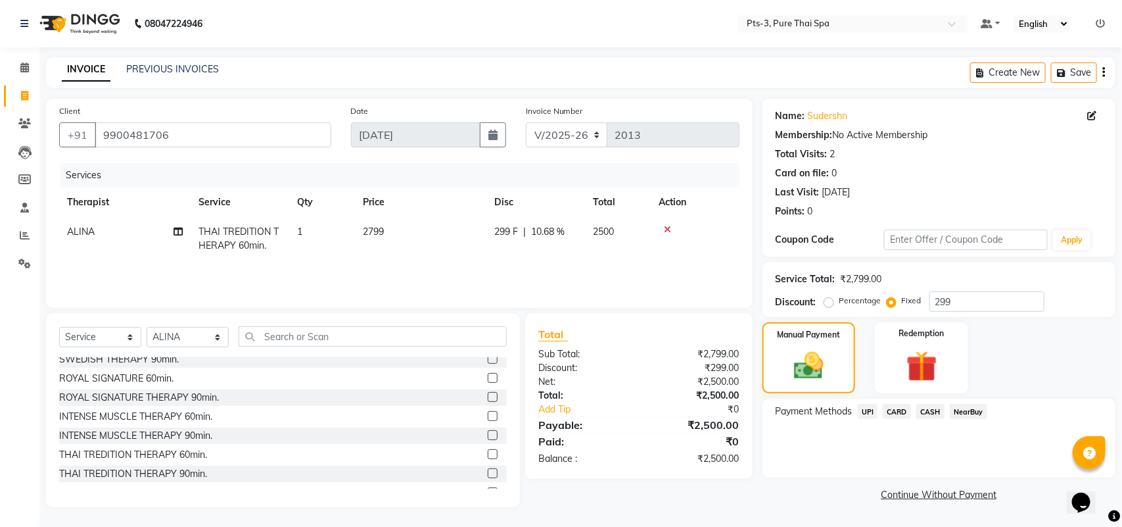
click at [876, 404] on span "UPI" at bounding box center [868, 411] width 20 height 15
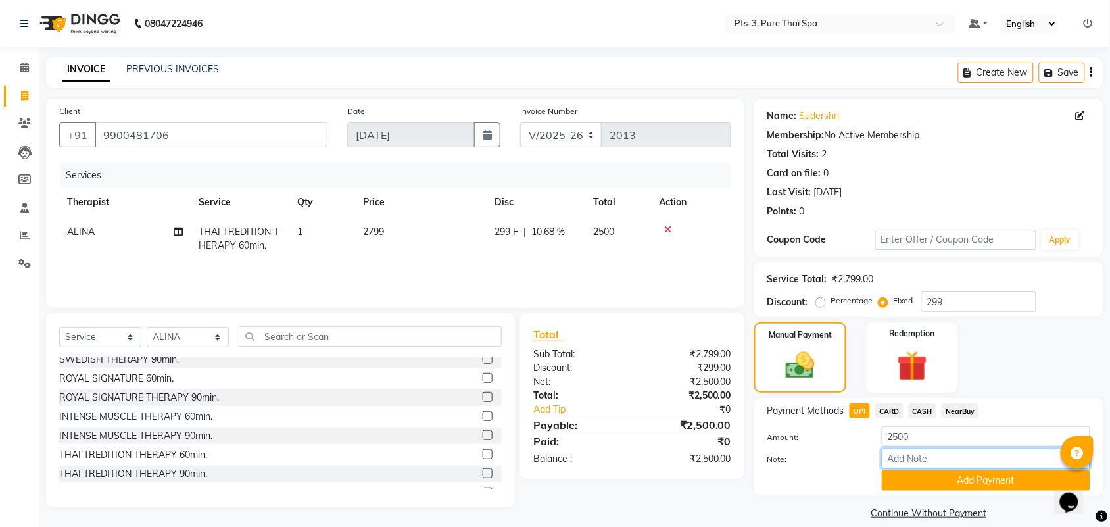
click at [934, 462] on input "Note:" at bounding box center [986, 458] width 208 height 20
click at [942, 481] on button "Add Payment" at bounding box center [986, 480] width 208 height 20
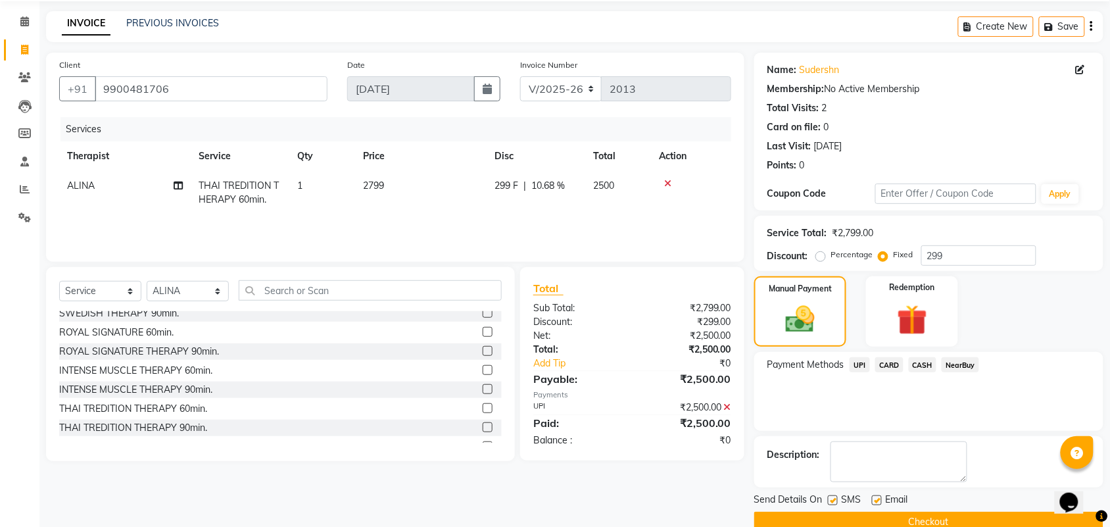
scroll to position [71, 0]
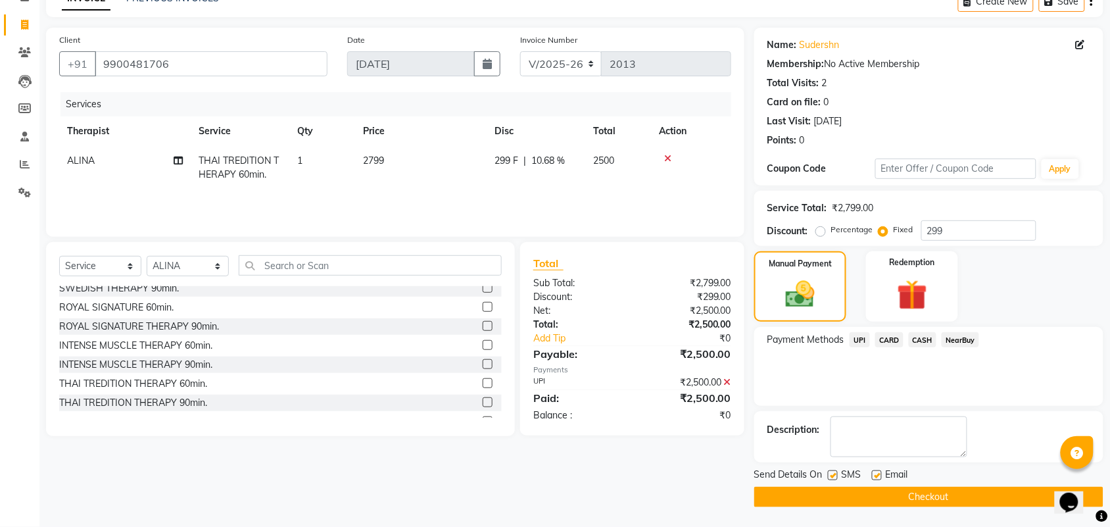
click at [832, 474] on label at bounding box center [833, 475] width 10 height 10
click at [832, 474] on input "checkbox" at bounding box center [832, 475] width 9 height 9
checkbox input "false"
click at [876, 474] on label at bounding box center [877, 475] width 10 height 10
click at [876, 474] on input "checkbox" at bounding box center [876, 475] width 9 height 9
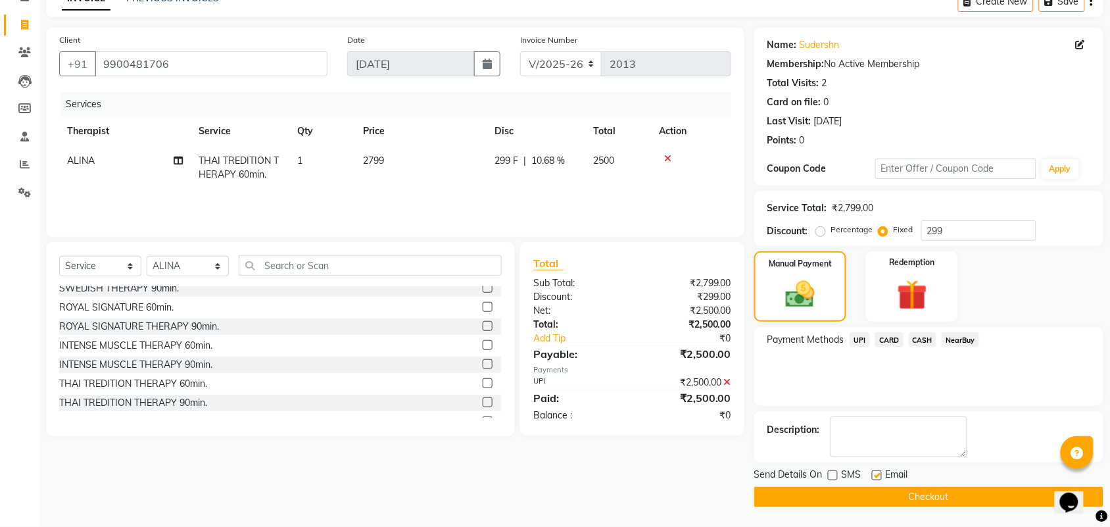
checkbox input "false"
click at [871, 496] on button "Checkout" at bounding box center [928, 496] width 349 height 20
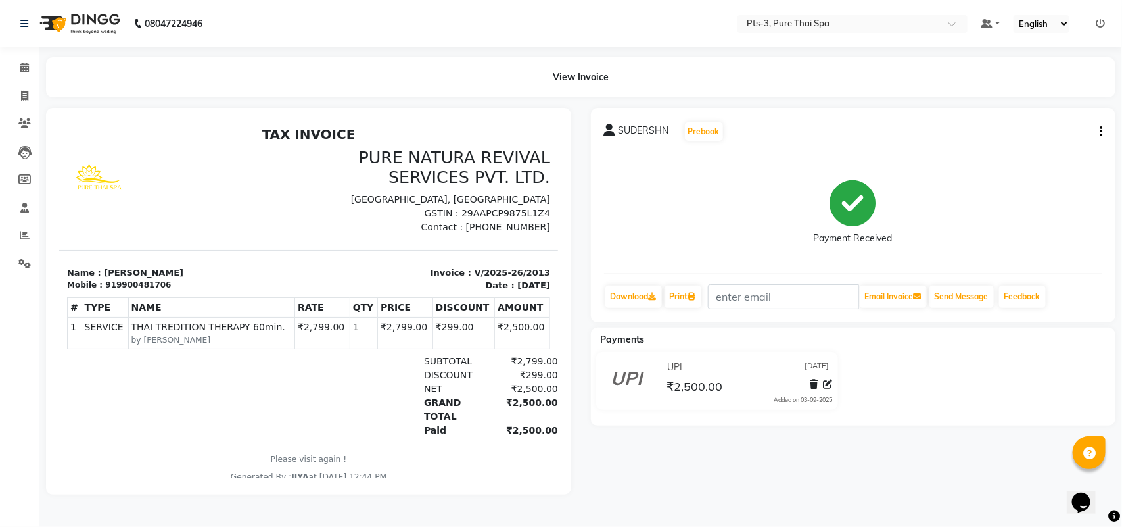
click at [1102, 129] on div "SUDERSHN Prebook Payment Received Download Print Email Invoice Send Message Fee…" at bounding box center [853, 215] width 525 height 214
click at [1102, 132] on icon "button" at bounding box center [1101, 131] width 3 height 1
click at [1023, 129] on div "Edit Item Staff" at bounding box center [1036, 132] width 90 height 16
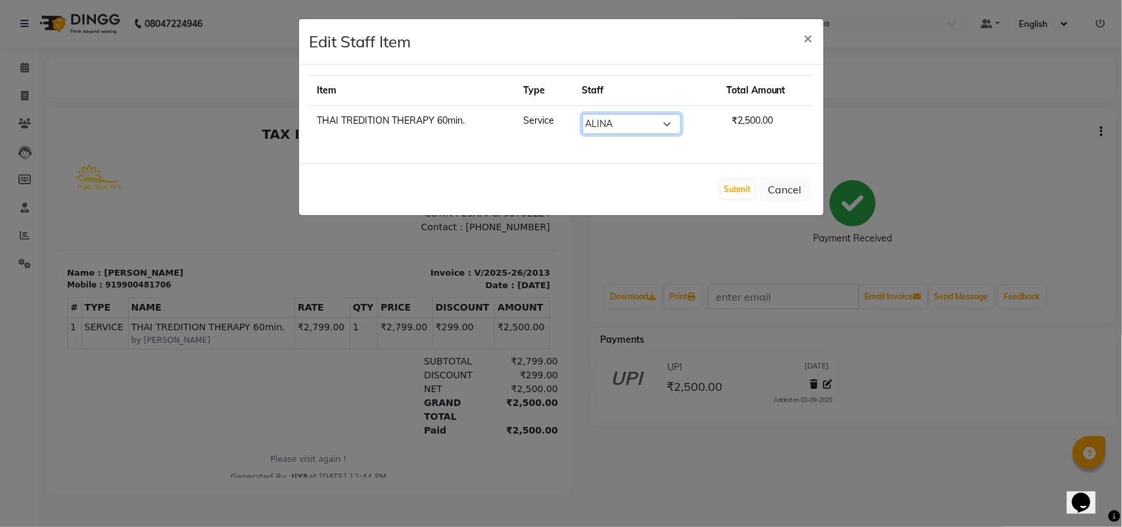
click at [628, 124] on select "Select ALINA AMMI ANYONE CASPER HANA IVY JANCY JENNY JIYA J.J JULIY LIZA MITTY …" at bounding box center [631, 124] width 99 height 20
select select "73951"
click at [582, 114] on select "Select ALINA AMMI ANYONE CASPER HANA IVY JANCY JENNY JIYA J.J JULIY LIZA MITTY …" at bounding box center [631, 124] width 99 height 20
click at [723, 191] on button "Submit" at bounding box center [738, 189] width 34 height 18
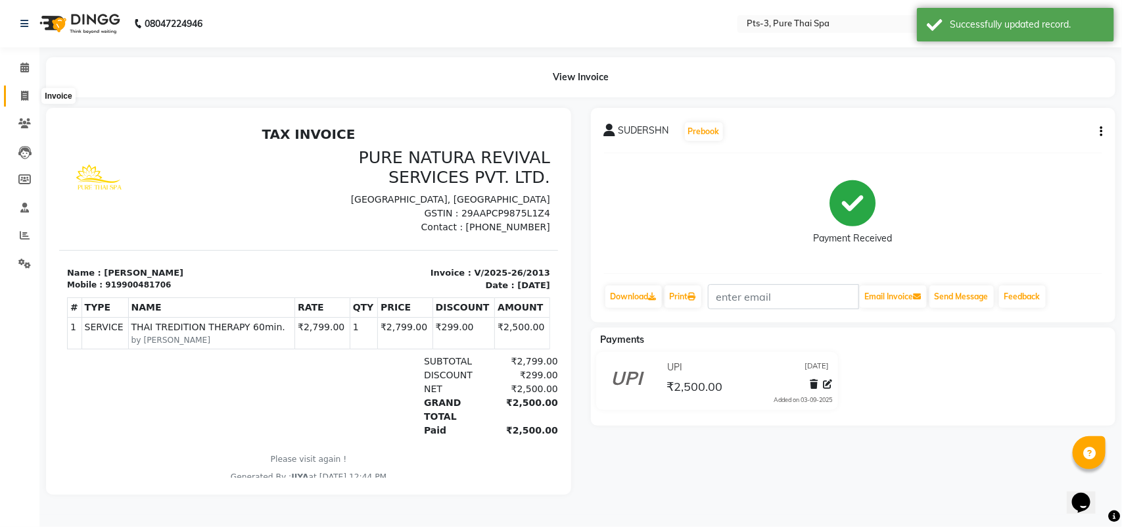
click at [17, 102] on span at bounding box center [24, 96] width 23 height 15
select select "service"
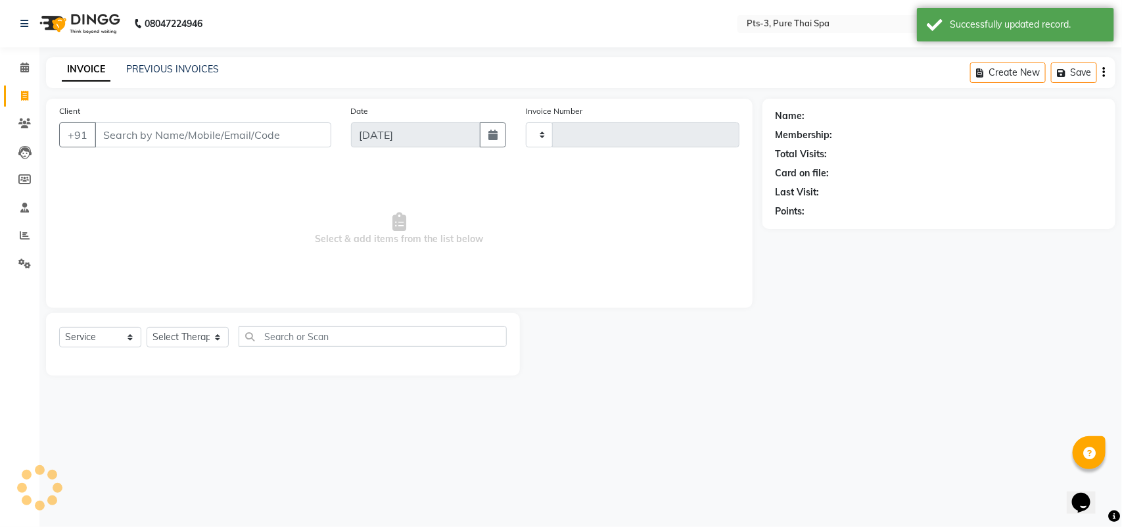
type input "2014"
select select "6461"
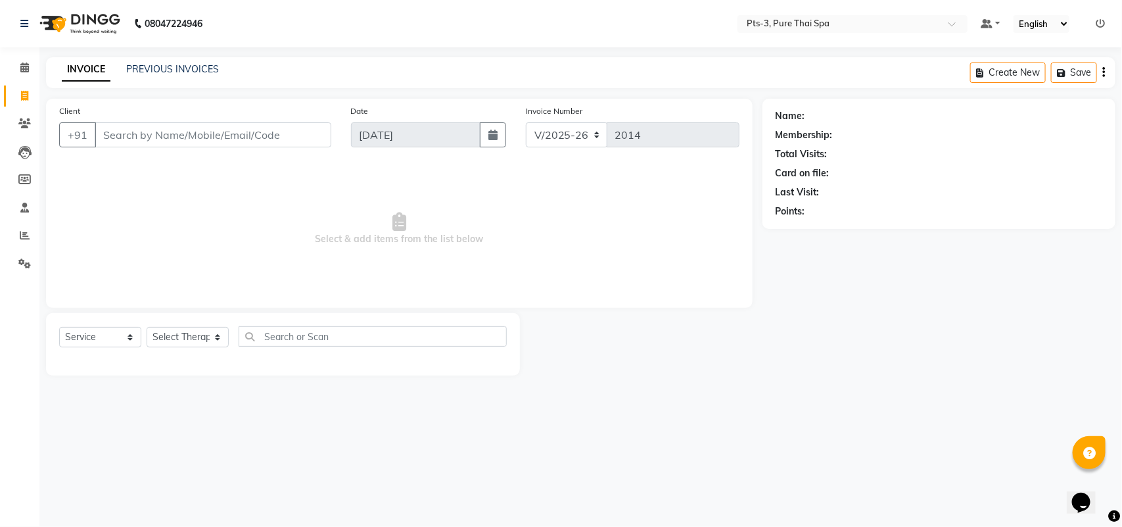
click at [150, 122] on input "Client" at bounding box center [213, 134] width 237 height 25
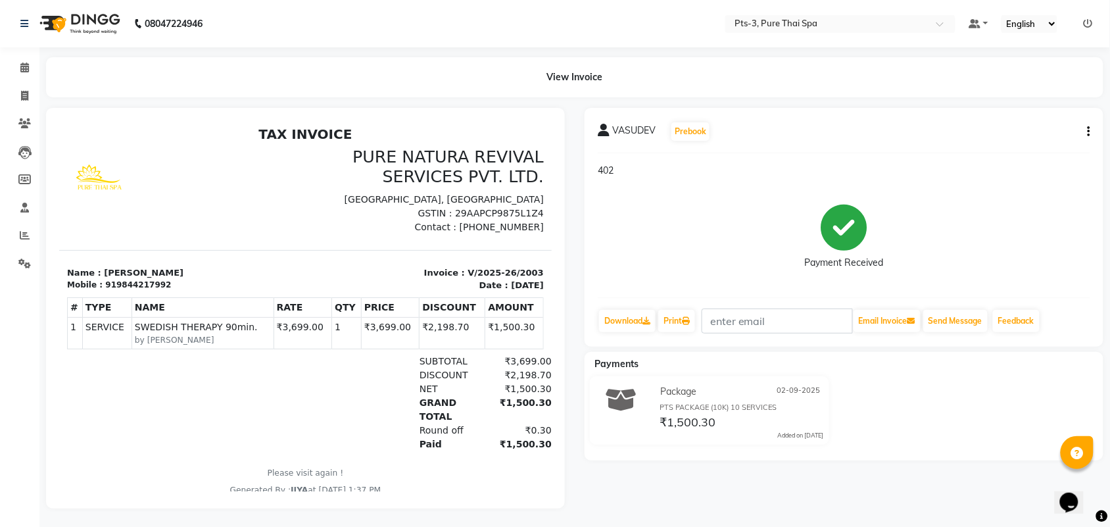
click at [1087, 132] on button "button" at bounding box center [1086, 132] width 8 height 14
click at [1019, 120] on div "Split Service Amount" at bounding box center [1023, 123] width 90 height 16
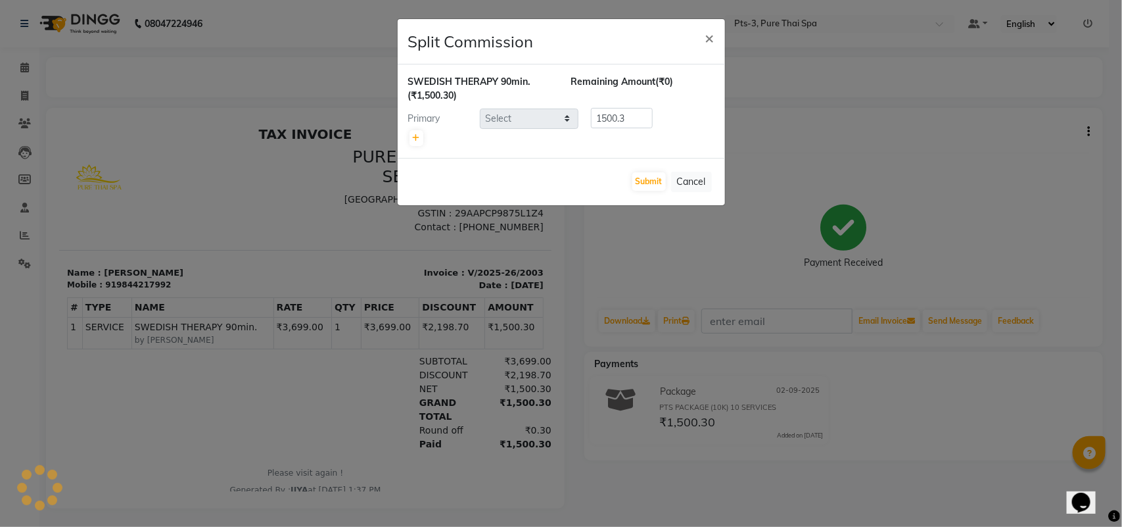
select select "73951"
click at [1017, 163] on ngb-modal-window "Split Commission × SWEDISH THERAPY 90min. (₹1,500.30) Remaining Amount (₹0) Pri…" at bounding box center [561, 263] width 1122 height 527
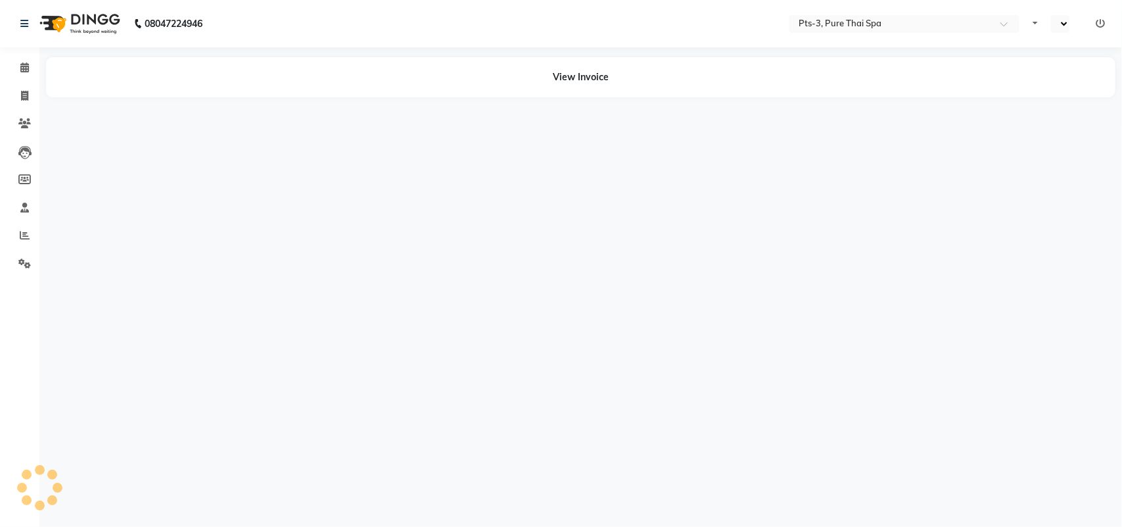
select select "en"
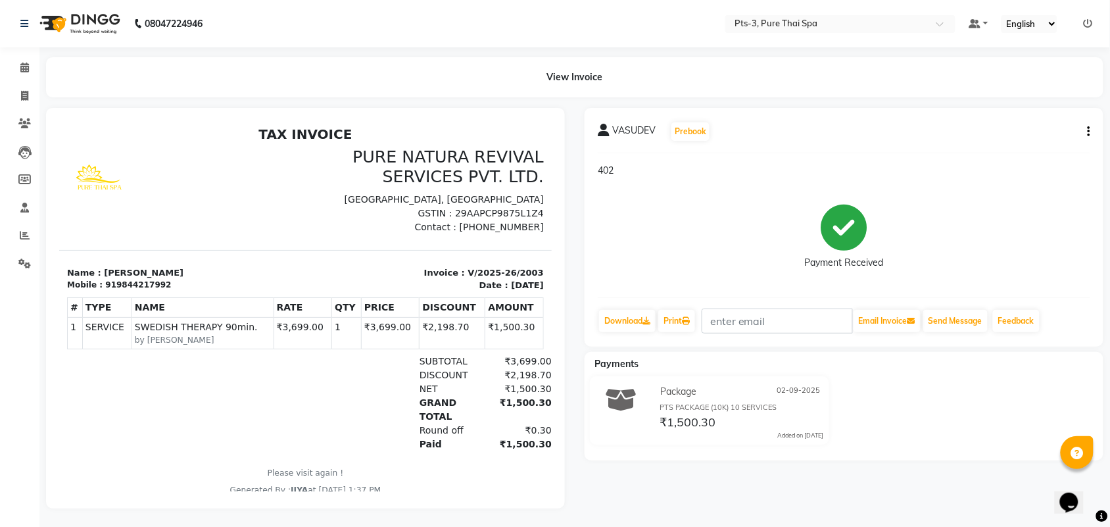
drag, startPoint x: 428, startPoint y: 155, endPoint x: 883, endPoint y: 140, distance: 455.2
drag, startPoint x: 883, startPoint y: 140, endPoint x: 140, endPoint y: 25, distance: 751.7
click at [1010, 117] on main "View Invoice VASUDEV Prebook 402 Payment Received Download Print Email Invoice …" at bounding box center [574, 292] width 1070 height 471
click at [22, 123] on icon at bounding box center [24, 123] width 12 height 10
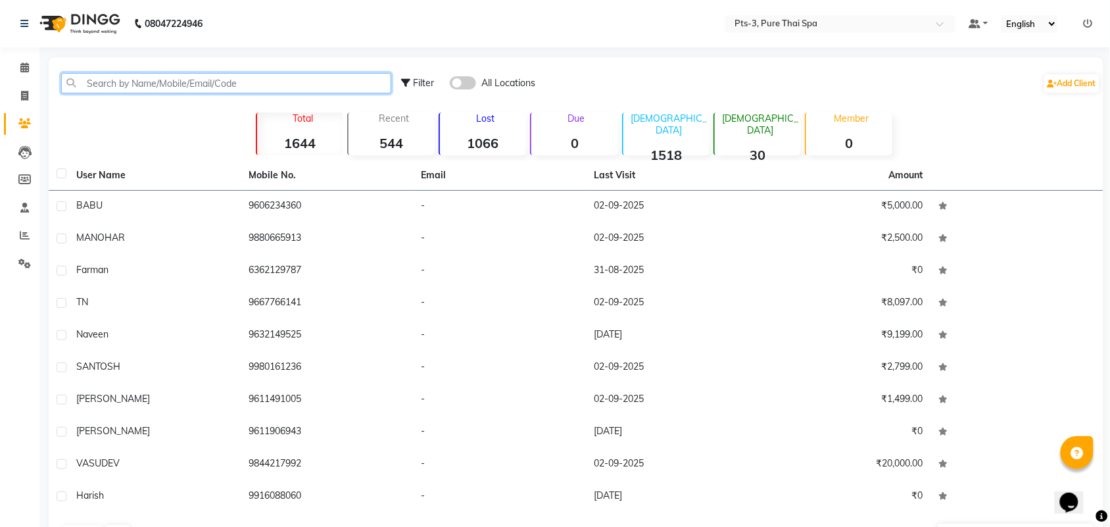
click at [154, 84] on input "text" at bounding box center [226, 83] width 330 height 20
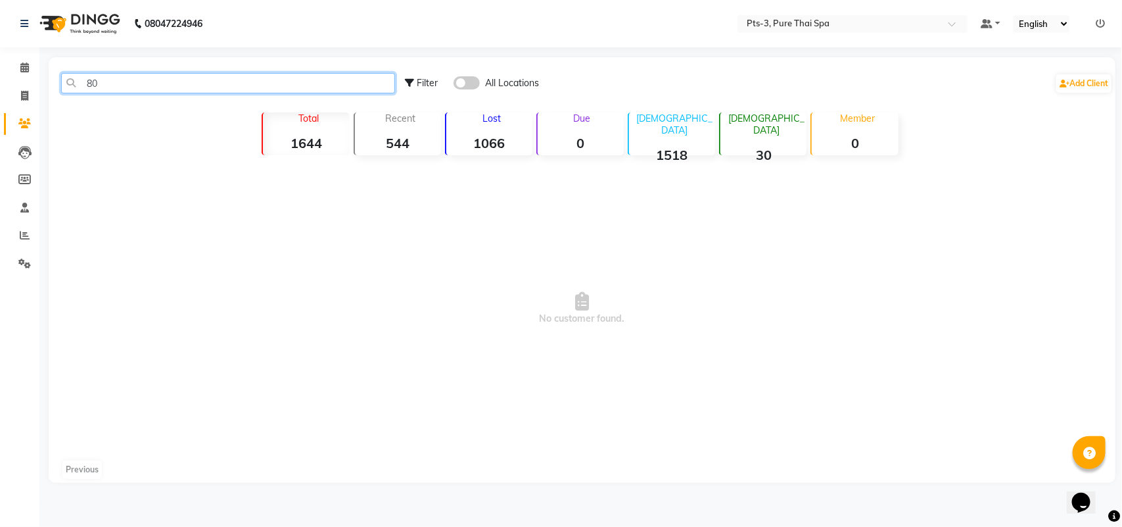
type input "8"
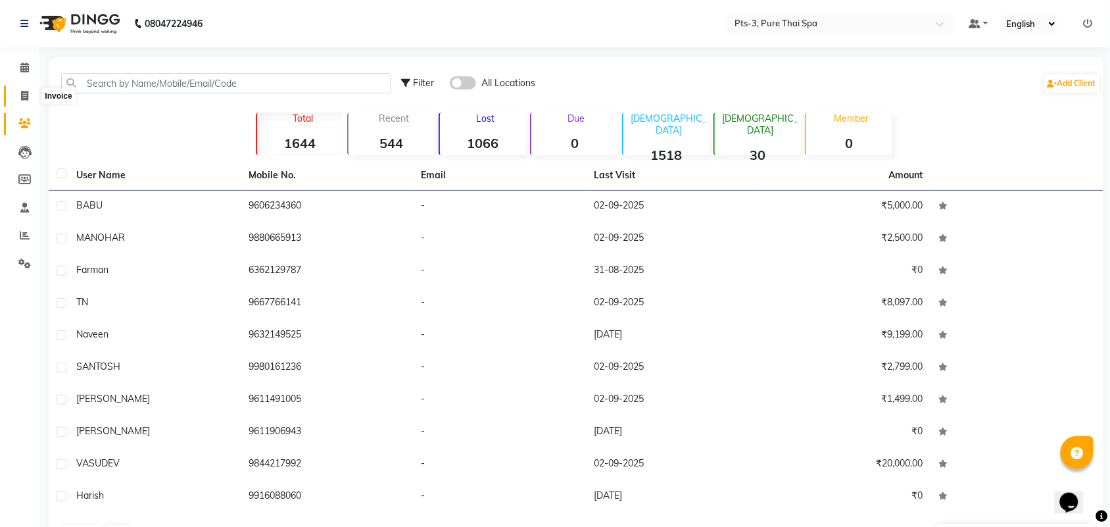
click at [25, 97] on icon at bounding box center [24, 96] width 7 height 10
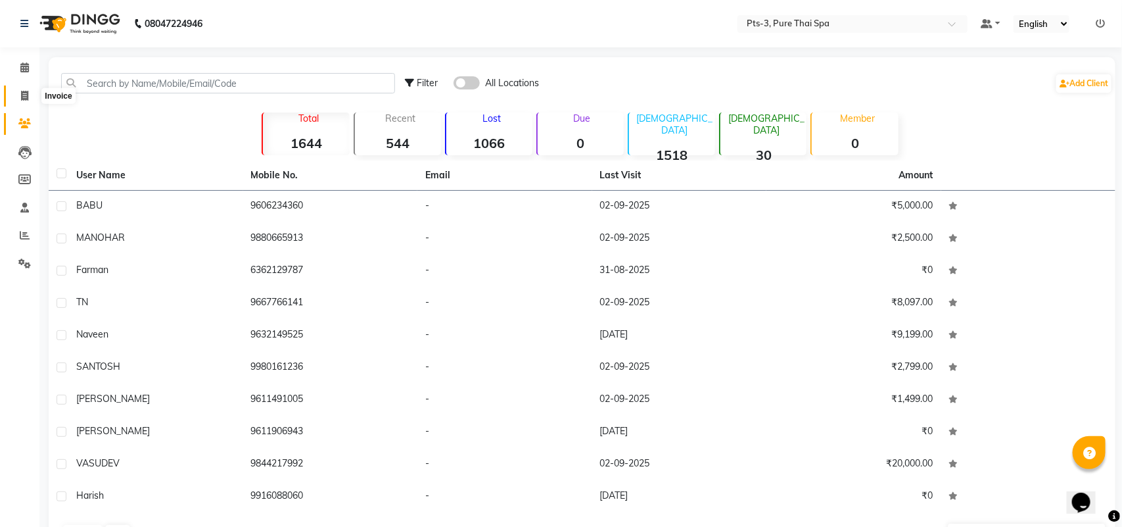
select select "6461"
select select "service"
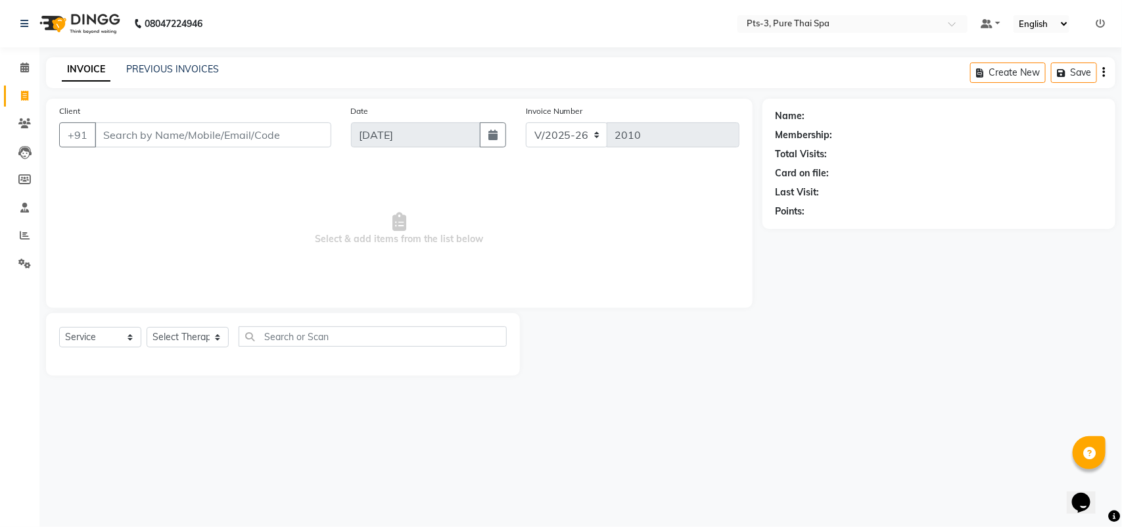
click at [129, 139] on input "Client" at bounding box center [213, 134] width 237 height 25
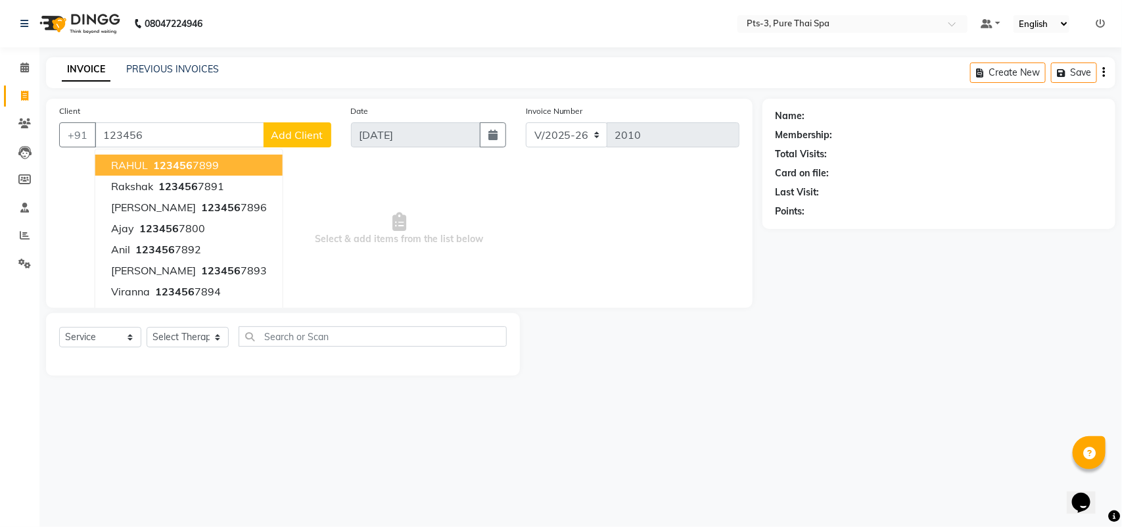
click at [159, 169] on span "123456" at bounding box center [172, 164] width 39 height 13
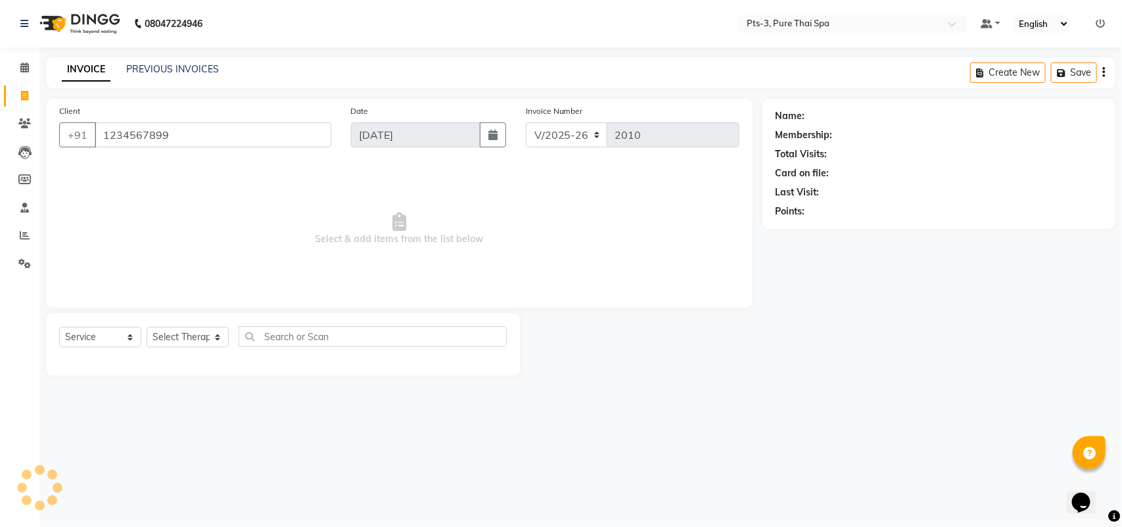
type input "1234567899"
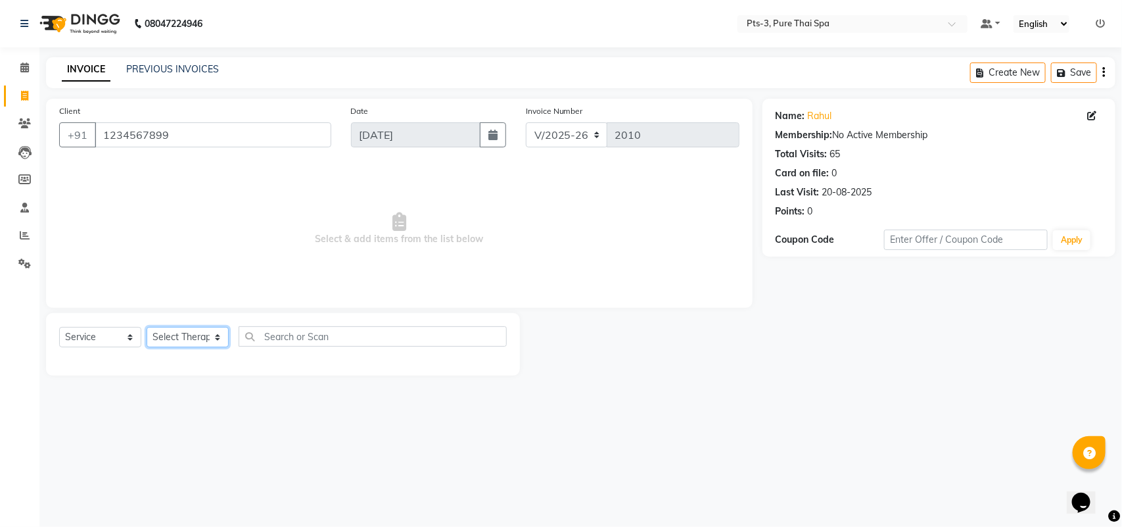
click at [183, 337] on select "Select Therapist ALINA AMMI ANYONE CASPER HANA IVY JANCY JENNY JIYA J.J JULIY L…" at bounding box center [188, 337] width 82 height 20
select select "84208"
click at [147, 327] on select "Select Therapist ALINA AMMI ANYONE CASPER HANA IVY JANCY JENNY JIYA J.J JULIY L…" at bounding box center [188, 337] width 82 height 20
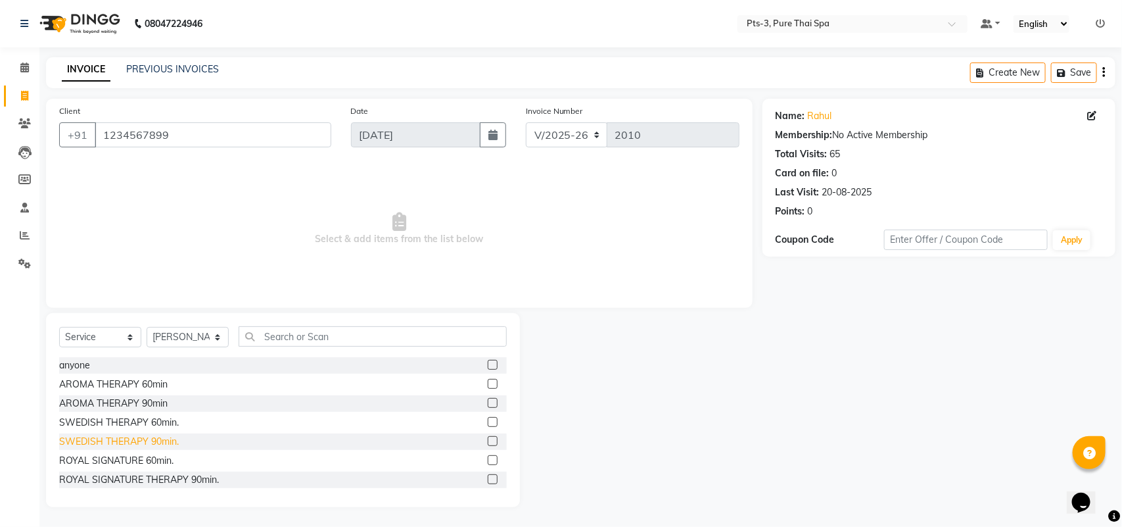
click at [158, 444] on div "SWEDISH THERAPY 90min." at bounding box center [119, 442] width 120 height 14
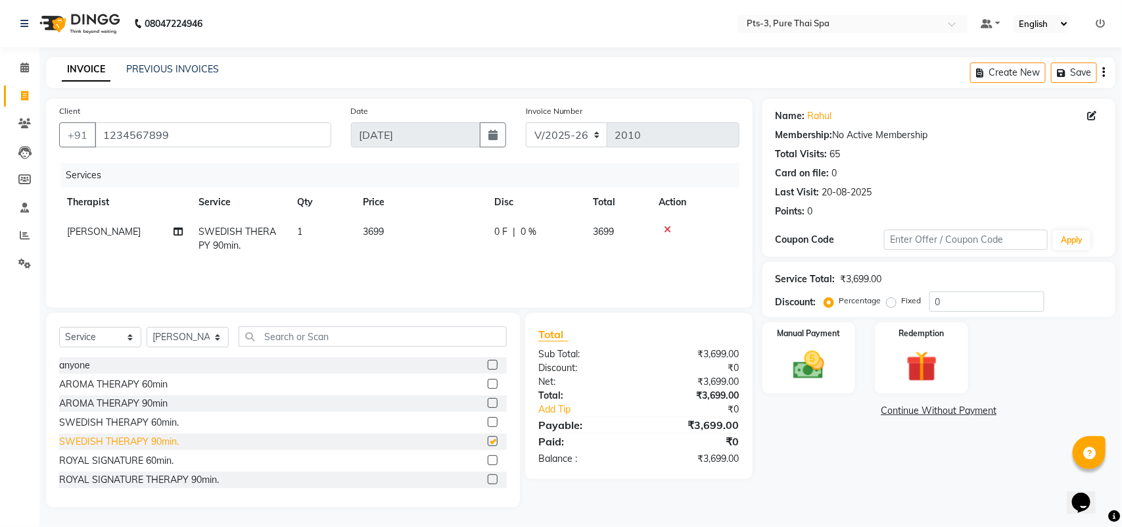
checkbox input "false"
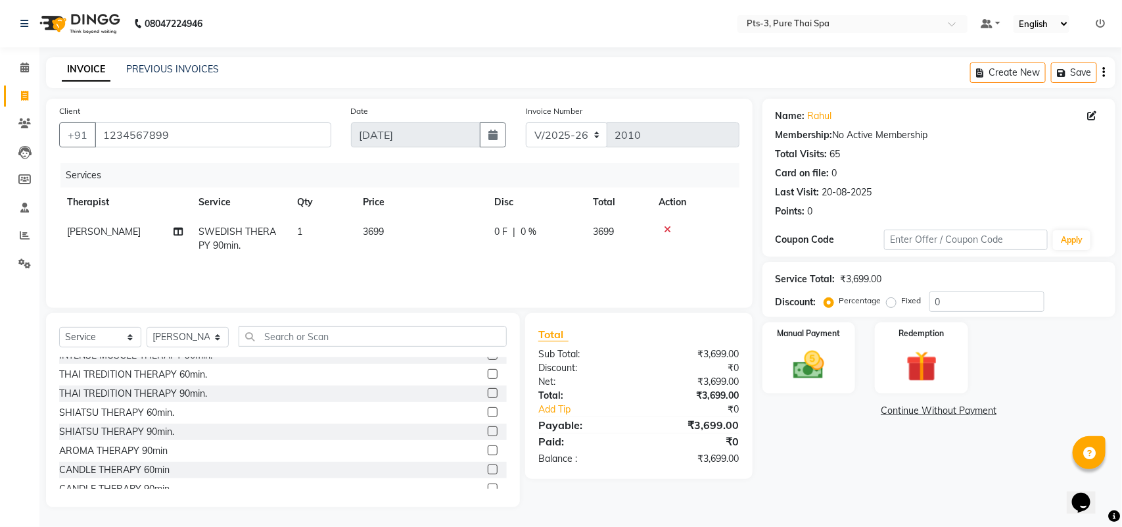
scroll to position [164, 0]
click at [932, 363] on img at bounding box center [922, 366] width 52 height 40
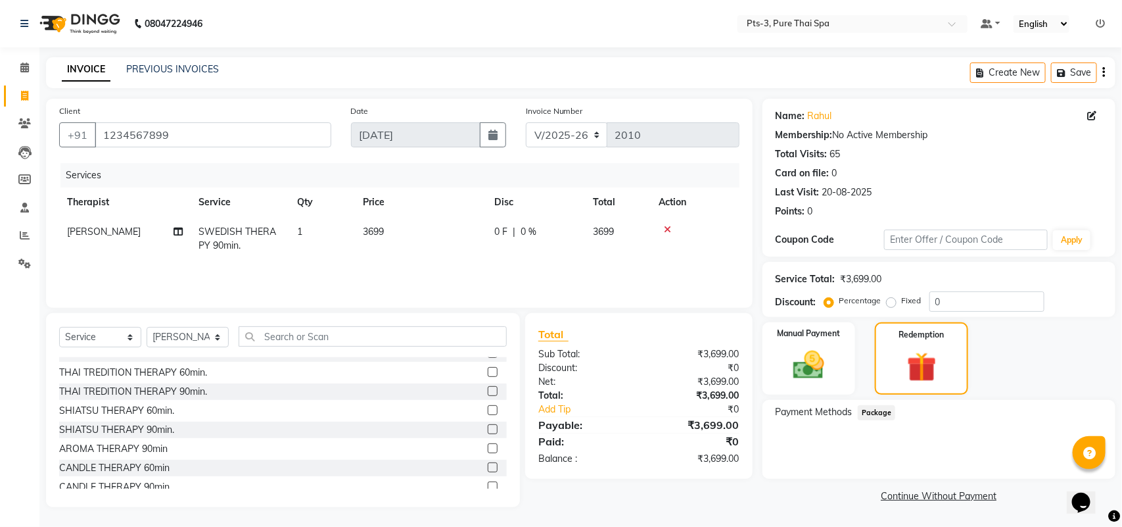
click at [666, 228] on icon at bounding box center [667, 229] width 7 height 9
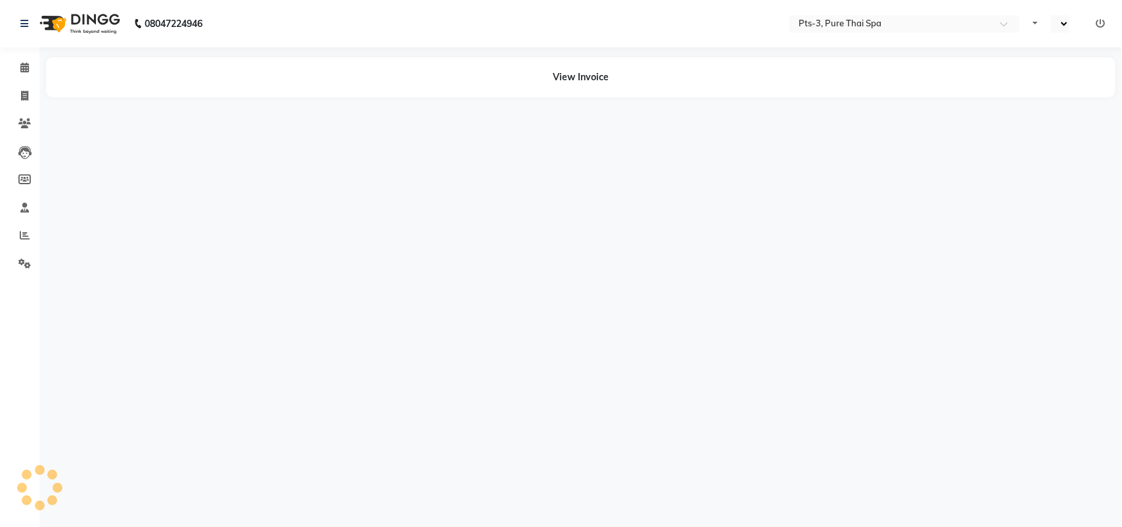
select select "en"
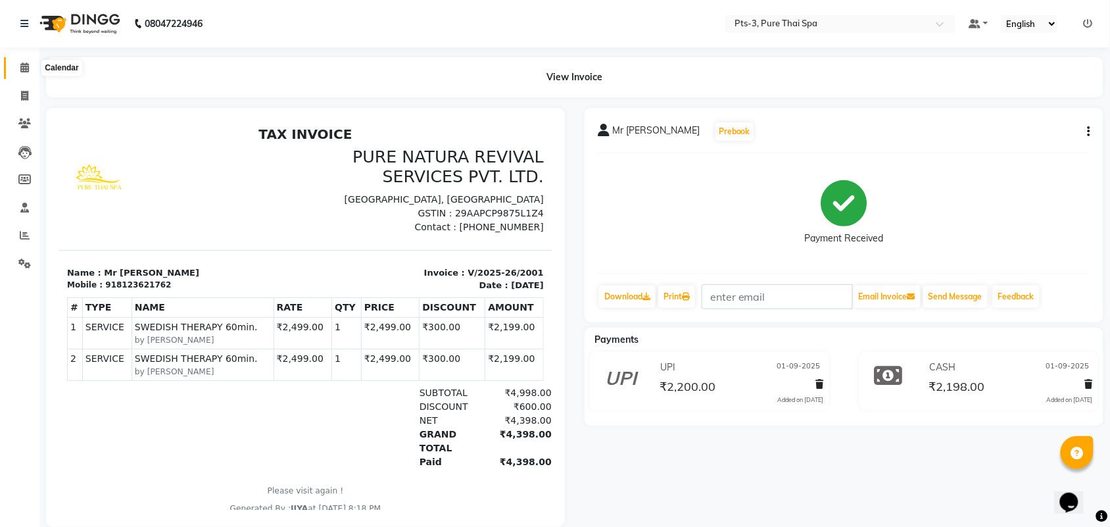
click at [30, 72] on span at bounding box center [24, 67] width 23 height 15
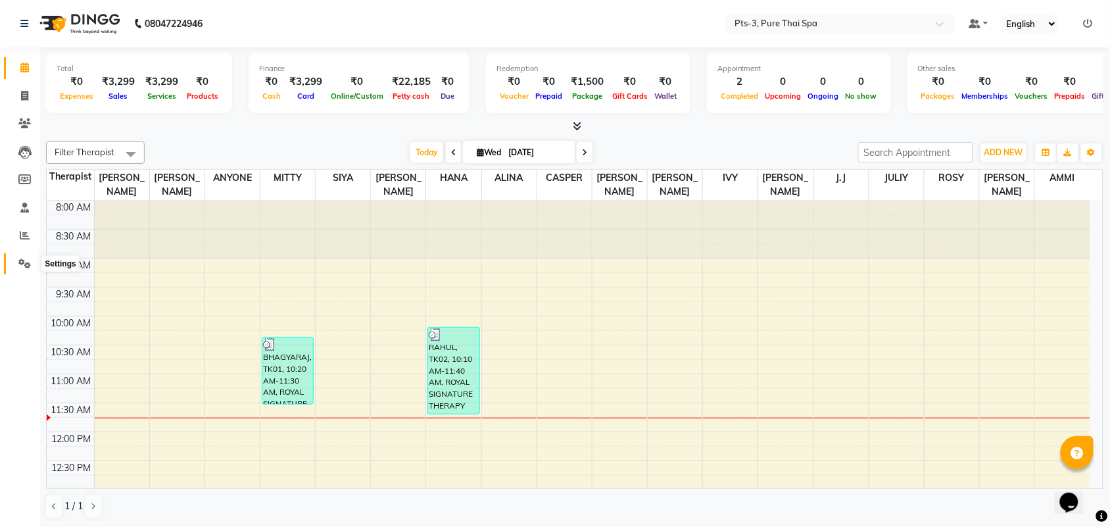
click at [23, 260] on icon at bounding box center [24, 263] width 12 height 10
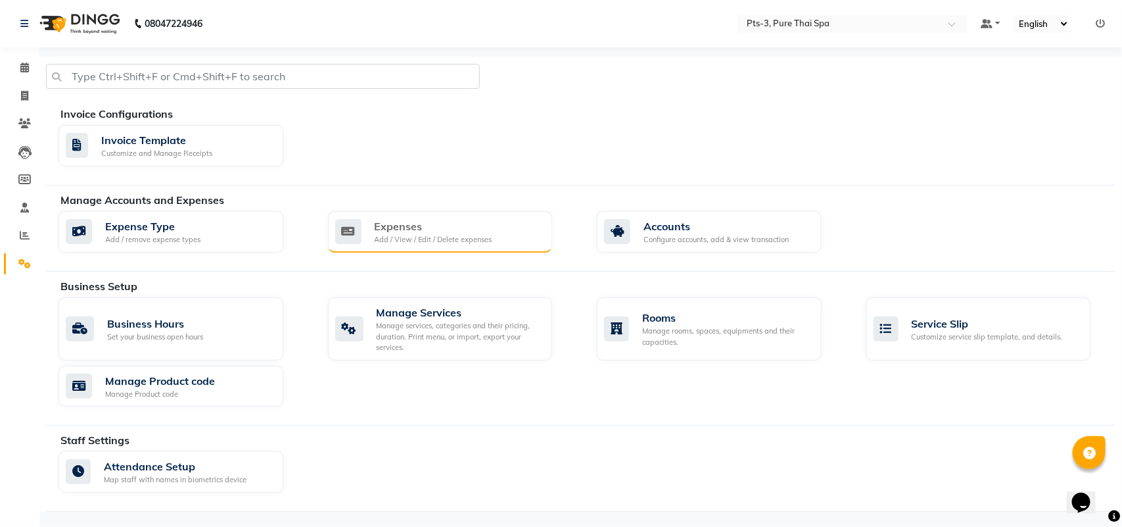
click at [386, 227] on div "Expenses" at bounding box center [434, 226] width 118 height 16
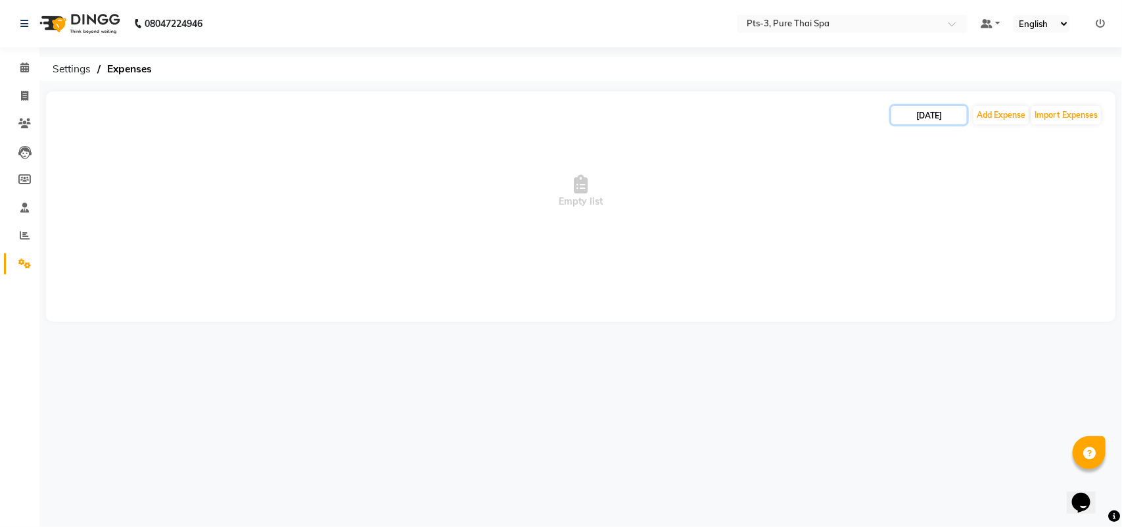
click at [932, 117] on input "[DATE]" at bounding box center [929, 115] width 76 height 18
select select "9"
select select "2025"
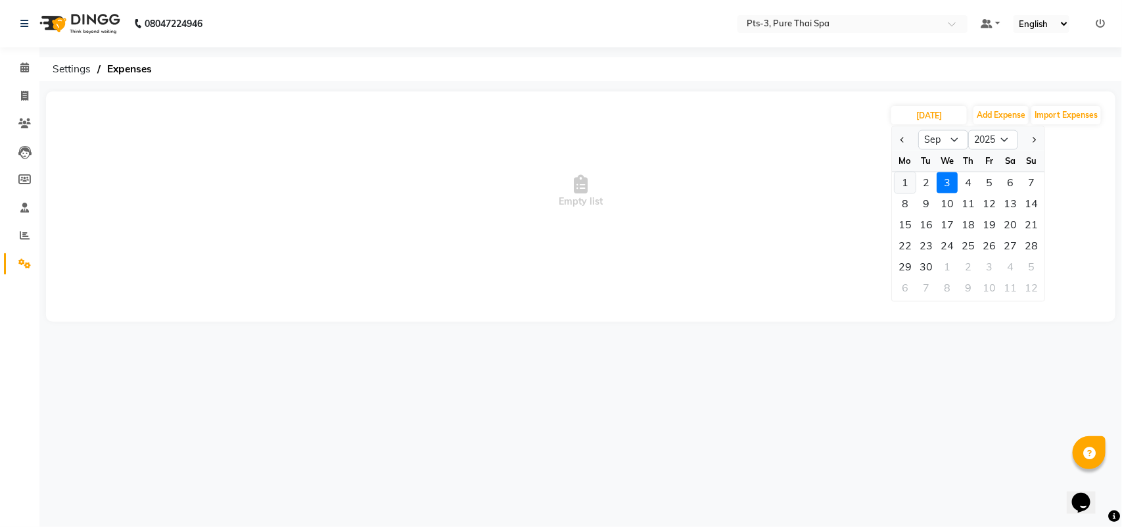
click at [911, 181] on div "1" at bounding box center [905, 182] width 21 height 21
type input "01-09-2025"
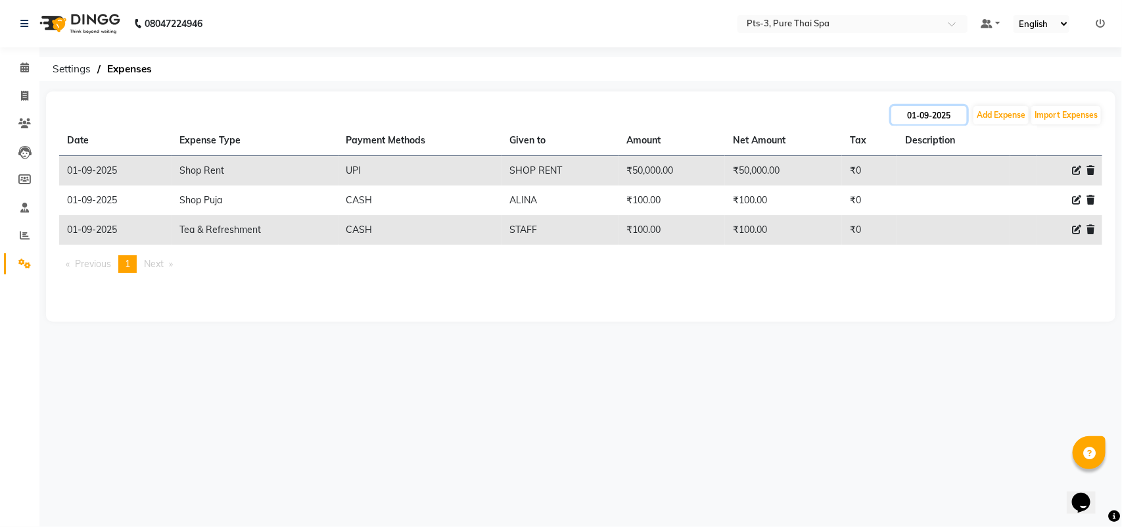
click at [944, 107] on input "01-09-2025" at bounding box center [929, 115] width 76 height 18
select select "9"
select select "2025"
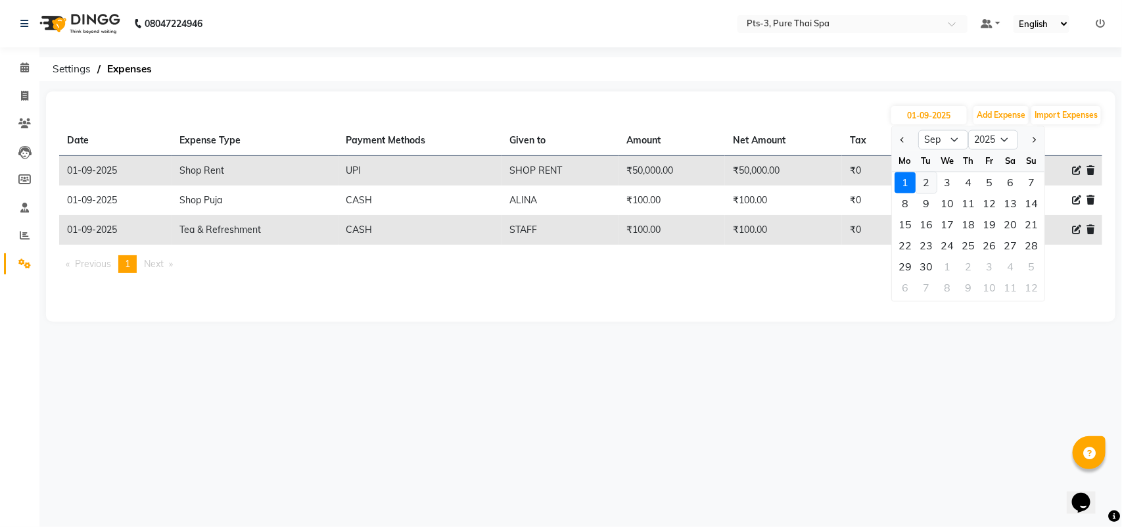
click at [921, 187] on div "2" at bounding box center [926, 182] width 21 height 21
type input "02-09-2025"
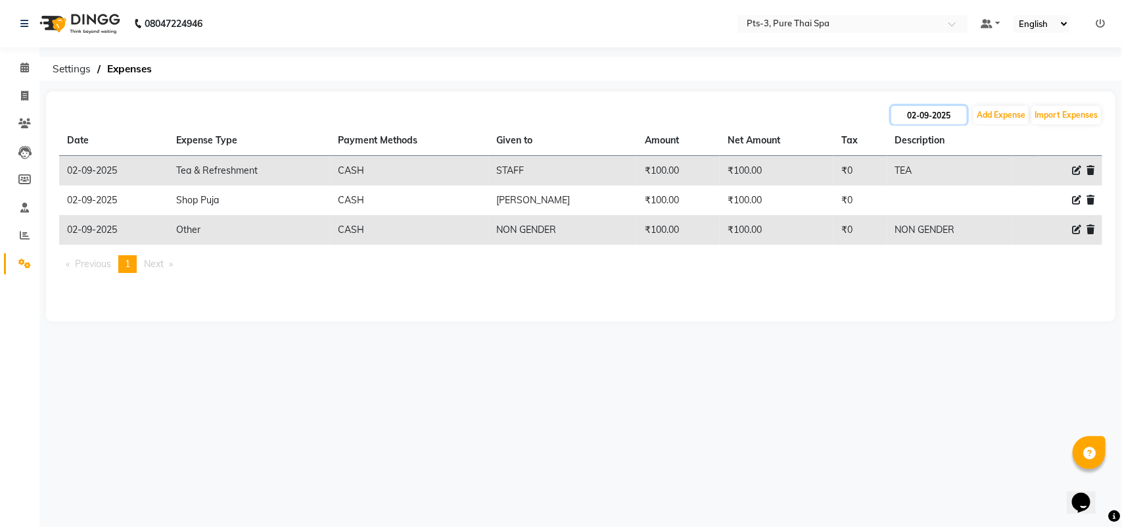
click at [943, 113] on input "02-09-2025" at bounding box center [929, 115] width 76 height 18
select select "9"
select select "2025"
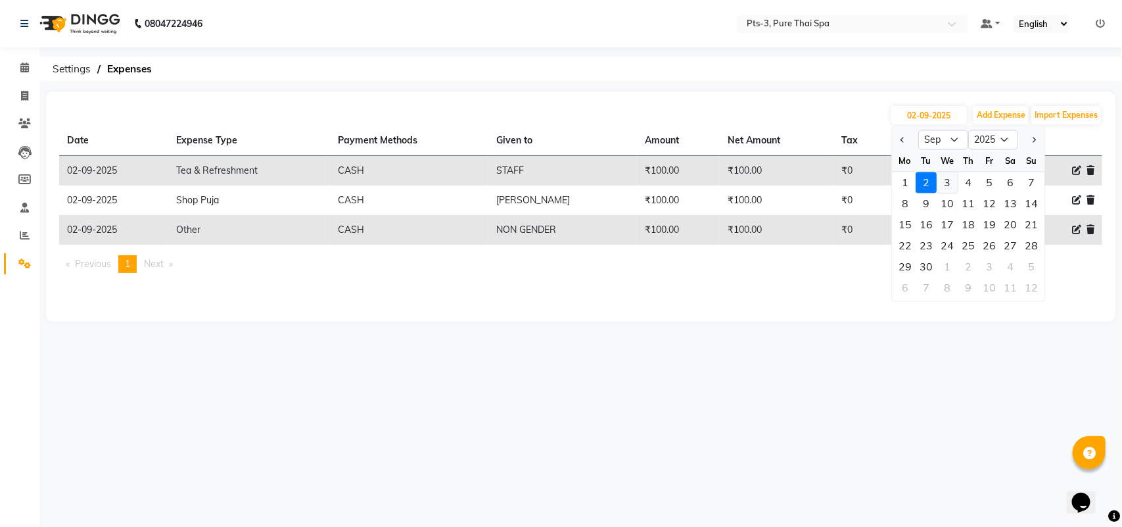
click at [945, 187] on div "3" at bounding box center [947, 182] width 21 height 21
type input "[DATE]"
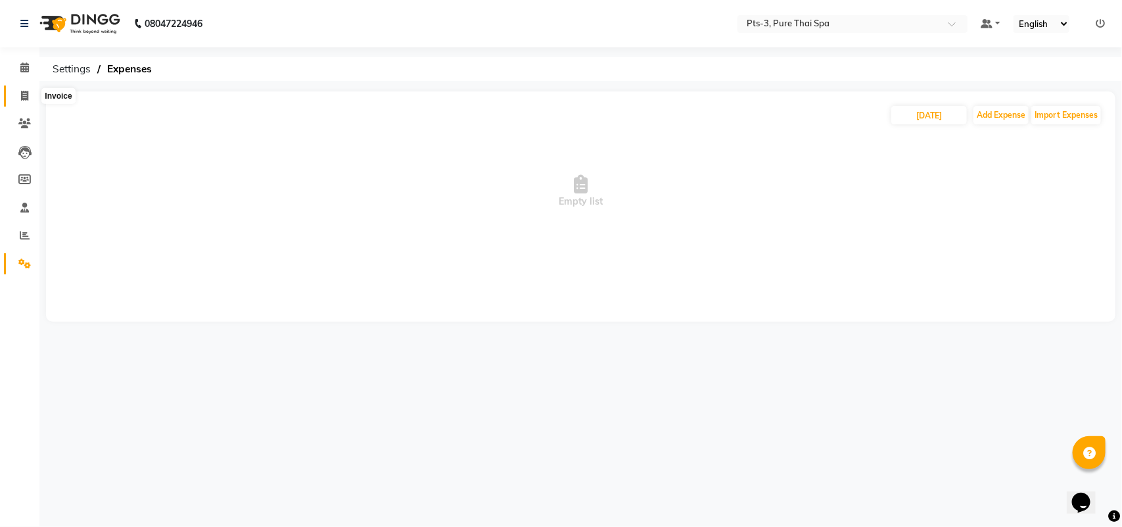
click at [20, 93] on span at bounding box center [24, 96] width 23 height 15
select select "service"
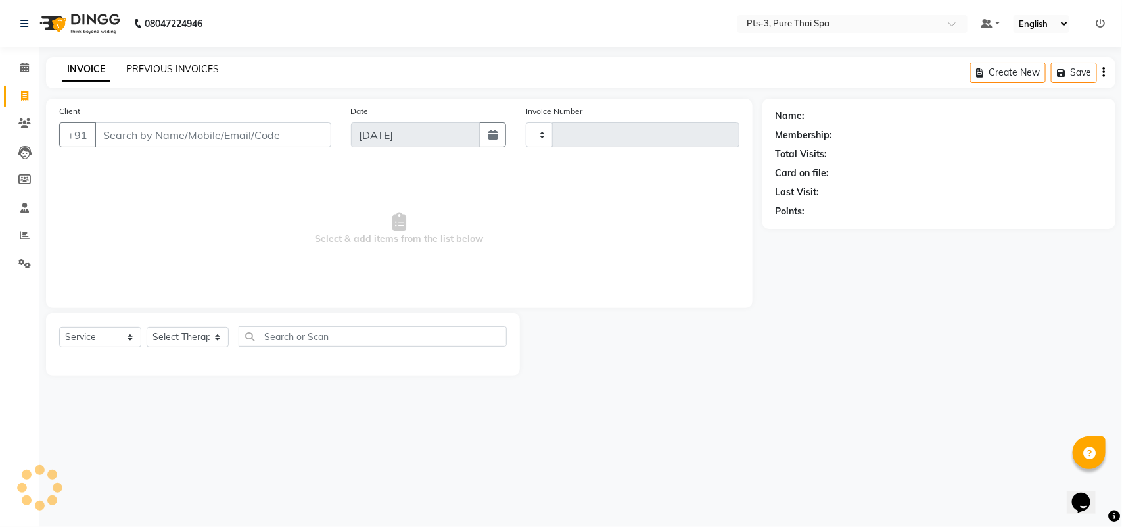
type input "2012"
select select "6461"
